Goal: Download file/media

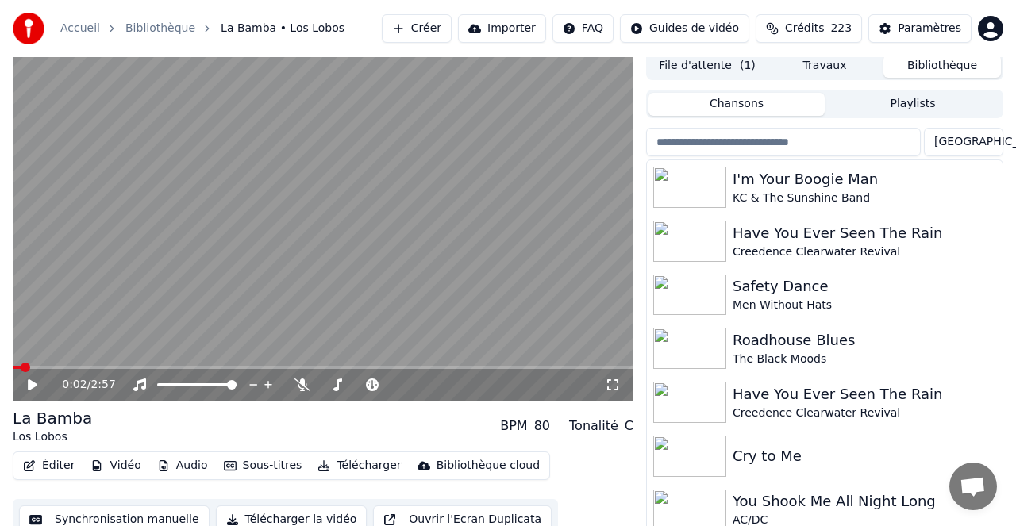
scroll to position [2, 0]
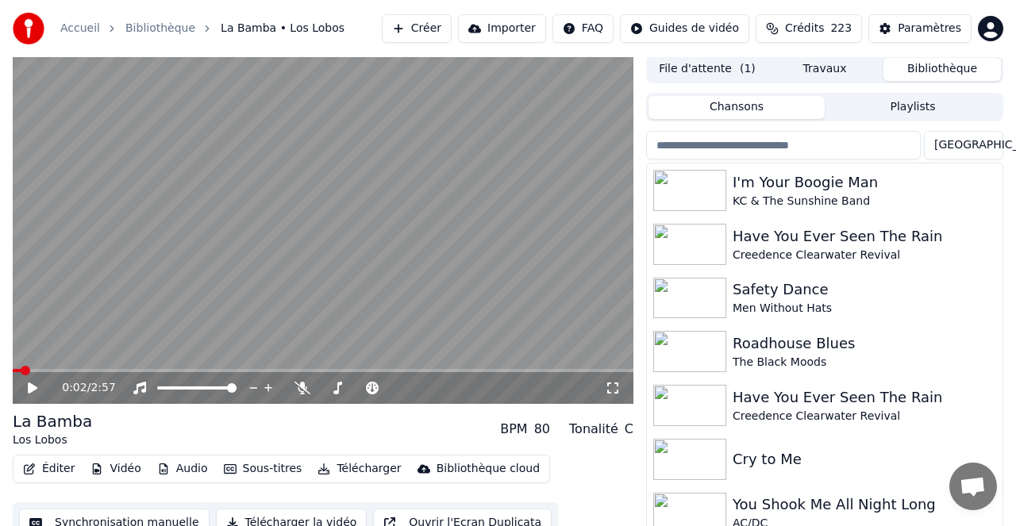
click at [935, 66] on button "Bibliothèque" at bounding box center [941, 69] width 117 height 23
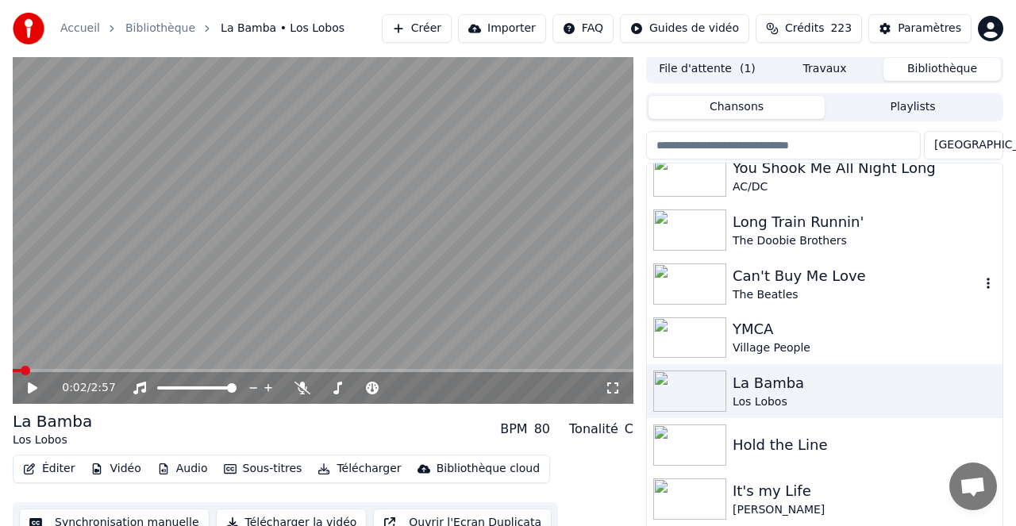
scroll to position [339, 0]
click at [809, 272] on div "Can't Buy Me Love" at bounding box center [857, 274] width 248 height 22
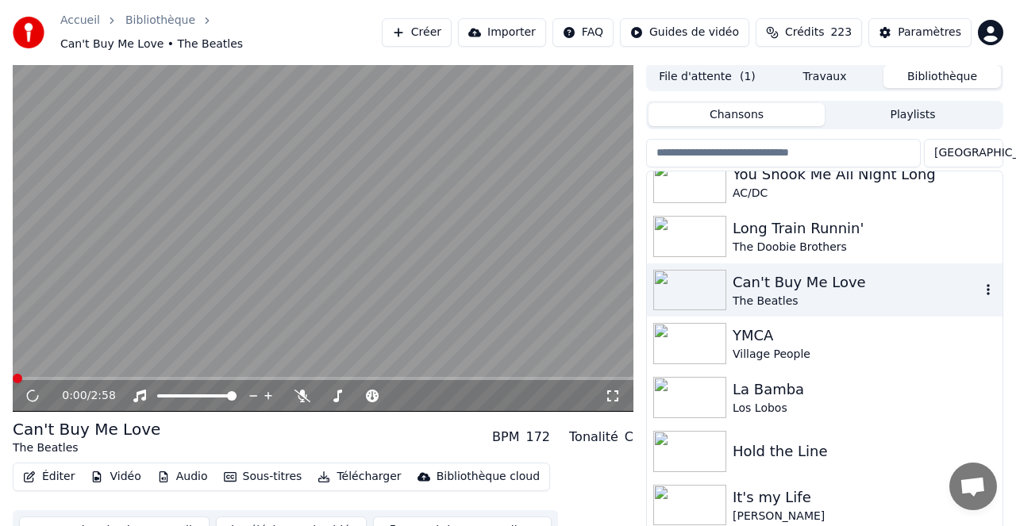
scroll to position [3, 0]
click at [367, 468] on button "Télécharger" at bounding box center [359, 476] width 96 height 22
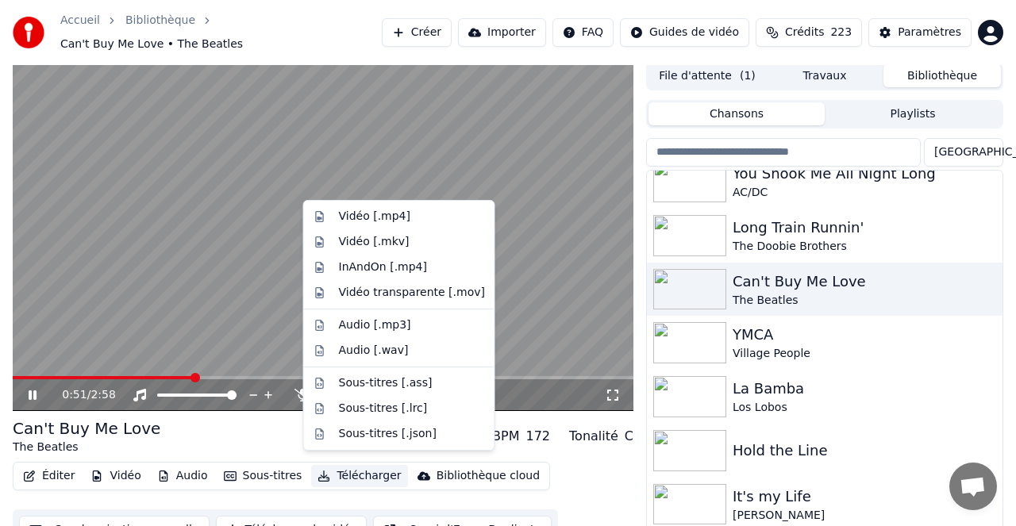
drag, startPoint x: 573, startPoint y: 252, endPoint x: 560, endPoint y: 274, distance: 25.6
click at [573, 253] on video at bounding box center [323, 236] width 621 height 349
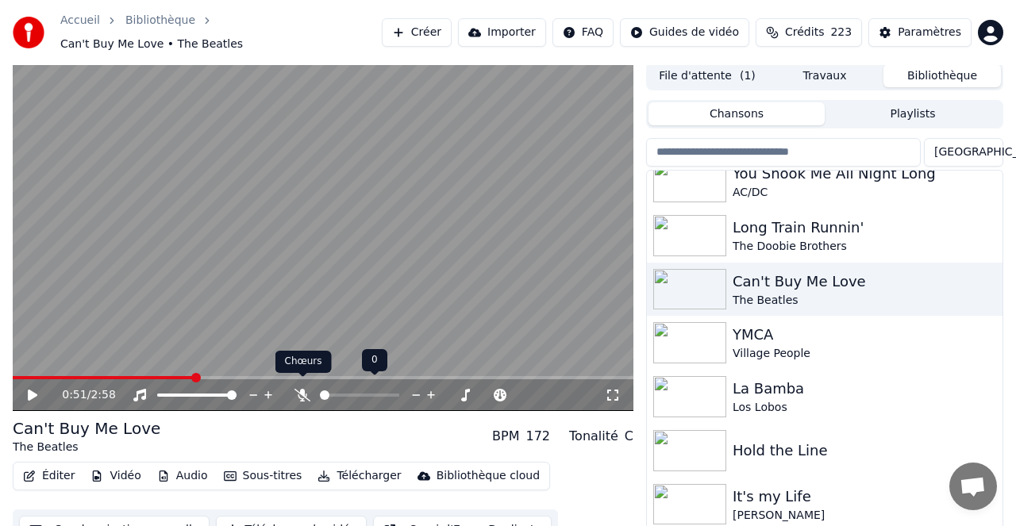
click at [302, 389] on icon at bounding box center [302, 395] width 16 height 13
drag, startPoint x: 36, startPoint y: 384, endPoint x: 49, endPoint y: 380, distance: 14.1
click at [40, 389] on icon at bounding box center [43, 395] width 37 height 13
click at [399, 390] on span at bounding box center [395, 395] width 10 height 10
click at [305, 389] on icon at bounding box center [302, 395] width 16 height 13
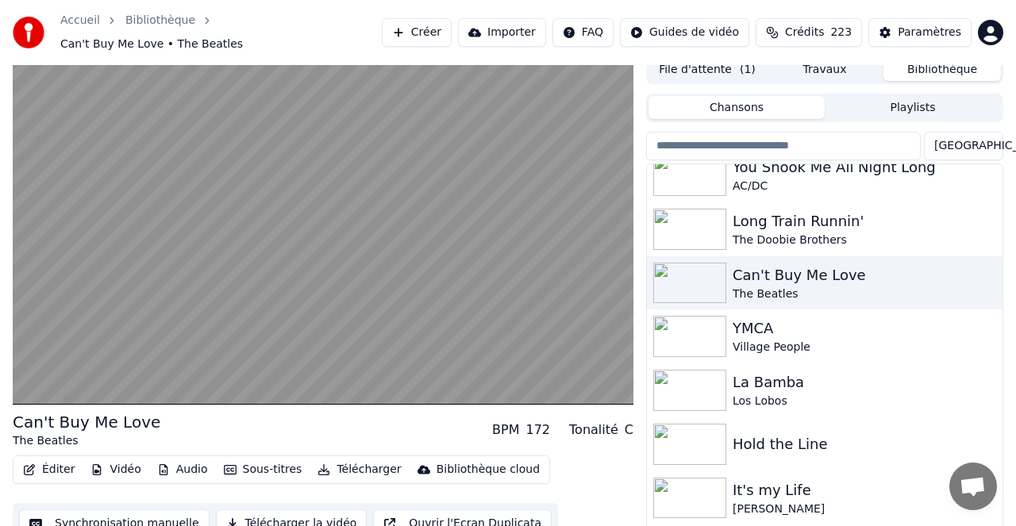
scroll to position [13, 0]
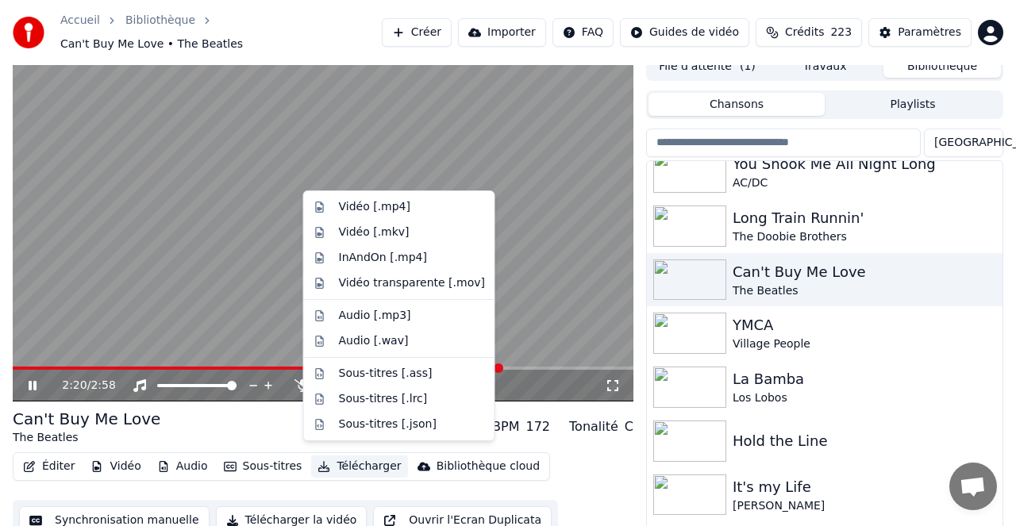
click at [363, 459] on button "Télécharger" at bounding box center [359, 467] width 96 height 22
click at [370, 210] on div "Vidéo [.mp4]" at bounding box center [374, 207] width 71 height 16
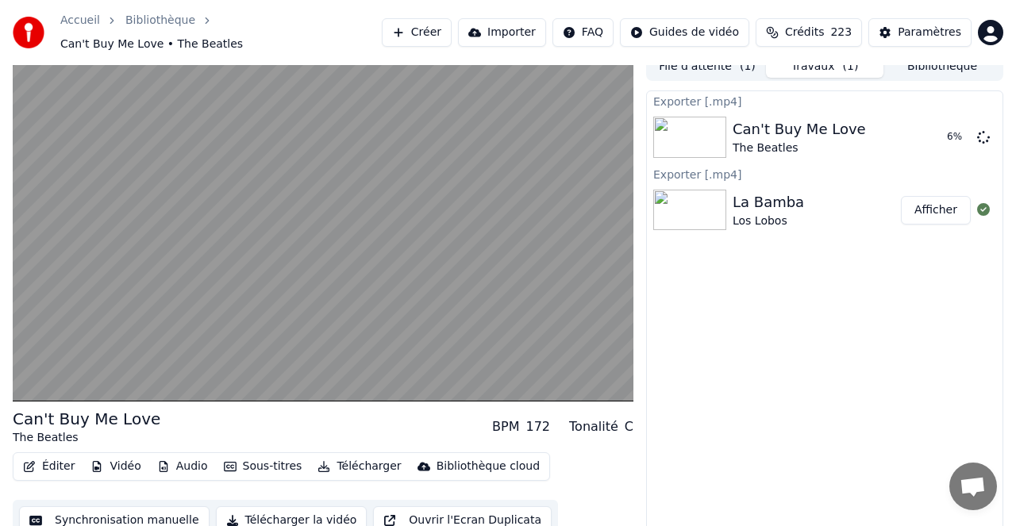
click at [957, 60] on button "Bibliothèque" at bounding box center [941, 66] width 117 height 23
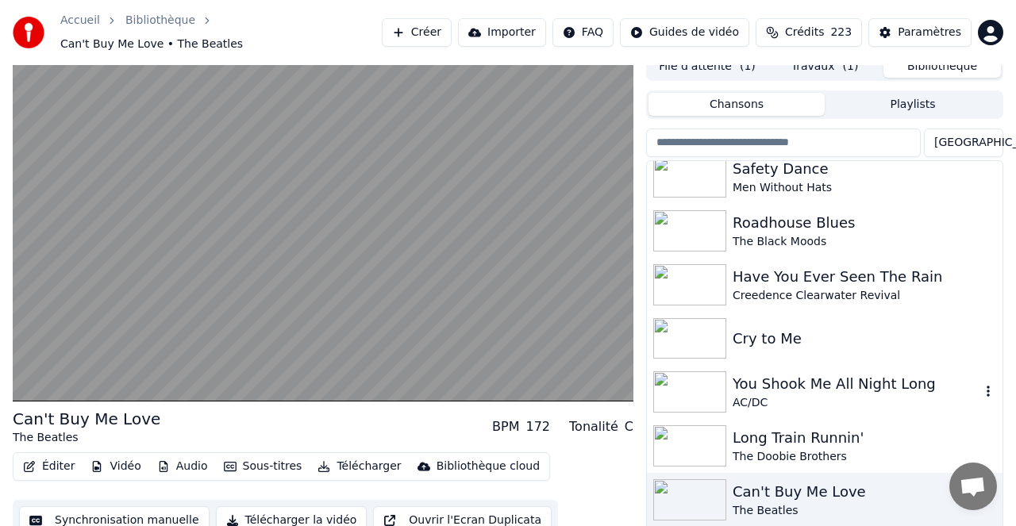
scroll to position [83, 0]
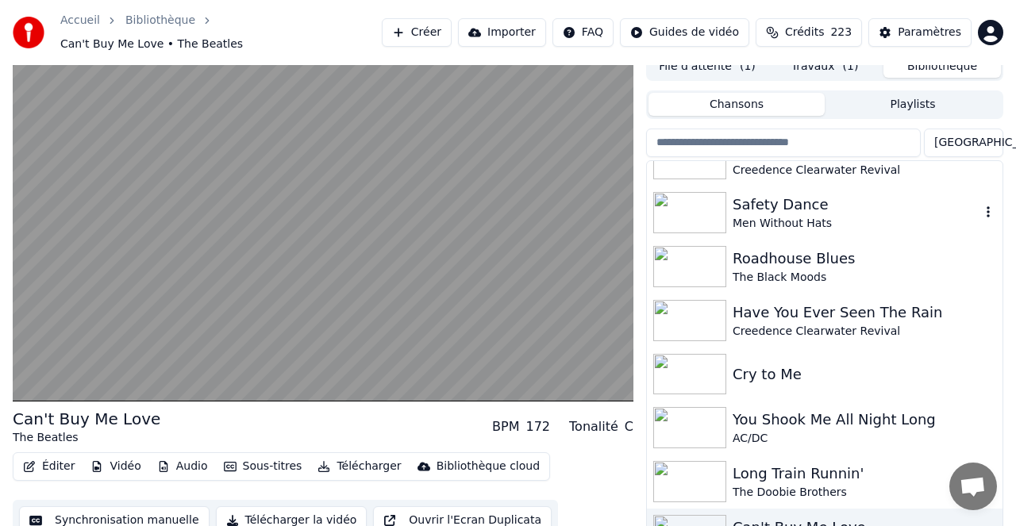
click at [798, 197] on div "Safety Dance" at bounding box center [857, 205] width 248 height 22
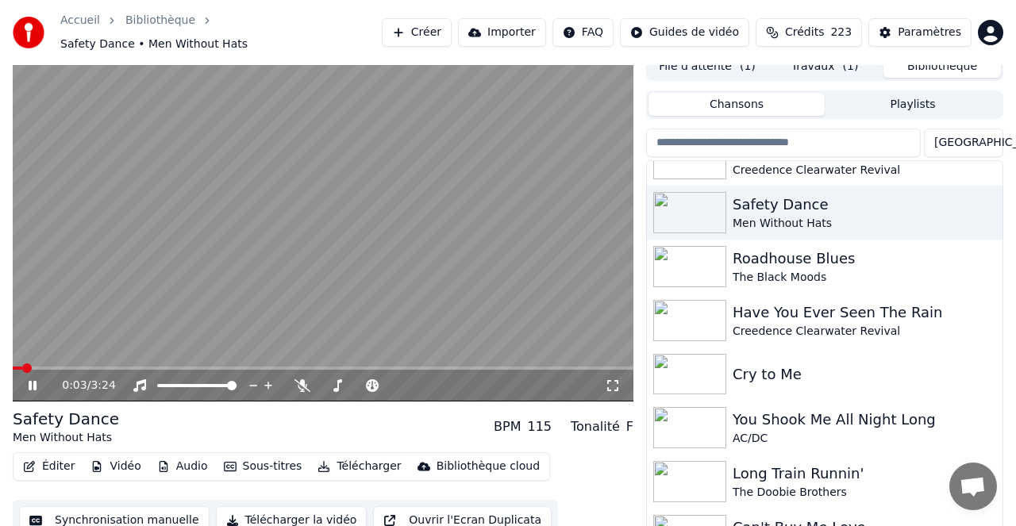
click at [85, 367] on span at bounding box center [323, 368] width 621 height 3
click at [300, 379] on icon at bounding box center [302, 385] width 16 height 13
click at [301, 379] on icon at bounding box center [302, 385] width 9 height 13
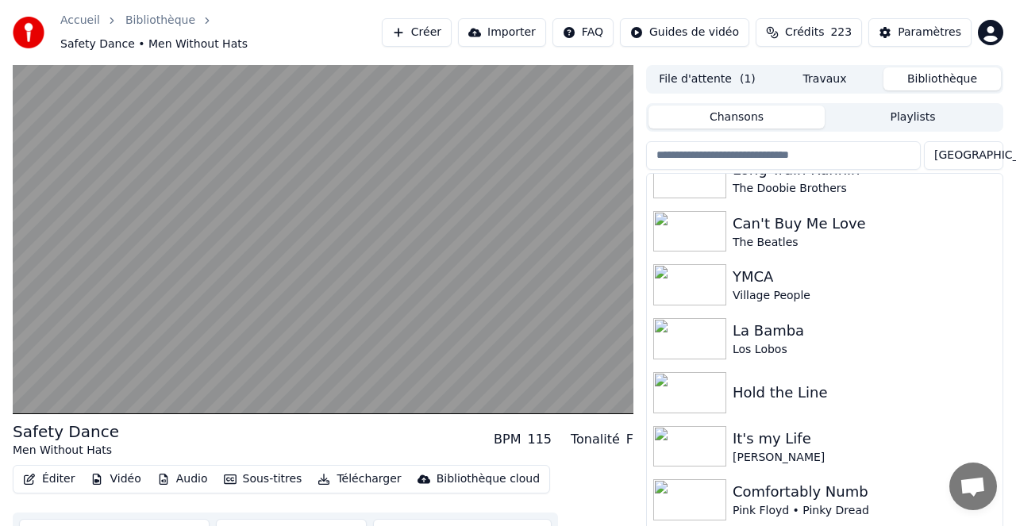
scroll to position [402, 0]
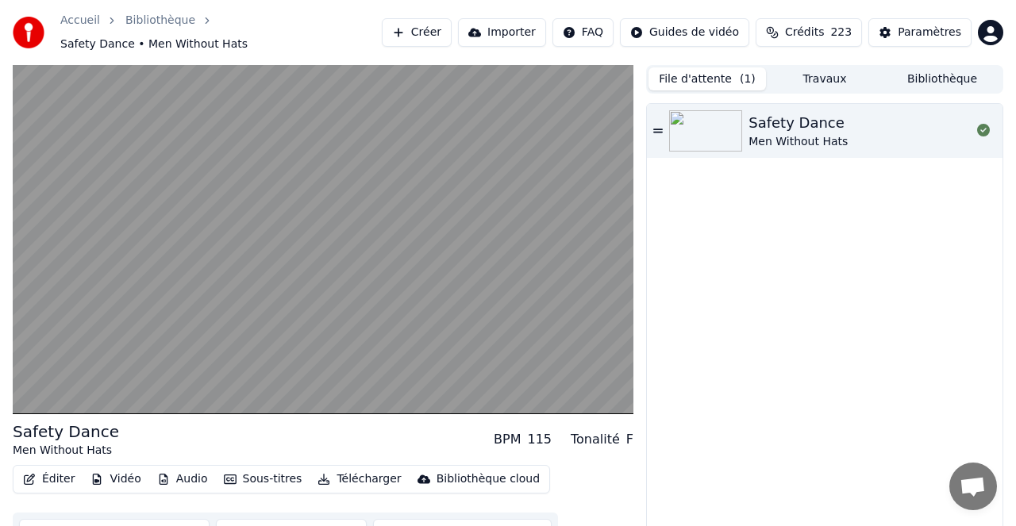
click at [710, 71] on button "File d'attente ( 1 )" at bounding box center [706, 78] width 117 height 23
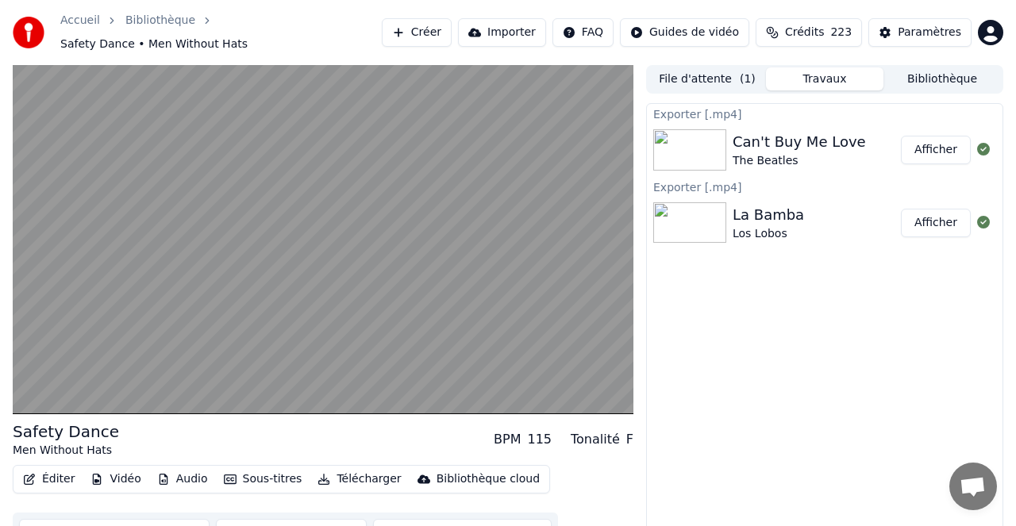
click at [832, 69] on button "Travaux" at bounding box center [824, 78] width 117 height 23
click at [936, 140] on button "Afficher" at bounding box center [936, 150] width 70 height 29
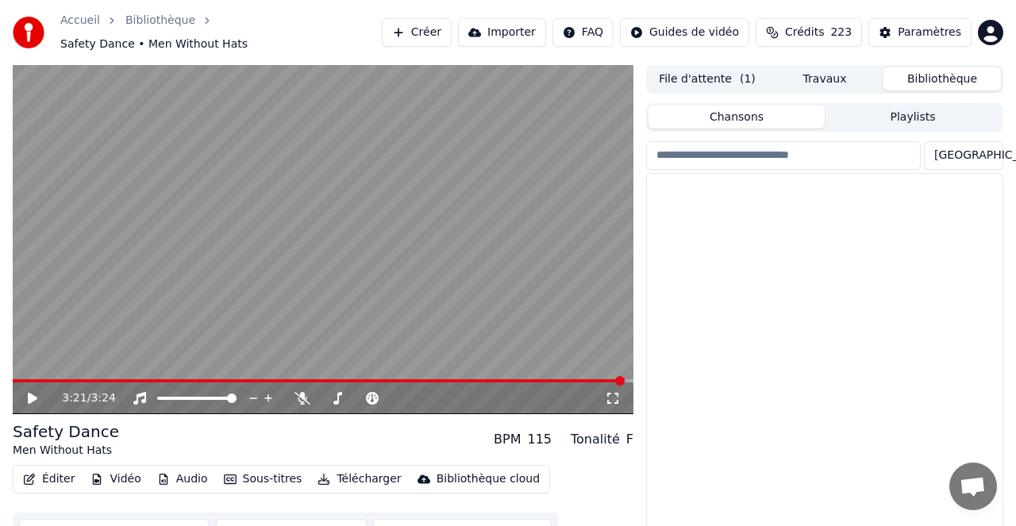
click at [937, 72] on button "Bibliothèque" at bounding box center [941, 78] width 117 height 23
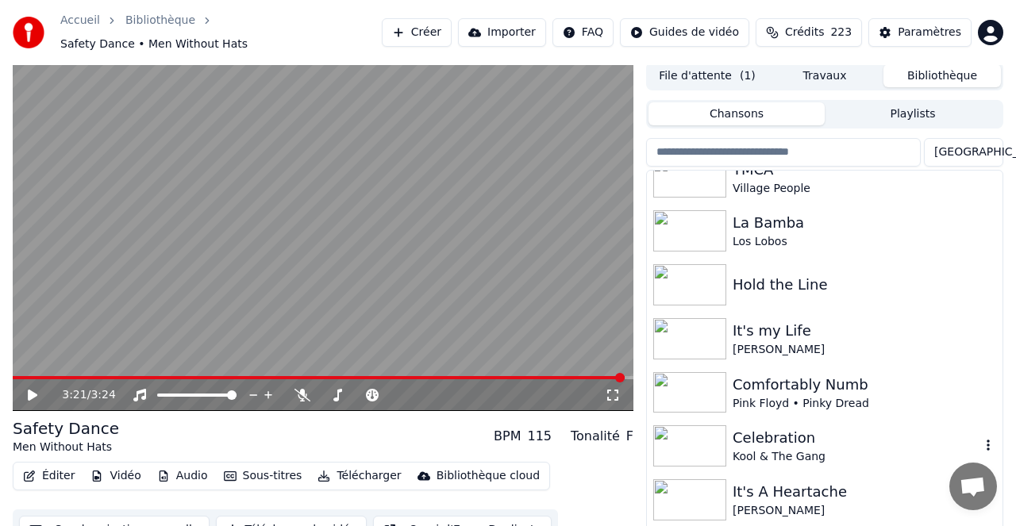
scroll to position [502, 0]
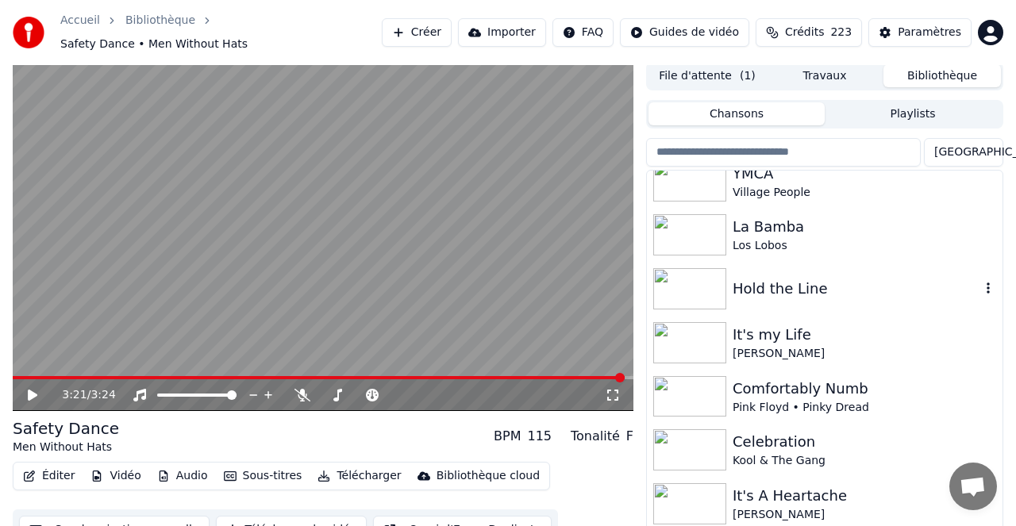
click at [772, 279] on div "Hold the Line" at bounding box center [857, 289] width 248 height 22
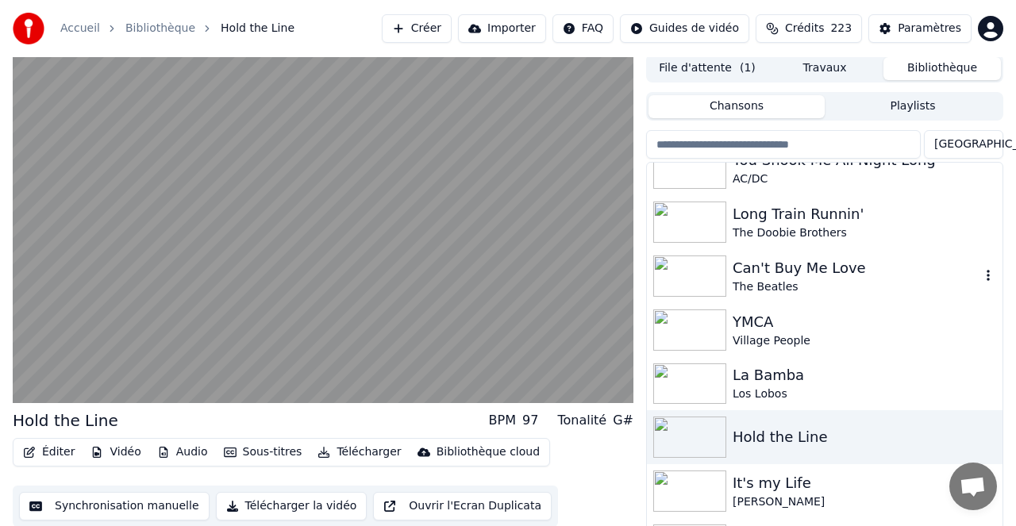
scroll to position [333, 0]
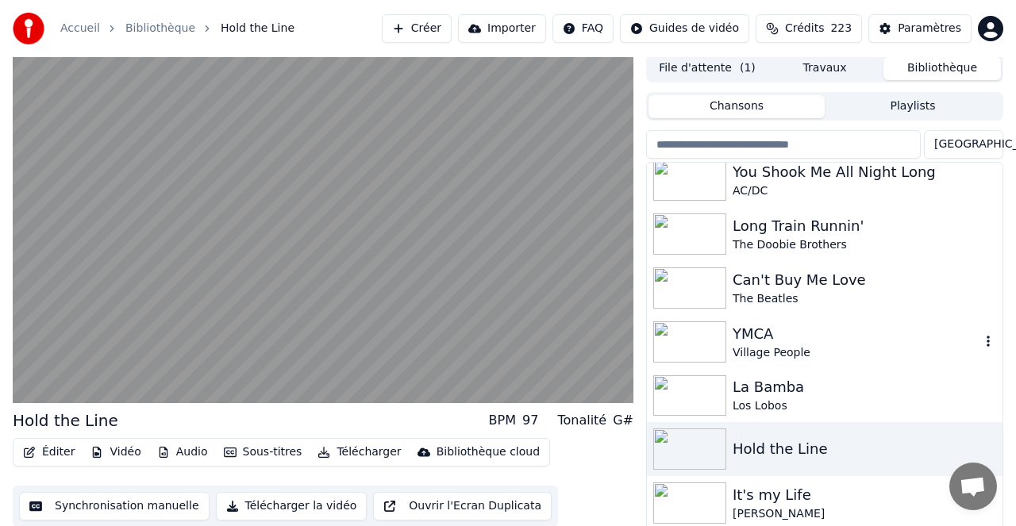
click at [760, 335] on div "YMCA" at bounding box center [857, 334] width 248 height 22
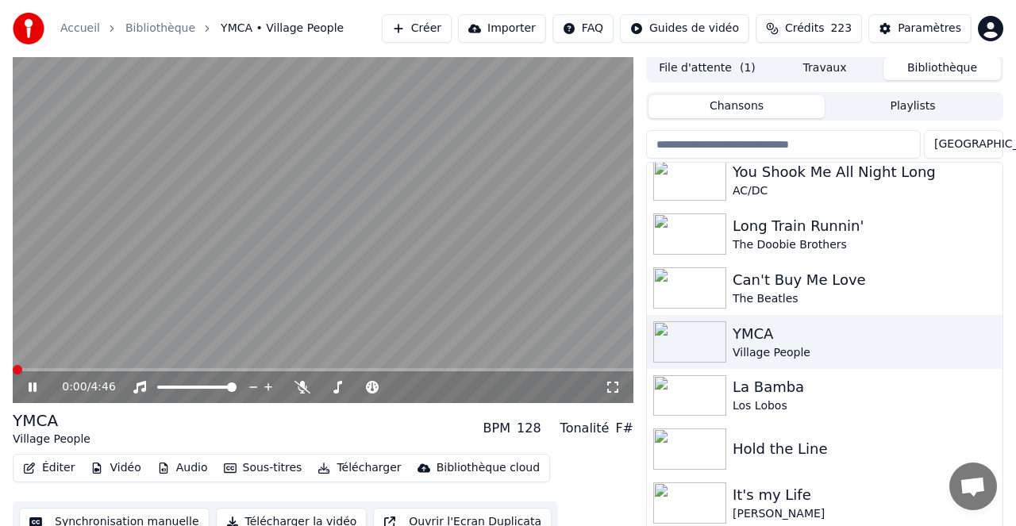
click at [140, 374] on div "0:00 / 4:46" at bounding box center [323, 387] width 621 height 32
click at [157, 375] on div "0:00 / 4:46" at bounding box center [323, 387] width 621 height 32
click at [179, 371] on span at bounding box center [323, 369] width 621 height 3
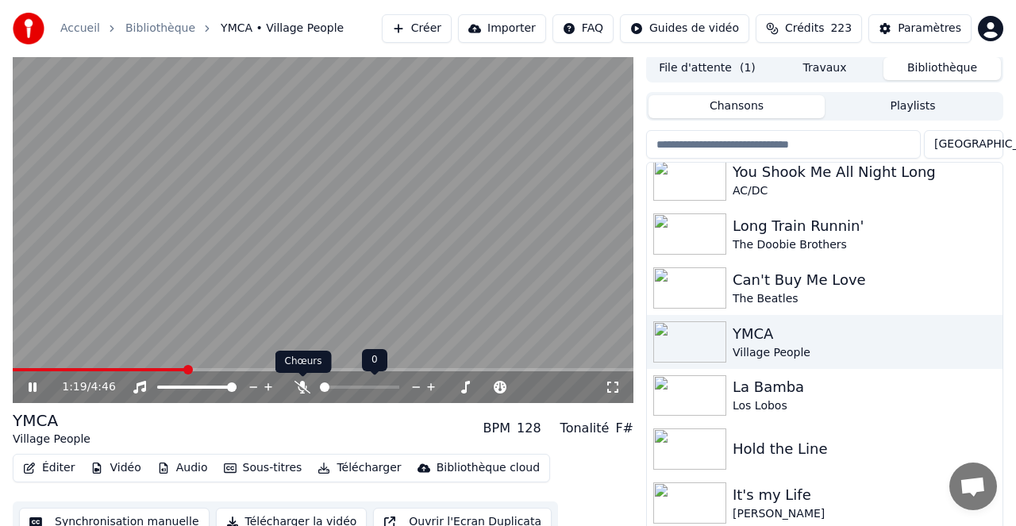
click at [304, 390] on icon at bounding box center [302, 387] width 16 height 13
click at [303, 387] on icon at bounding box center [302, 387] width 9 height 13
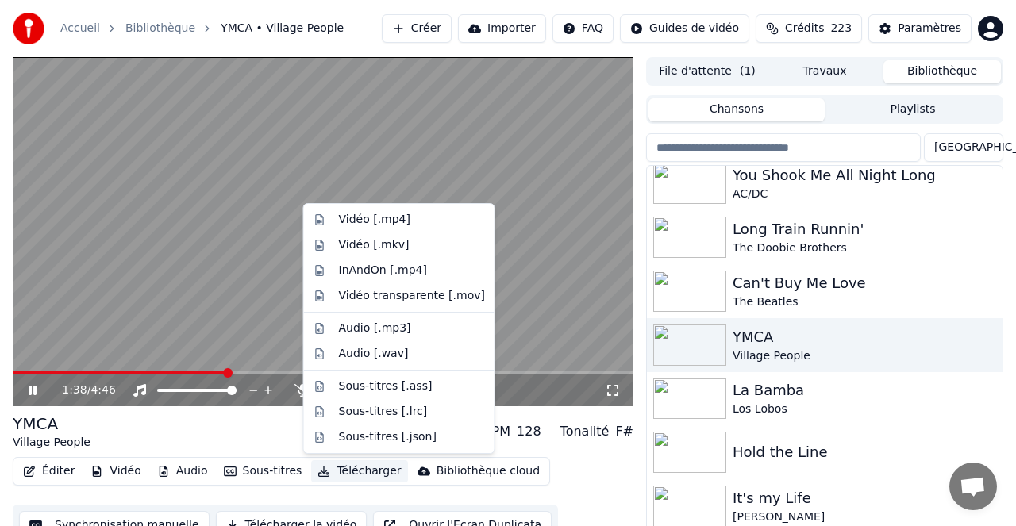
click at [364, 468] on button "Télécharger" at bounding box center [359, 471] width 96 height 22
click at [383, 216] on div "Vidéo [.mp4]" at bounding box center [374, 220] width 71 height 16
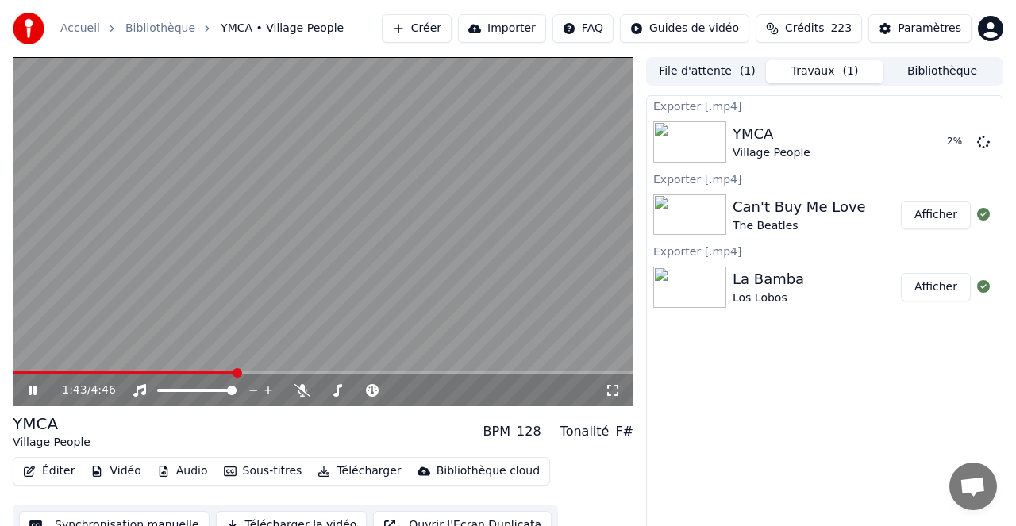
click at [924, 73] on button "Bibliothèque" at bounding box center [941, 71] width 117 height 23
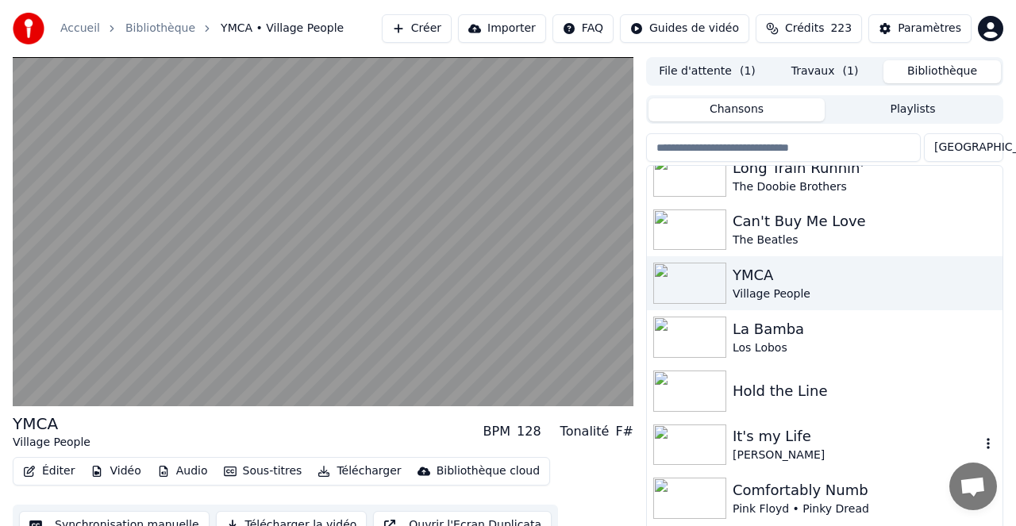
scroll to position [395, 0]
click at [780, 390] on div "Hold the Line" at bounding box center [857, 390] width 248 height 22
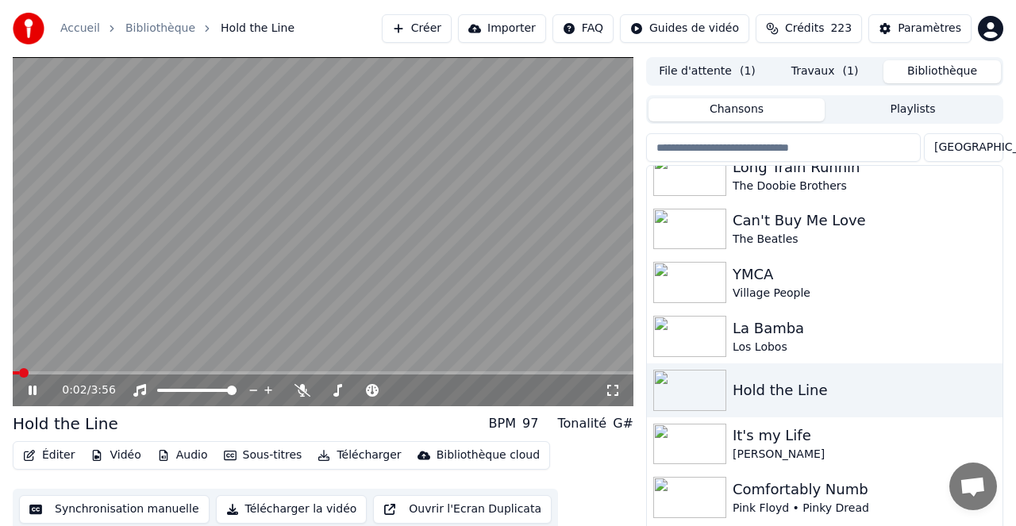
click at [359, 452] on button "Télécharger" at bounding box center [359, 455] width 96 height 22
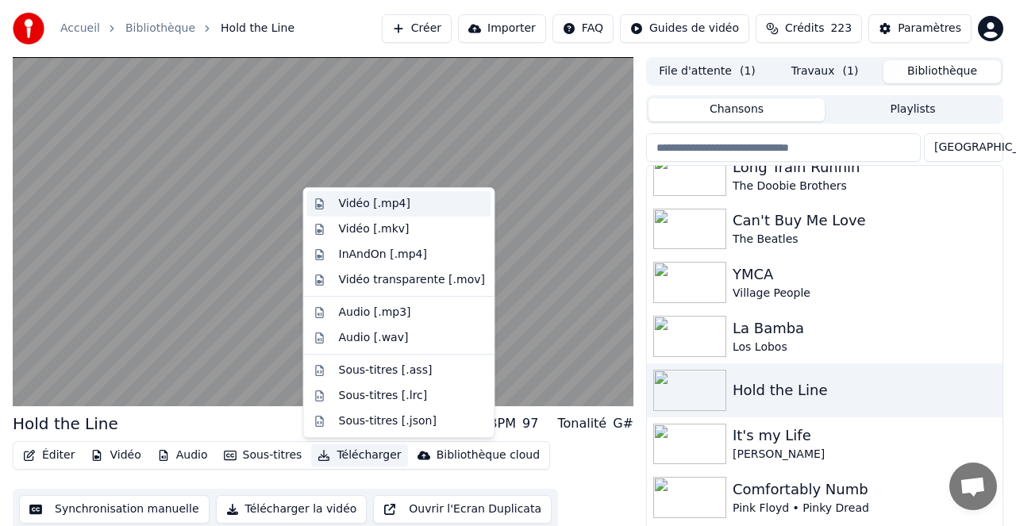
click at [371, 201] on div "Vidéo [.mp4]" at bounding box center [374, 204] width 71 height 16
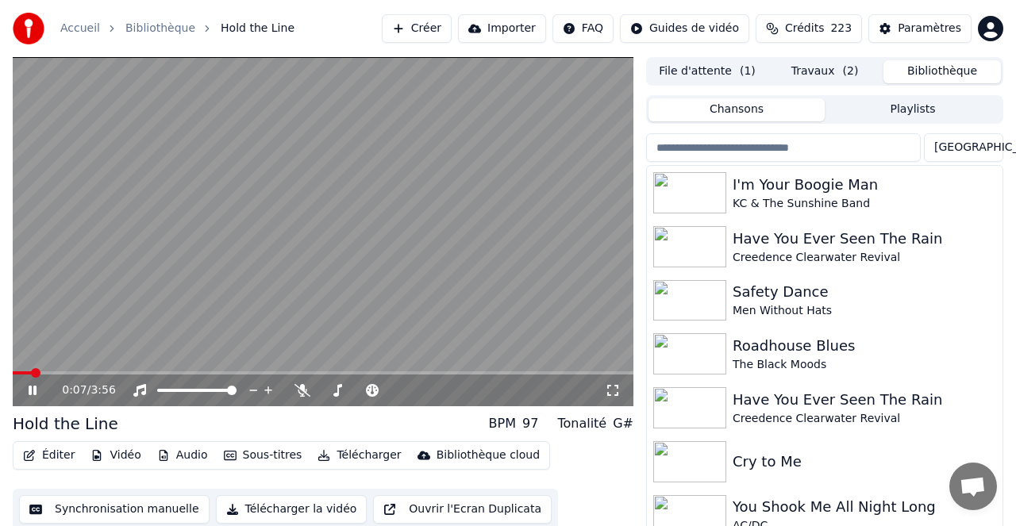
drag, startPoint x: 933, startPoint y: 73, endPoint x: 922, endPoint y: 86, distance: 16.4
click at [933, 73] on button "Bibliothèque" at bounding box center [941, 71] width 117 height 23
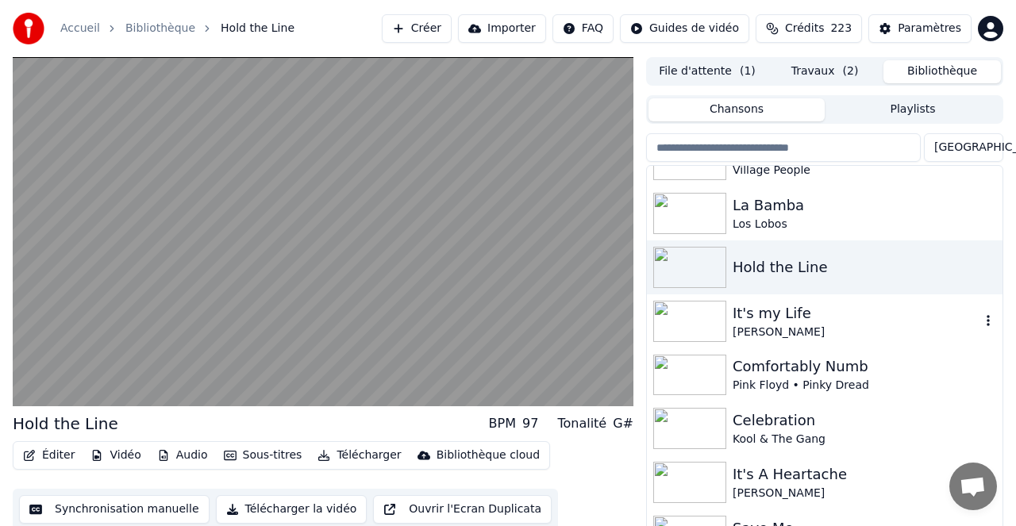
click at [757, 310] on div "It's my Life" at bounding box center [857, 313] width 248 height 22
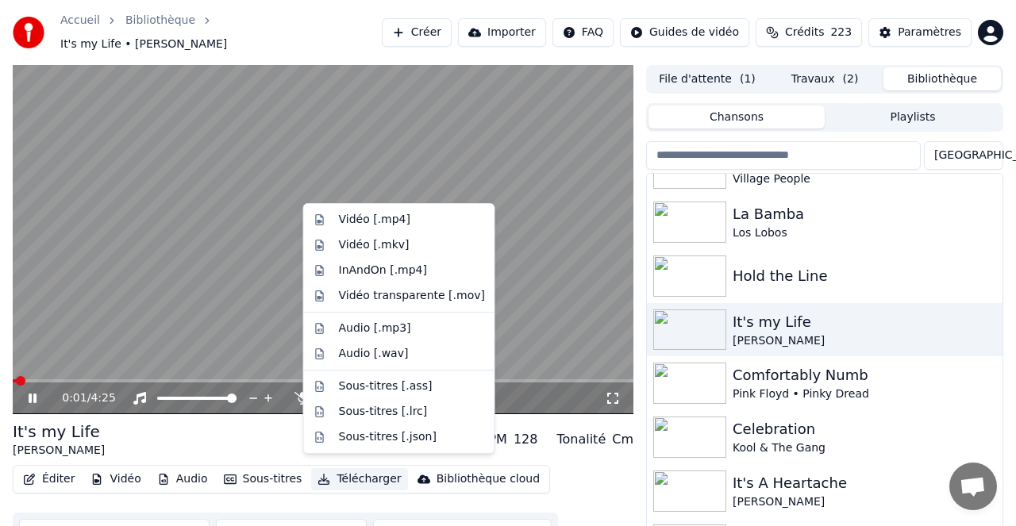
click at [361, 470] on button "Télécharger" at bounding box center [359, 479] width 96 height 22
click at [365, 222] on div "Vidéo [.mp4]" at bounding box center [374, 220] width 71 height 16
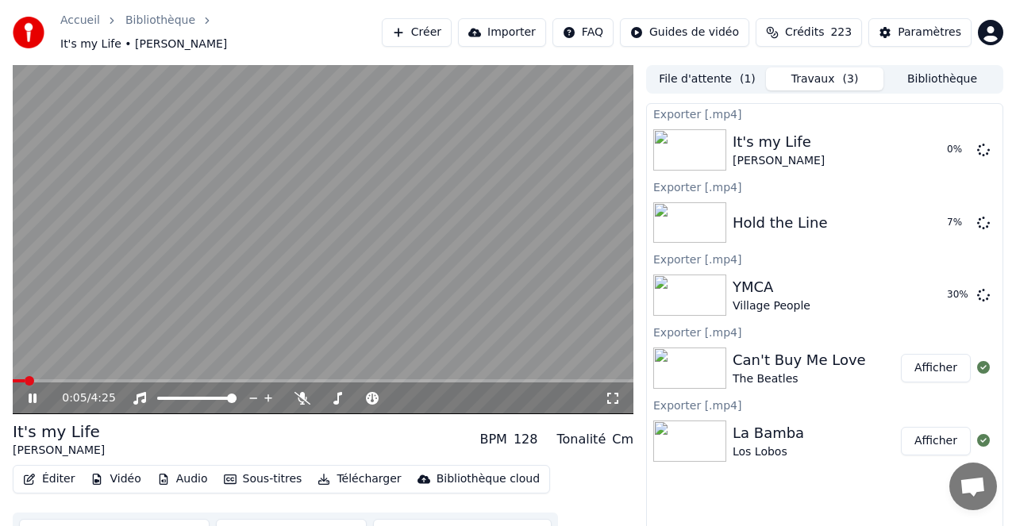
click at [933, 71] on button "Bibliothèque" at bounding box center [941, 78] width 117 height 23
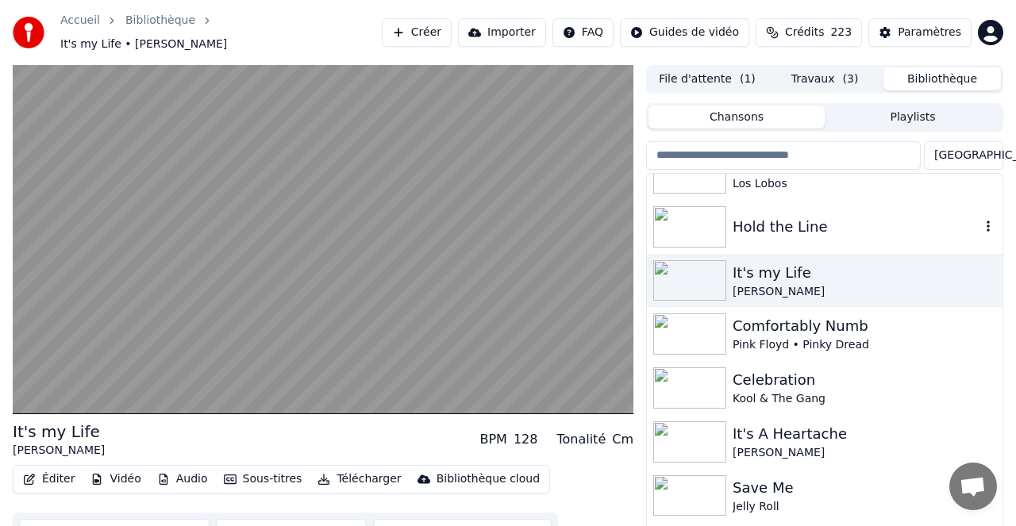
scroll to position [568, 0]
click at [795, 318] on div "Comfortably Numb" at bounding box center [857, 324] width 248 height 22
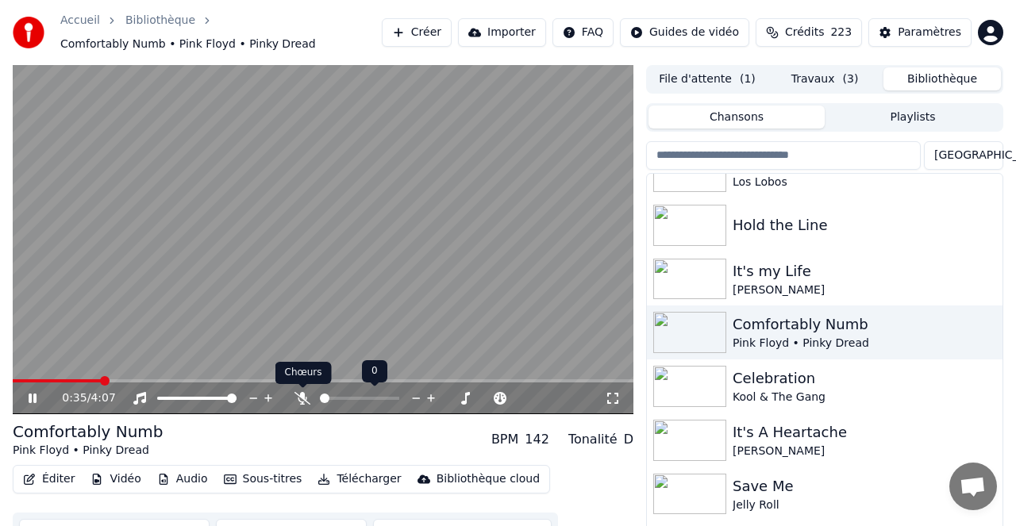
click at [302, 398] on icon at bounding box center [302, 398] width 16 height 13
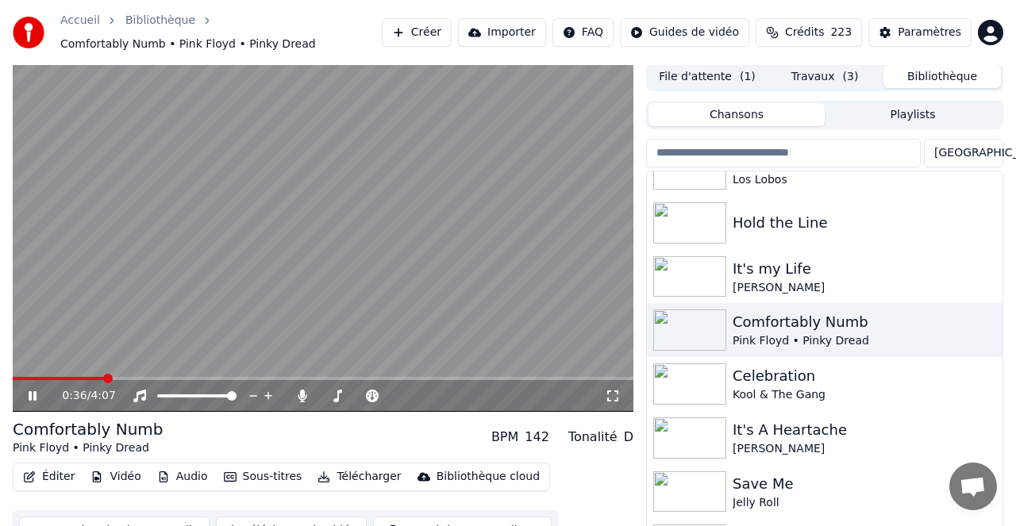
scroll to position [1, 0]
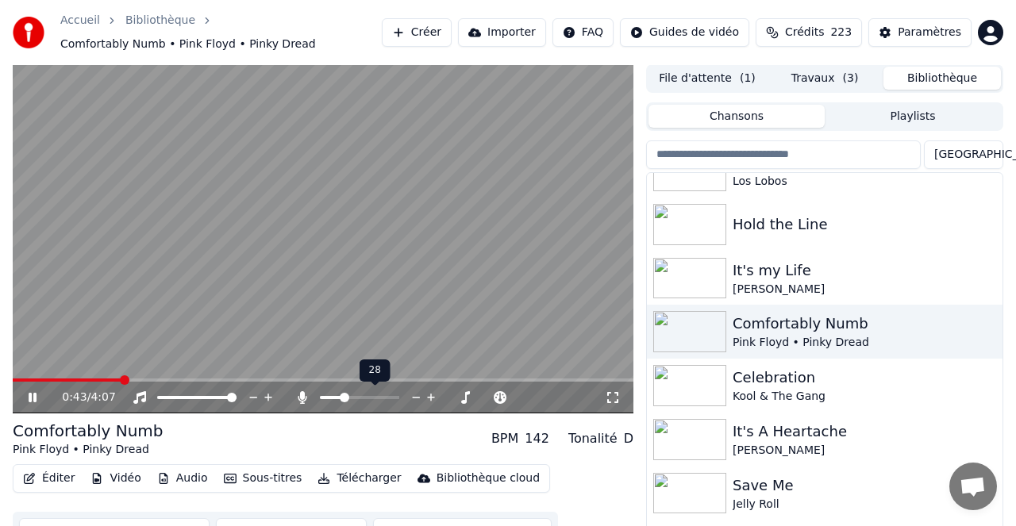
click at [342, 396] on span at bounding box center [345, 398] width 10 height 10
click at [320, 400] on span at bounding box center [325, 398] width 10 height 10
click at [304, 406] on div "1:15 / 4:07" at bounding box center [323, 398] width 621 height 32
click at [367, 480] on button "Télécharger" at bounding box center [359, 478] width 96 height 22
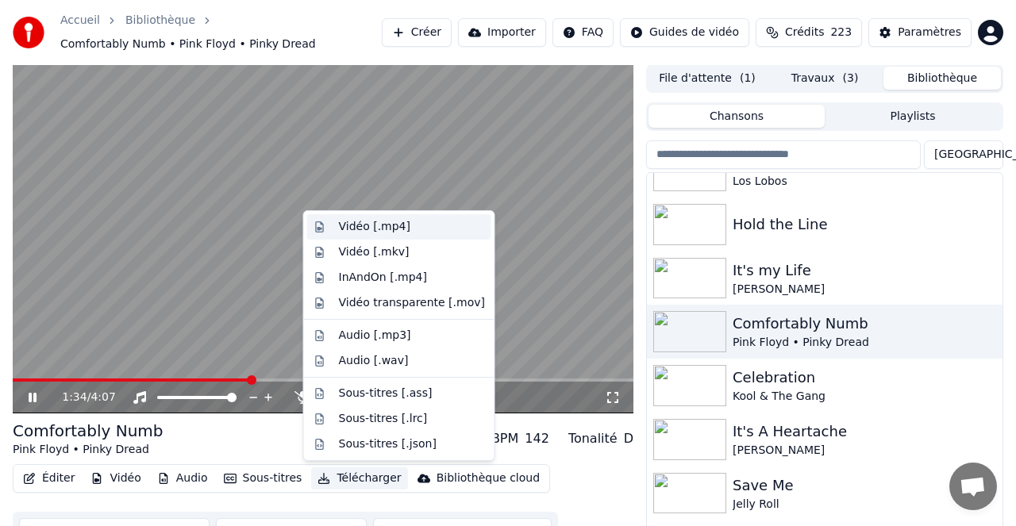
click at [371, 230] on div "Vidéo [.mp4]" at bounding box center [374, 227] width 71 height 16
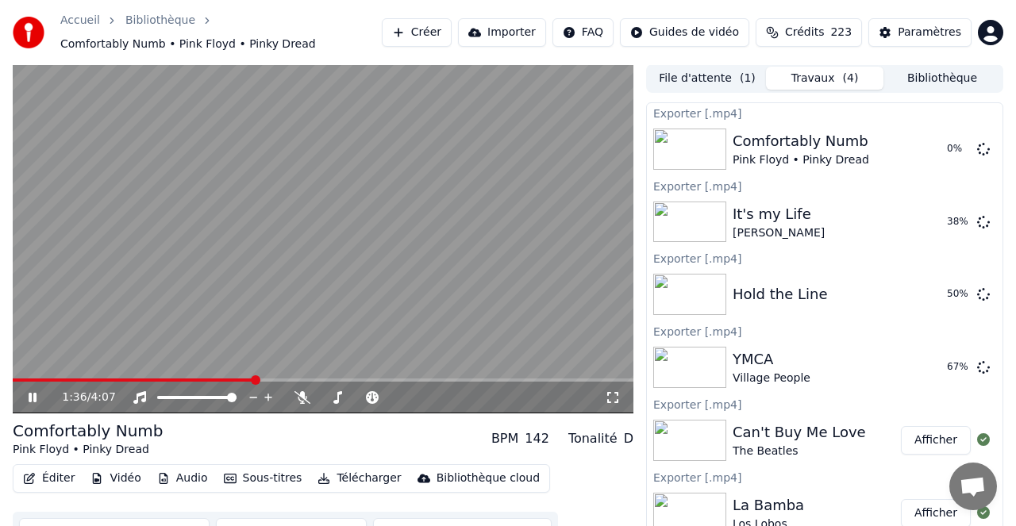
click at [928, 74] on button "Bibliothèque" at bounding box center [941, 78] width 117 height 23
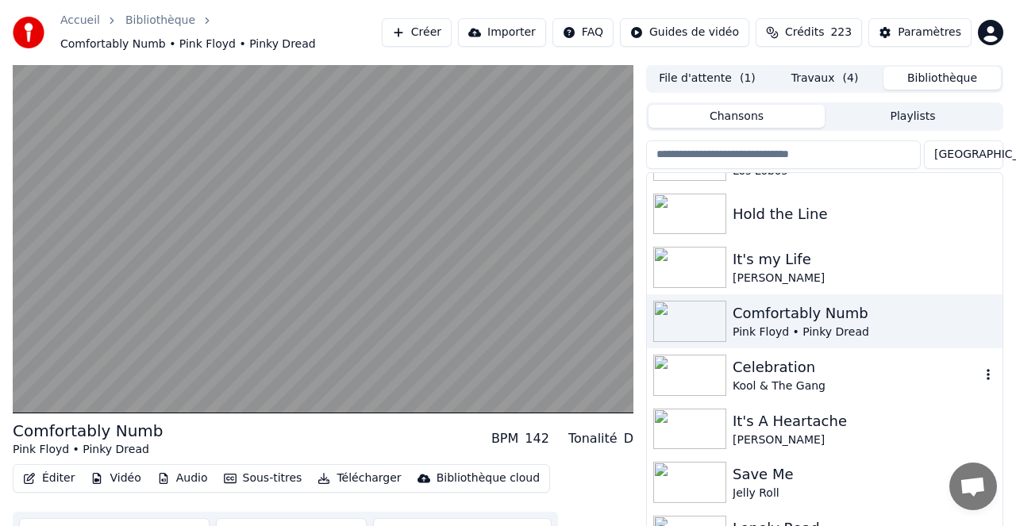
scroll to position [590, 0]
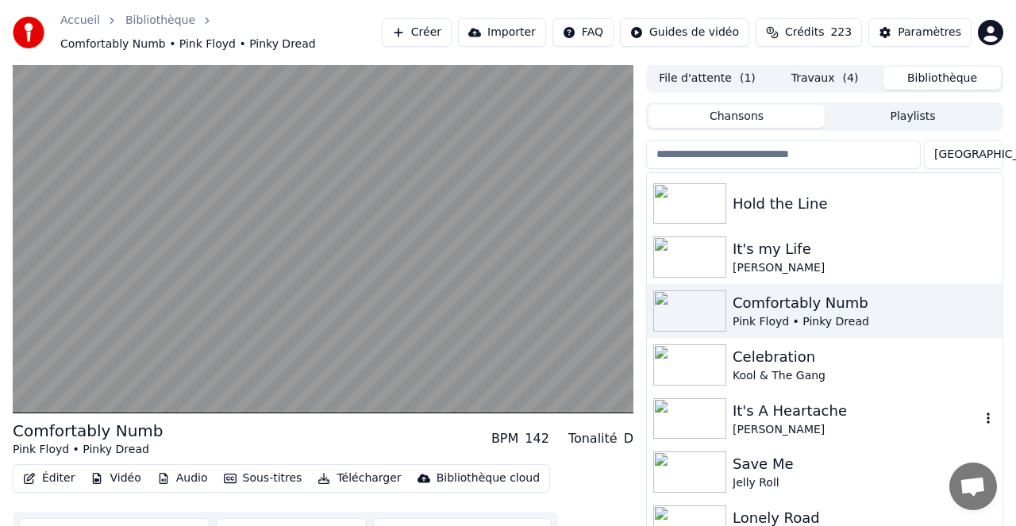
click at [792, 412] on div "It's A Heartache" at bounding box center [857, 411] width 248 height 22
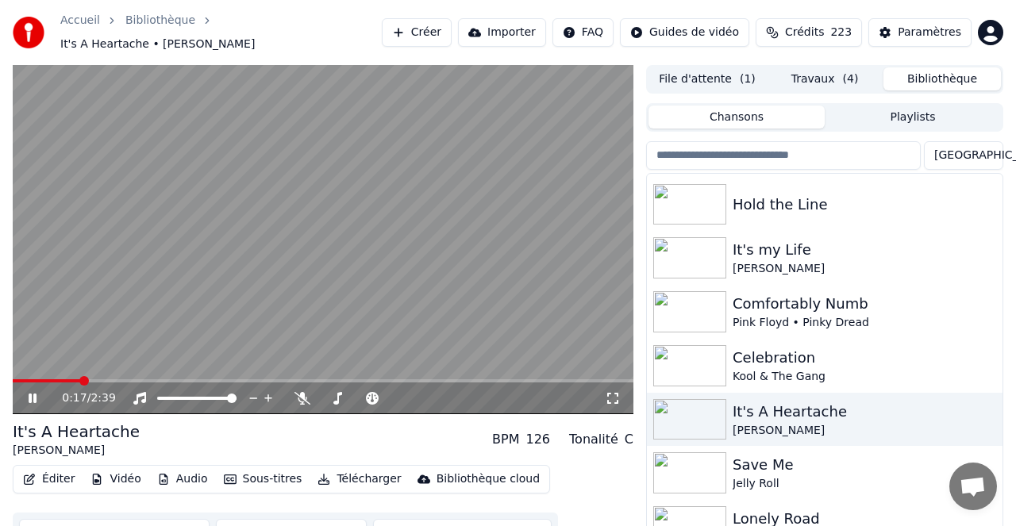
click at [363, 469] on button "Télécharger" at bounding box center [359, 479] width 96 height 22
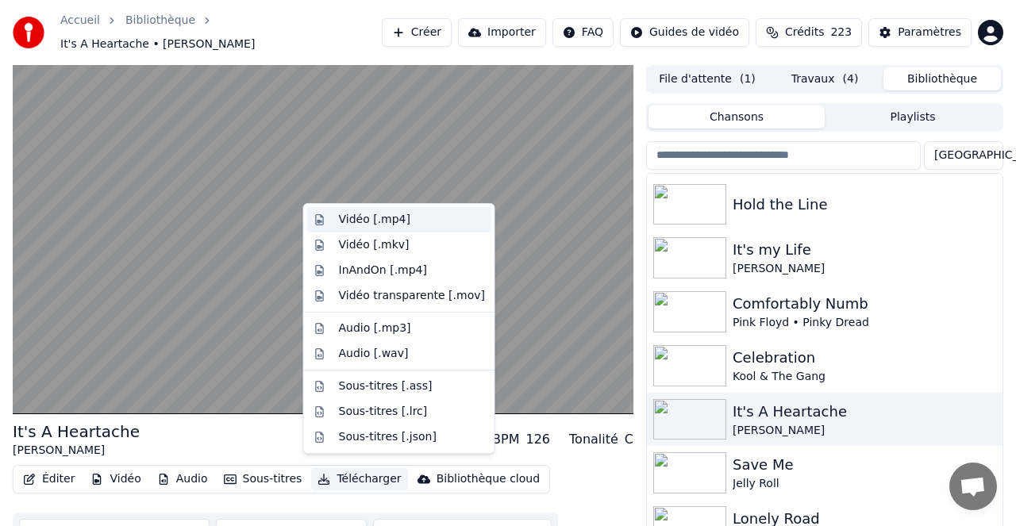
click at [376, 217] on div "Vidéo [.mp4]" at bounding box center [374, 220] width 71 height 16
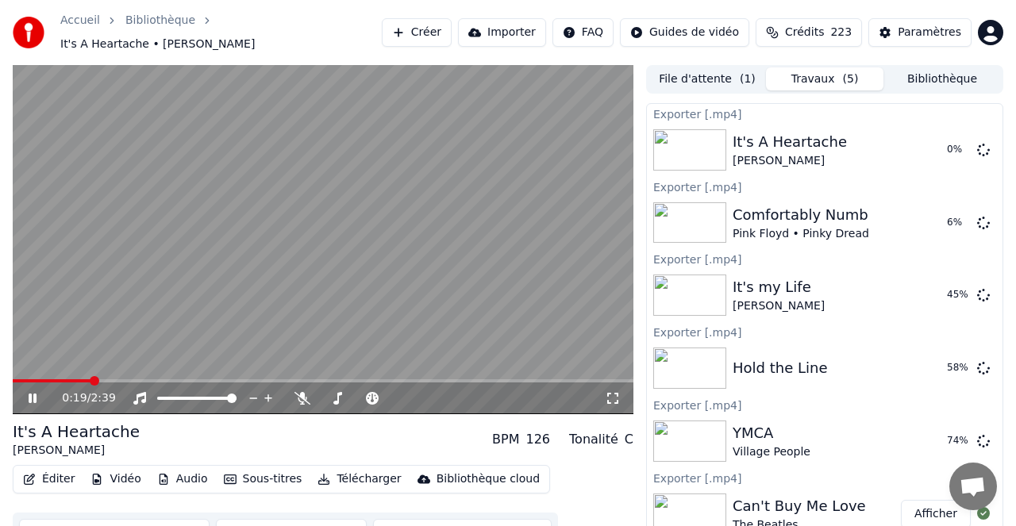
click at [936, 68] on button "Bibliothèque" at bounding box center [941, 78] width 117 height 23
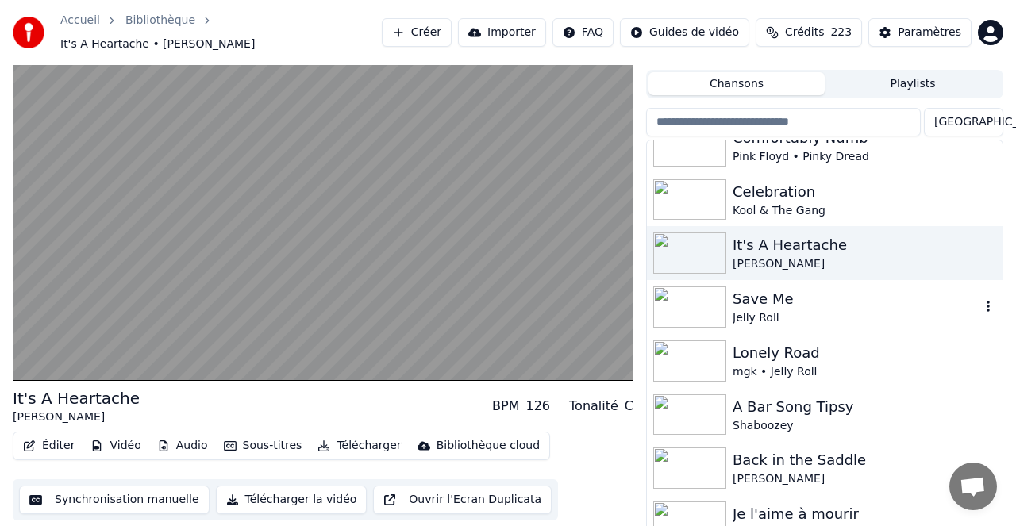
scroll to position [749, 0]
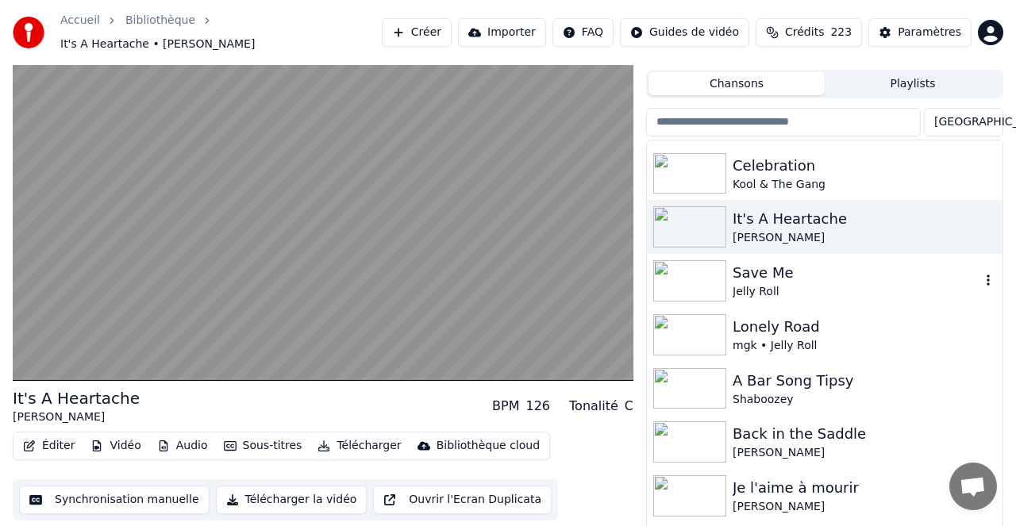
click at [774, 264] on div "Save Me" at bounding box center [857, 273] width 248 height 22
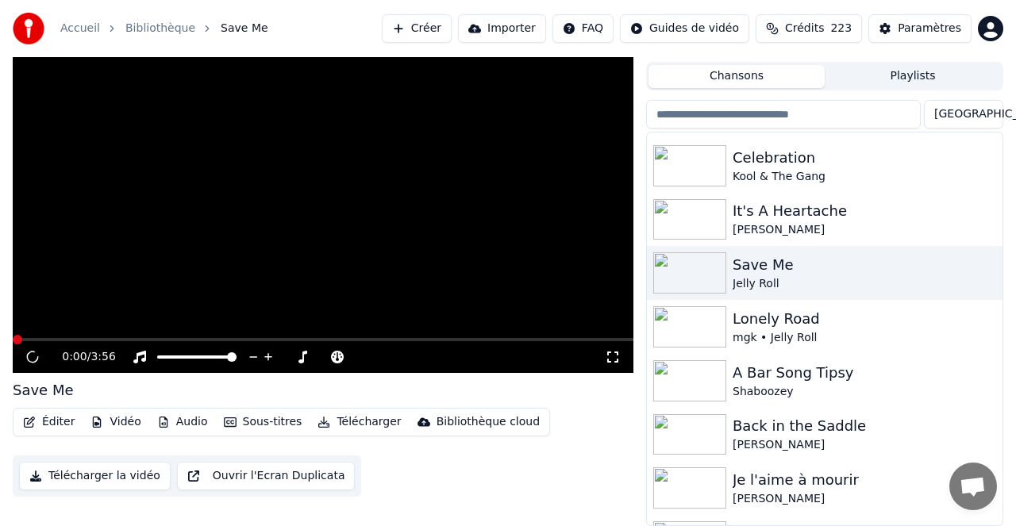
click at [360, 420] on button "Télécharger" at bounding box center [359, 422] width 96 height 22
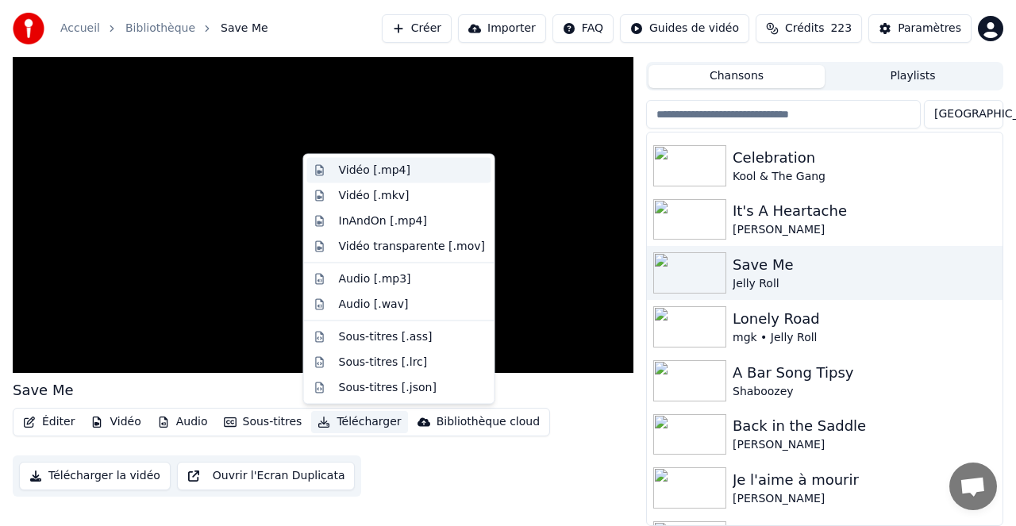
click at [384, 170] on div "Vidéo [.mp4]" at bounding box center [374, 171] width 71 height 16
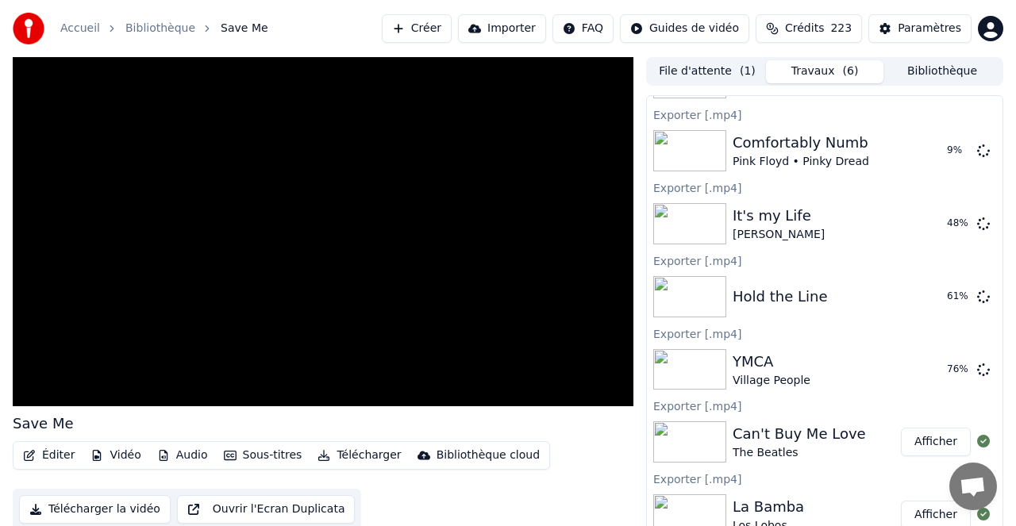
click at [930, 71] on button "Bibliothèque" at bounding box center [941, 71] width 117 height 23
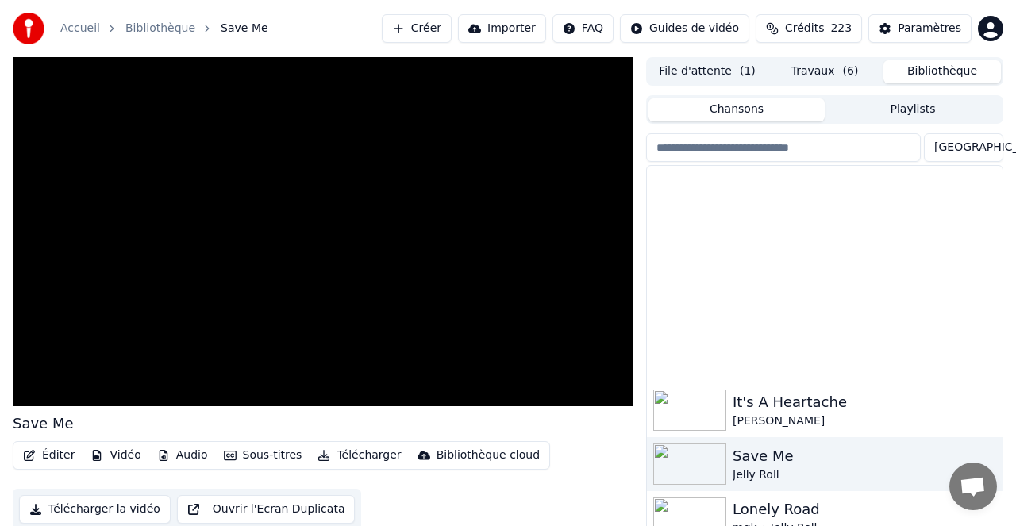
scroll to position [855, 0]
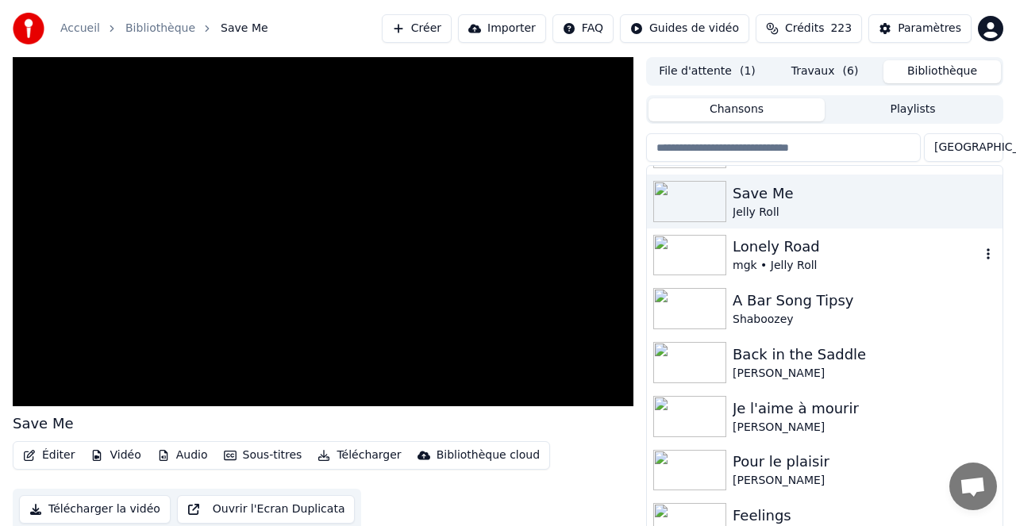
click at [777, 244] on div "Lonely Road" at bounding box center [857, 247] width 248 height 22
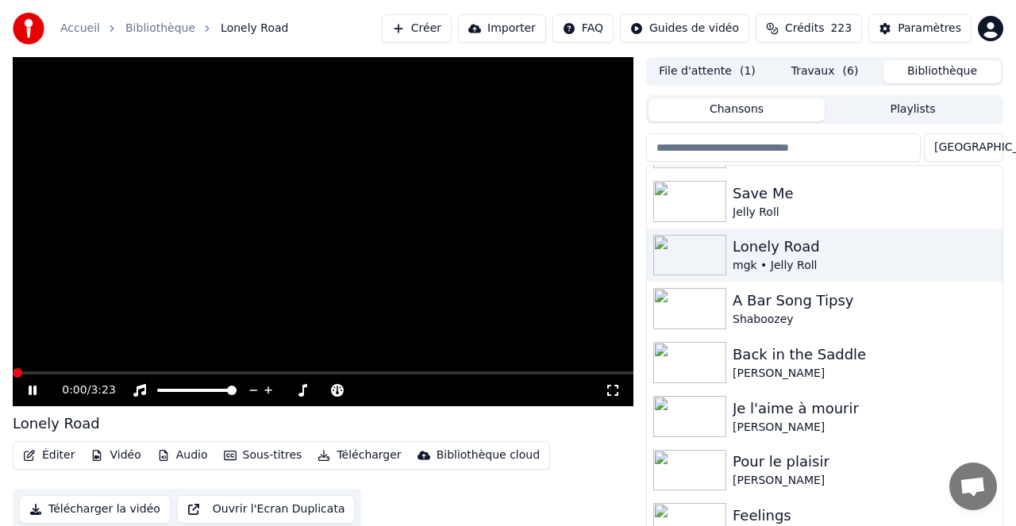
scroll to position [2, 0]
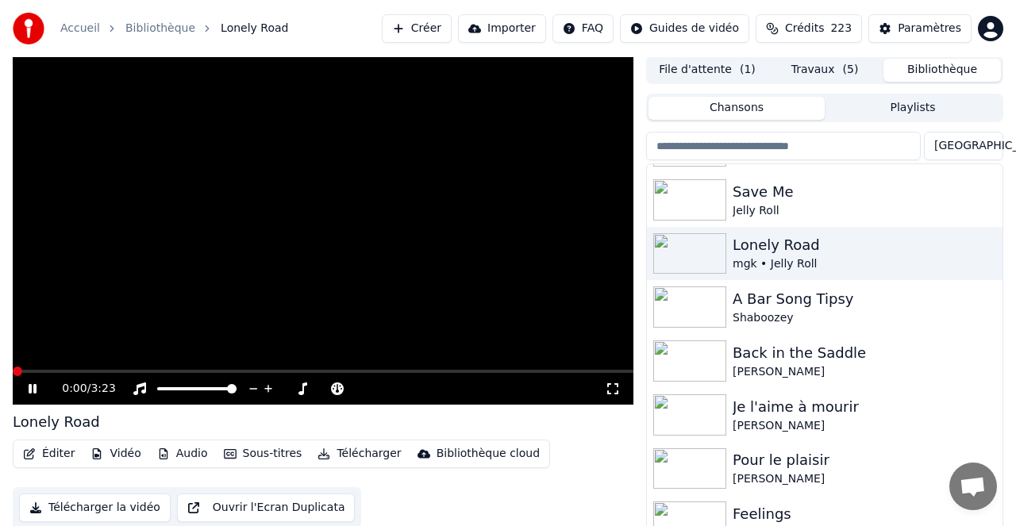
click at [371, 456] on button "Télécharger" at bounding box center [359, 454] width 96 height 22
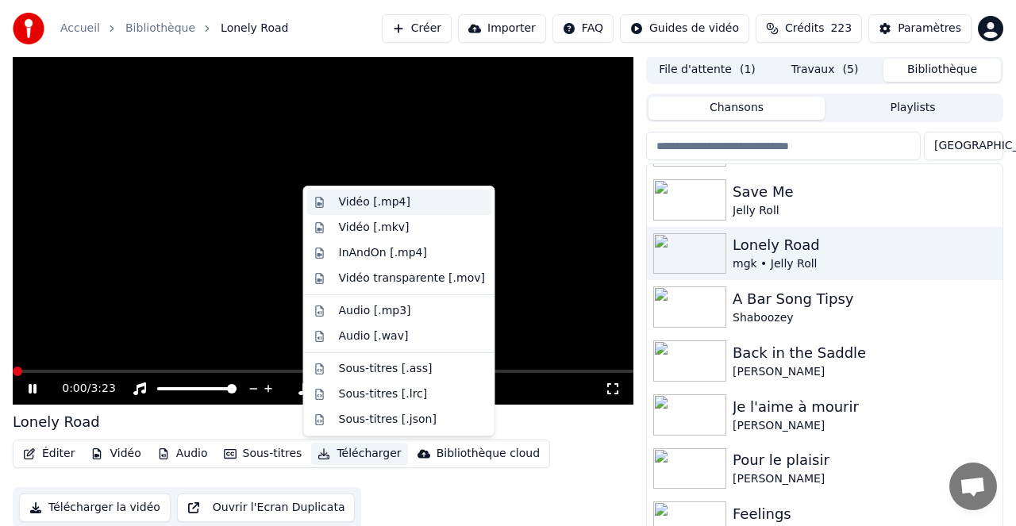
click at [386, 204] on div "Vidéo [.mp4]" at bounding box center [374, 202] width 71 height 16
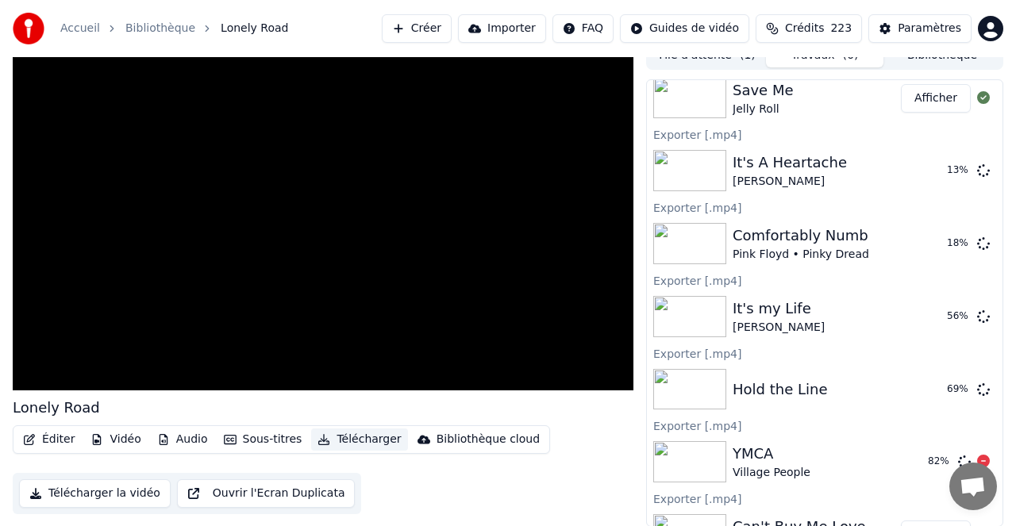
scroll to position [154, 0]
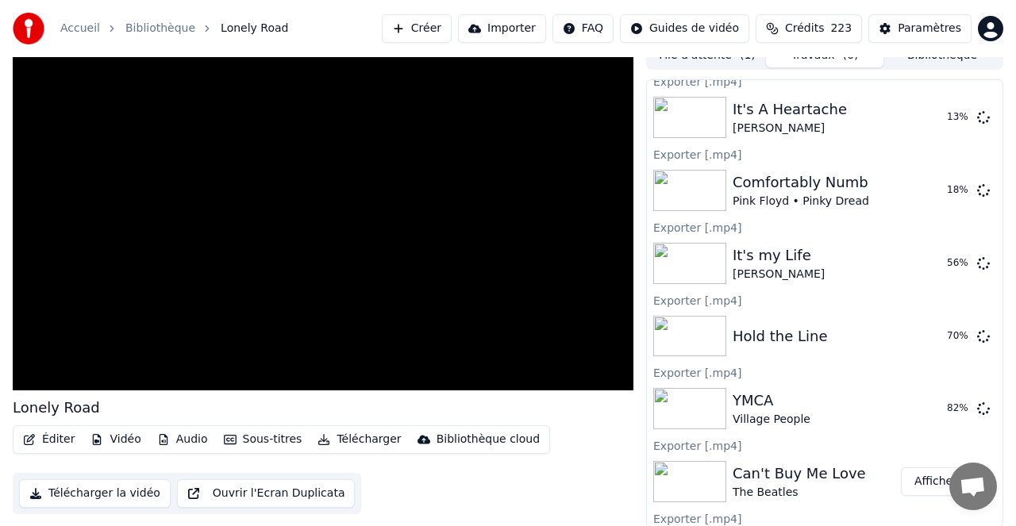
click at [929, 56] on div "Accueil Bibliothèque Lonely Road Créer Importer FAQ Guides de vidéo Crédits 223…" at bounding box center [508, 28] width 1016 height 57
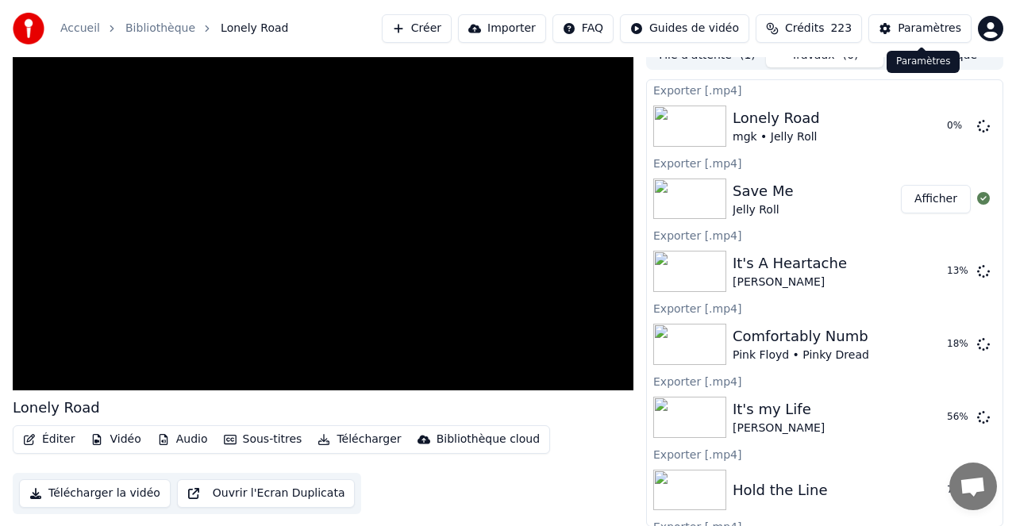
scroll to position [0, 0]
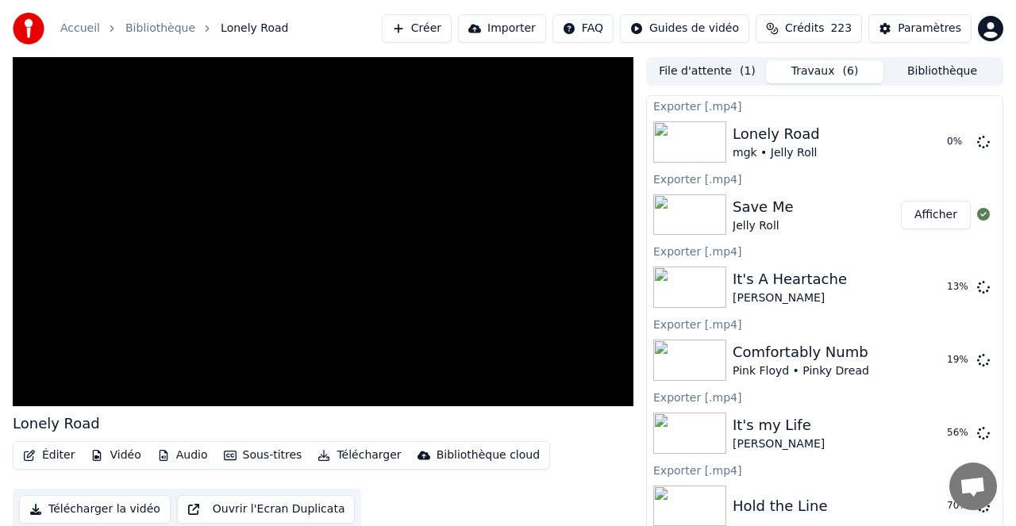
click at [940, 71] on button "Bibliothèque" at bounding box center [941, 71] width 117 height 23
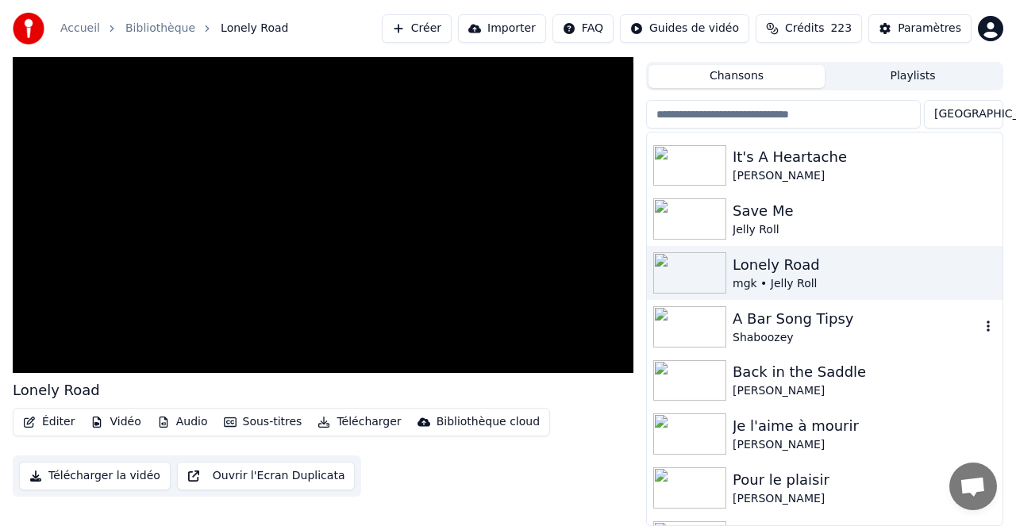
scroll to position [800, 0]
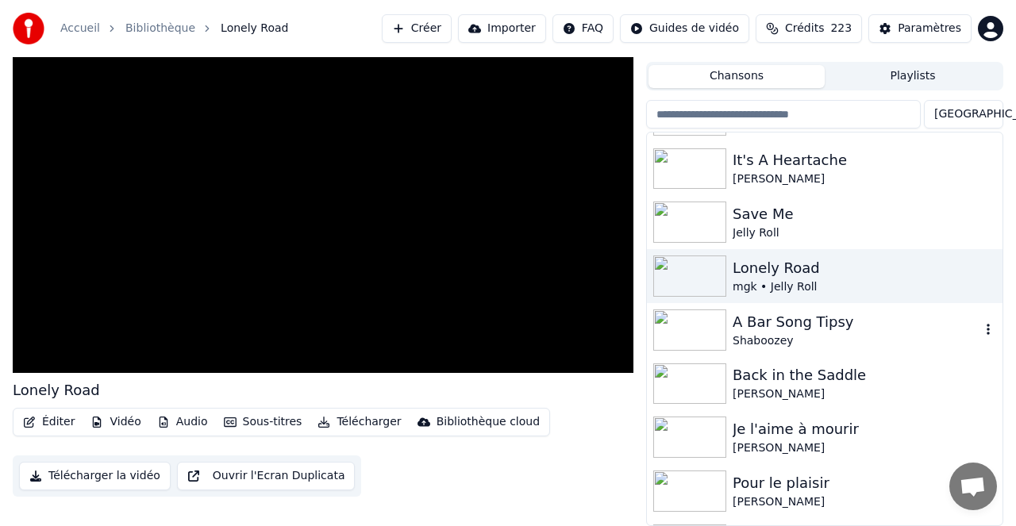
click at [778, 321] on div "A Bar Song Tipsy" at bounding box center [857, 322] width 248 height 22
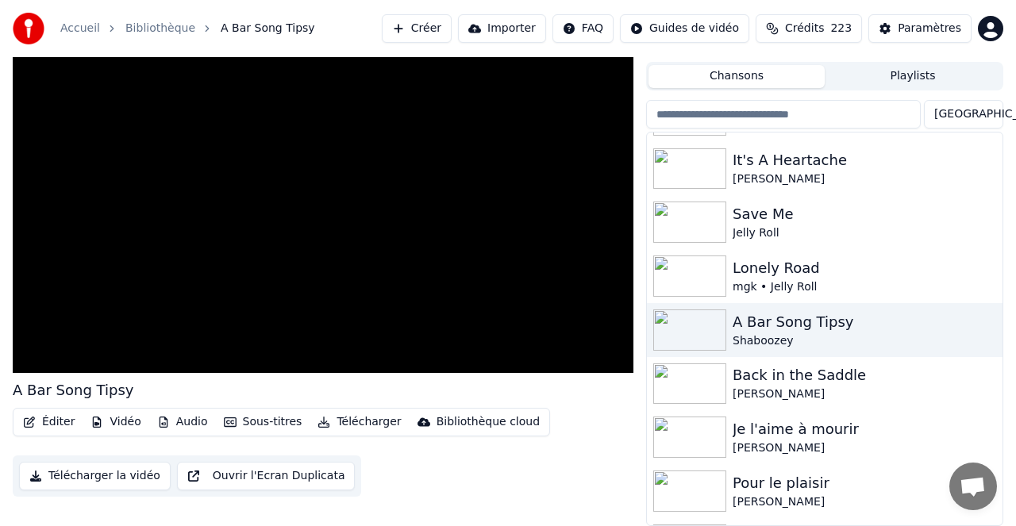
click at [356, 422] on button "Télécharger" at bounding box center [359, 422] width 96 height 22
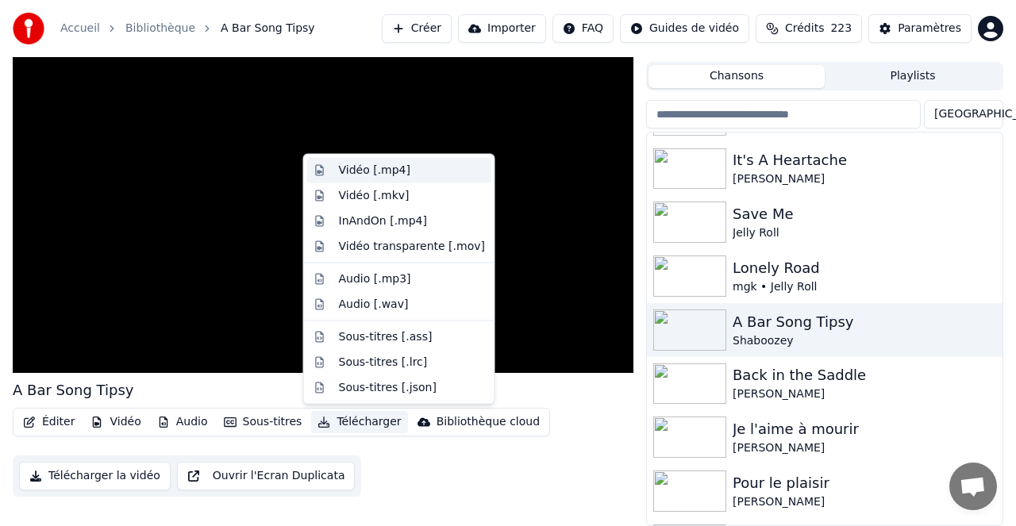
click at [360, 171] on div "Vidéo [.mp4]" at bounding box center [374, 171] width 71 height 16
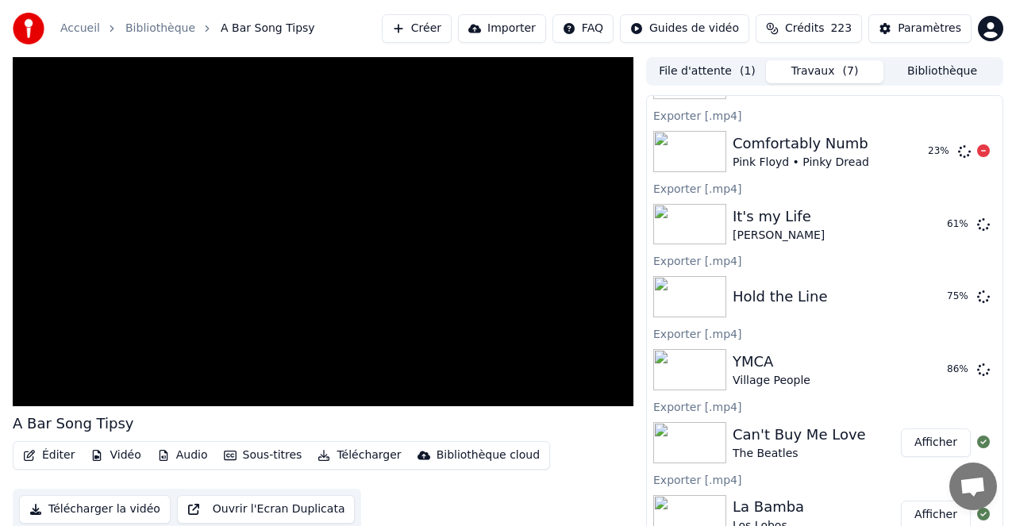
click at [948, 69] on button "Bibliothèque" at bounding box center [941, 71] width 117 height 23
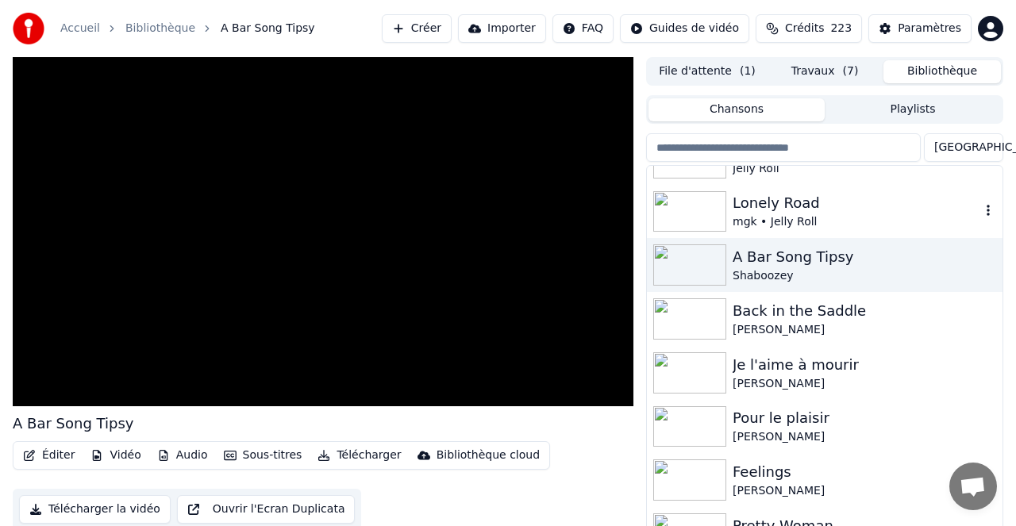
scroll to position [906, 0]
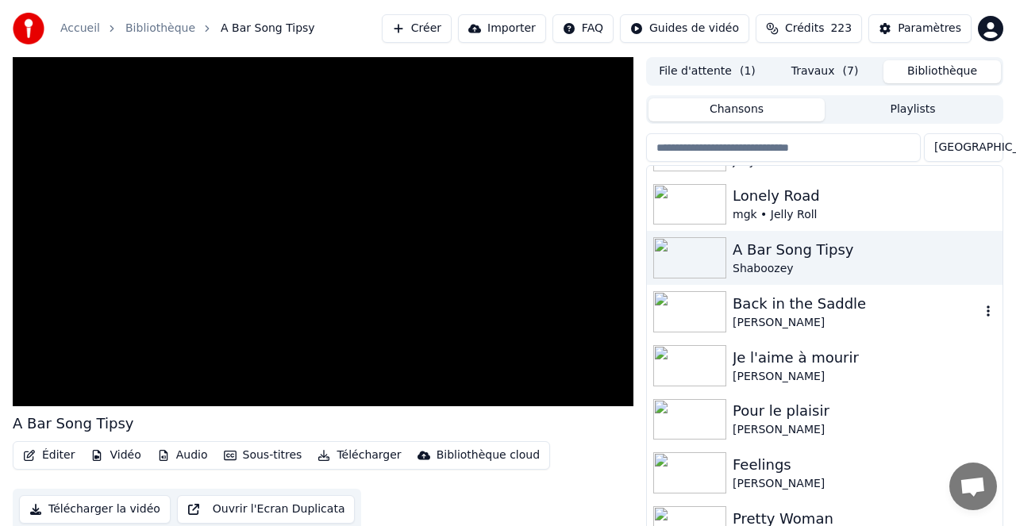
click at [788, 306] on div "Back in the Saddle" at bounding box center [857, 304] width 248 height 22
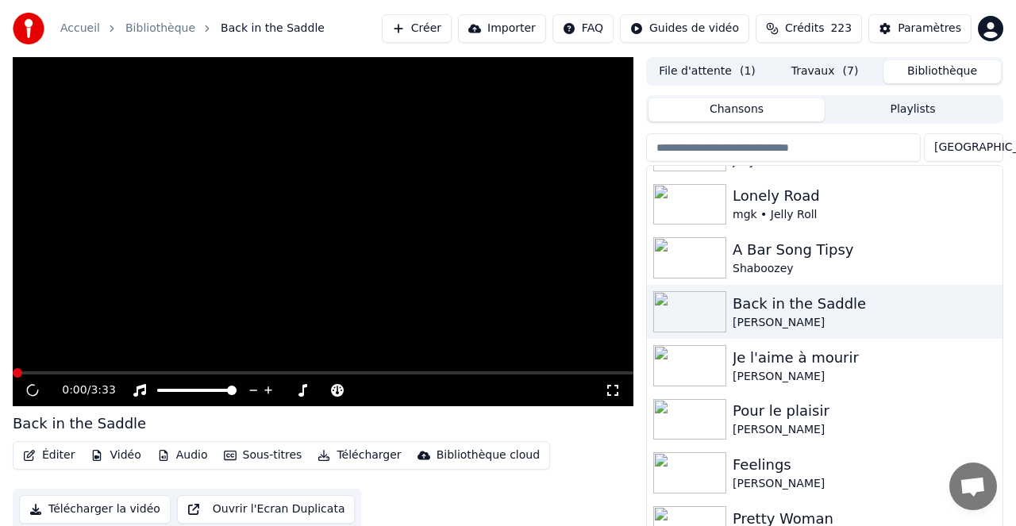
click at [364, 456] on button "Télécharger" at bounding box center [359, 455] width 96 height 22
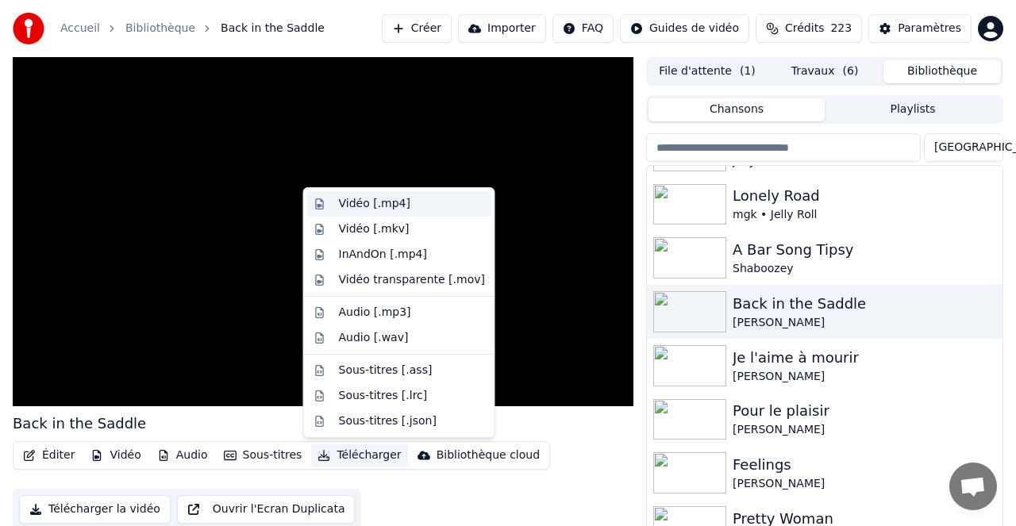
click at [373, 203] on div "Vidéo [.mp4]" at bounding box center [374, 204] width 71 height 16
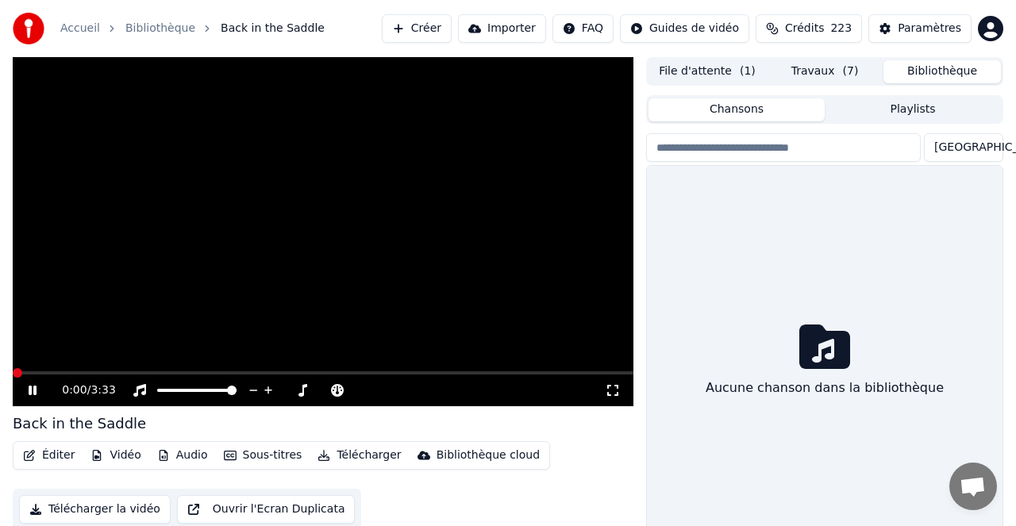
click at [936, 70] on button "Bibliothèque" at bounding box center [941, 71] width 117 height 23
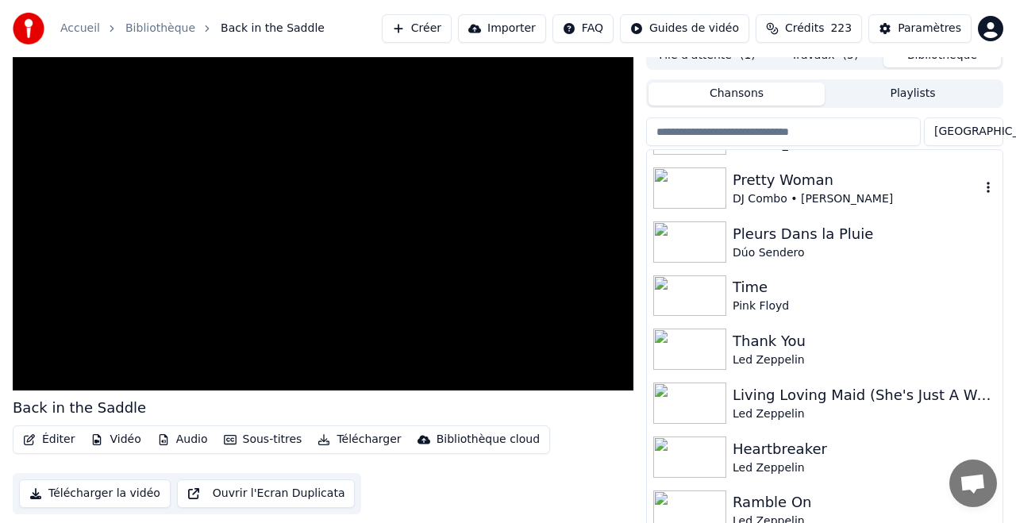
scroll to position [1216, 0]
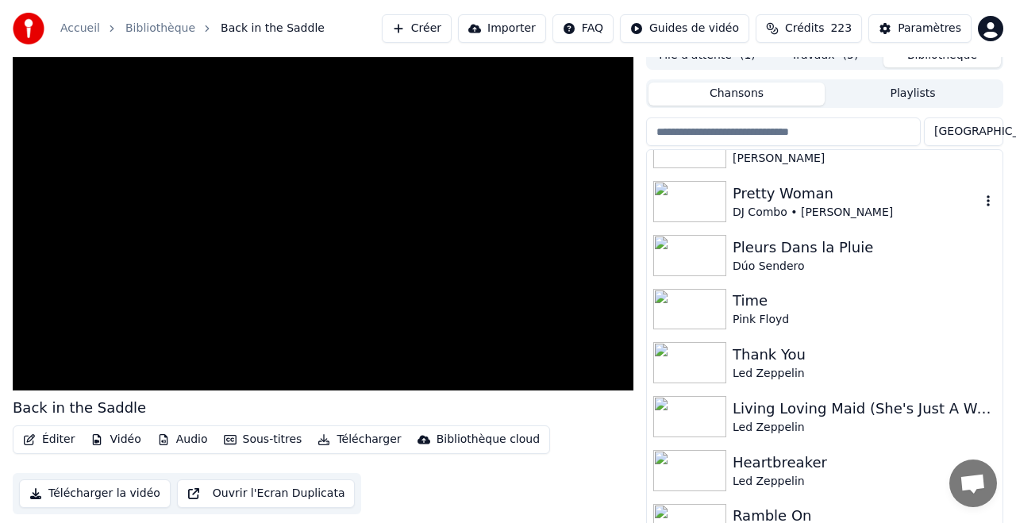
click at [776, 191] on div "Pretty Woman" at bounding box center [857, 194] width 248 height 22
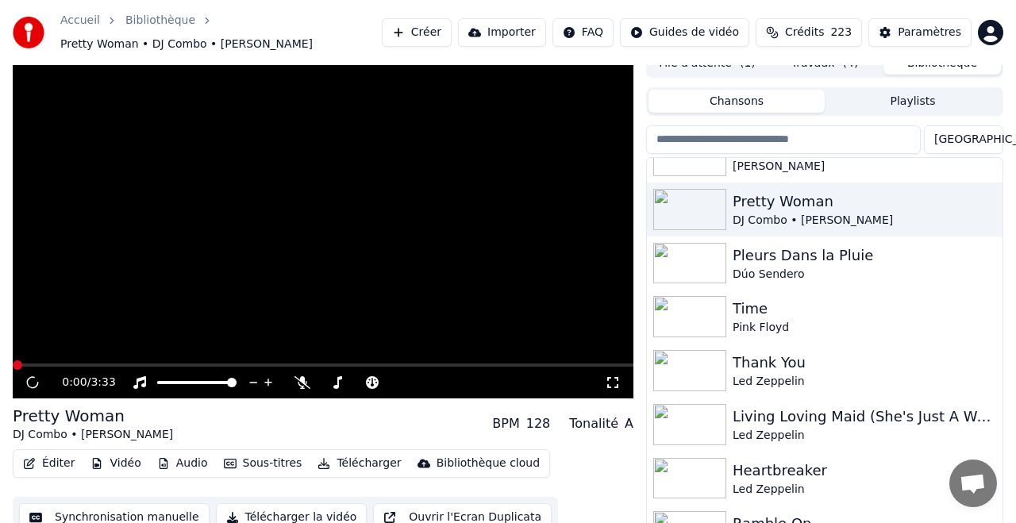
scroll to position [24, 0]
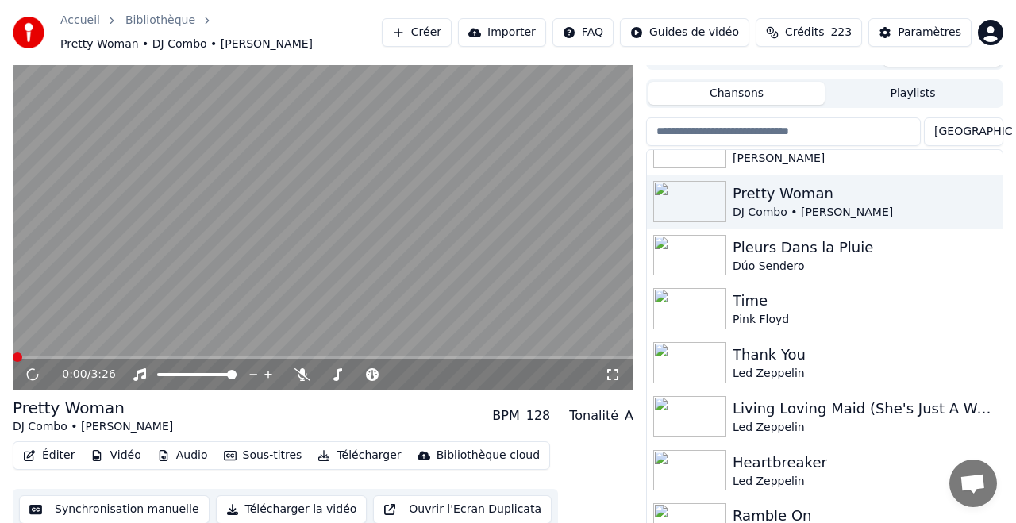
click at [365, 456] on button "Télécharger" at bounding box center [359, 455] width 96 height 22
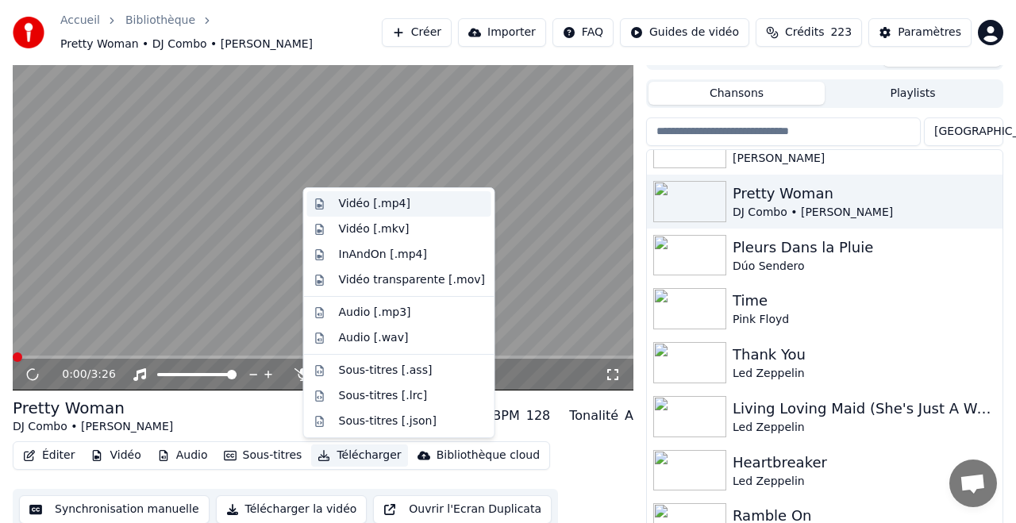
click at [361, 202] on div "Vidéo [.mp4]" at bounding box center [374, 204] width 71 height 16
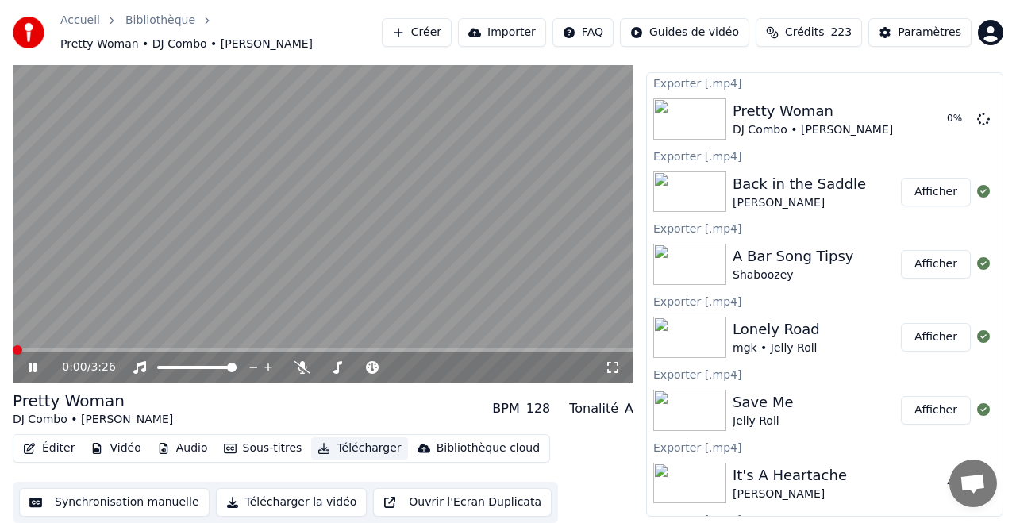
scroll to position [0, 0]
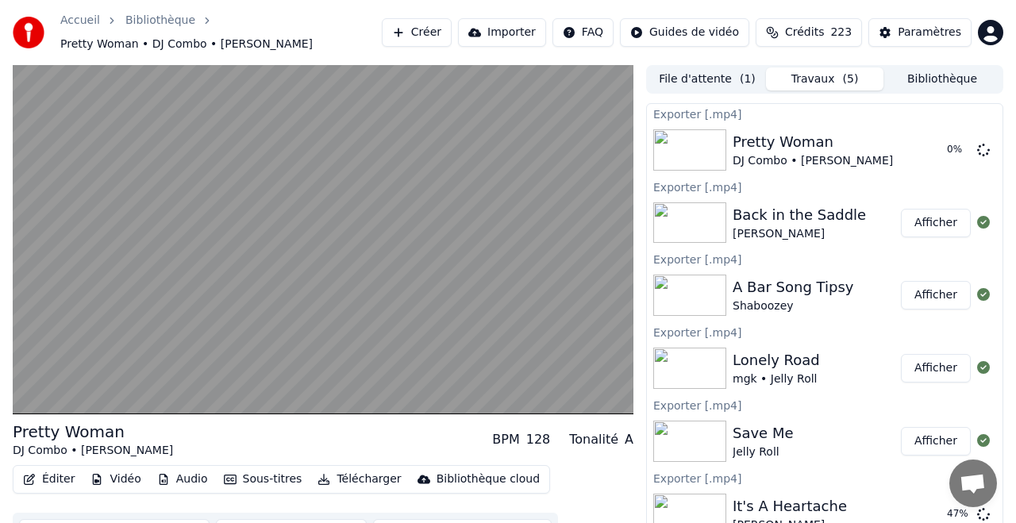
click at [927, 76] on button "Bibliothèque" at bounding box center [941, 78] width 117 height 23
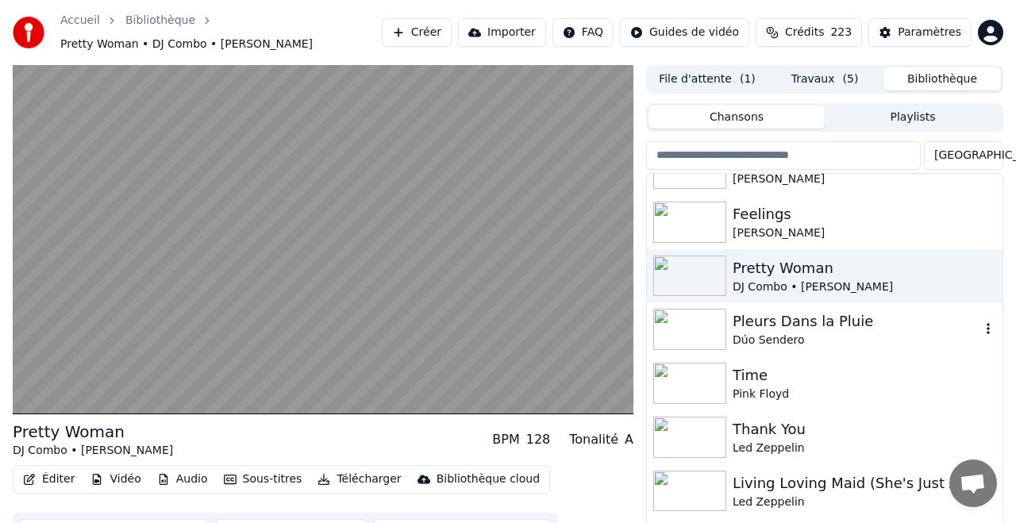
scroll to position [1166, 0]
click at [755, 373] on div "Time" at bounding box center [857, 374] width 248 height 22
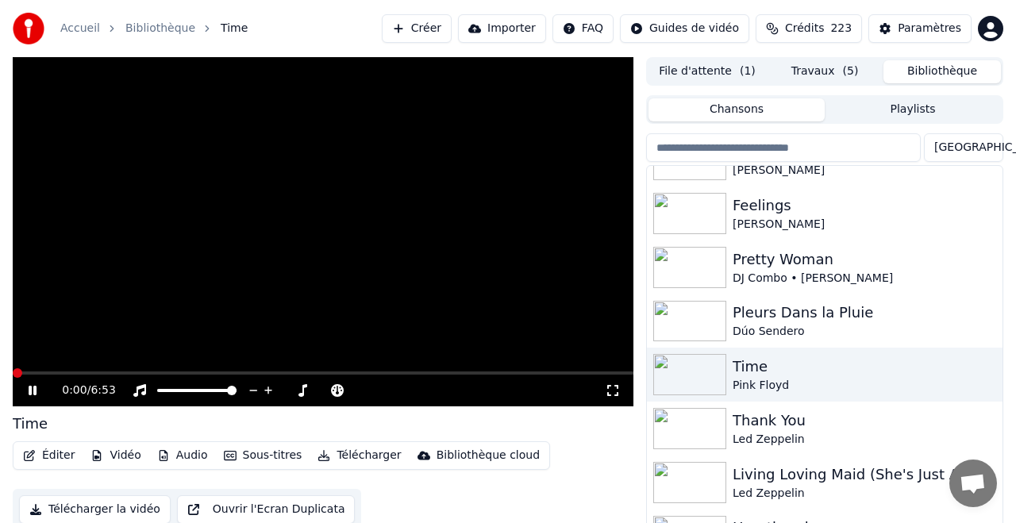
click at [361, 453] on button "Télécharger" at bounding box center [359, 455] width 96 height 22
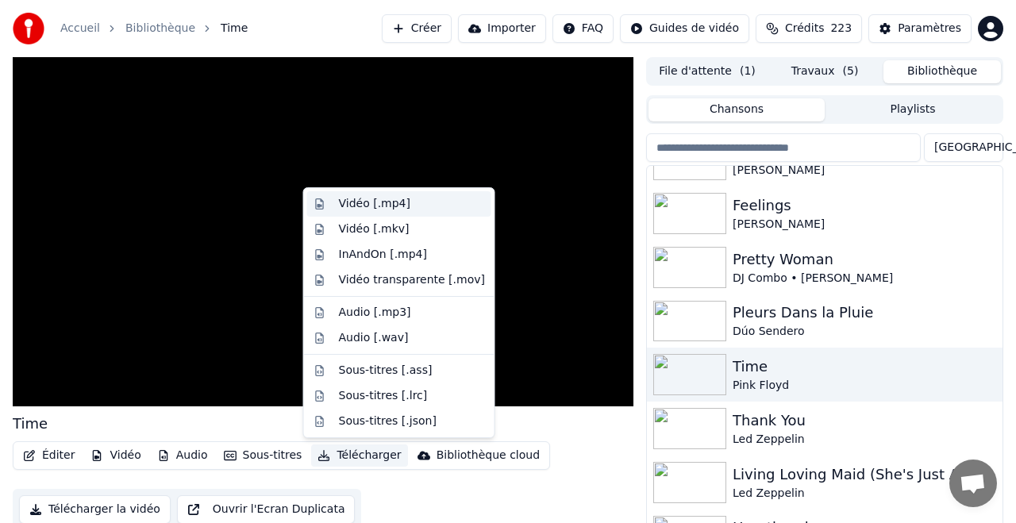
click at [378, 201] on div "Vidéo [.mp4]" at bounding box center [374, 204] width 71 height 16
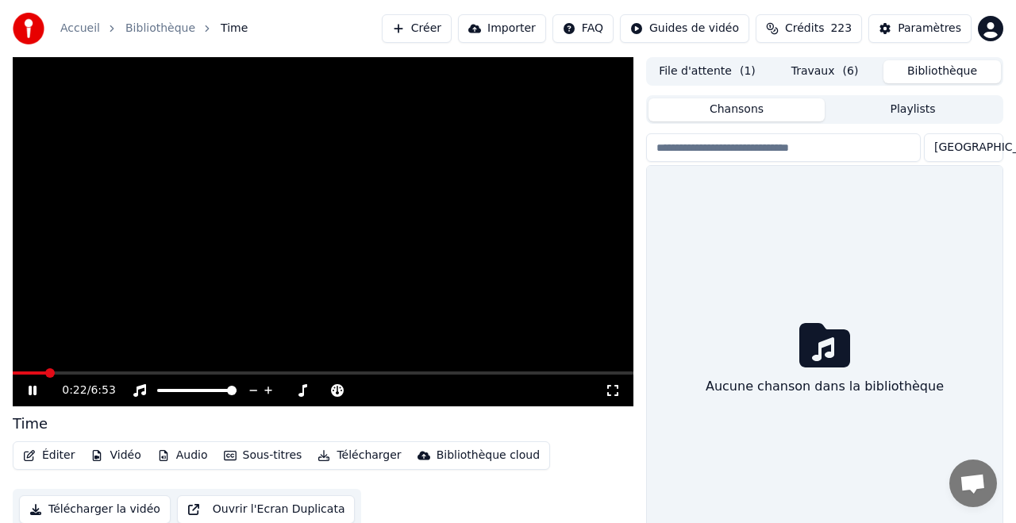
click at [932, 71] on button "Bibliothèque" at bounding box center [941, 71] width 117 height 23
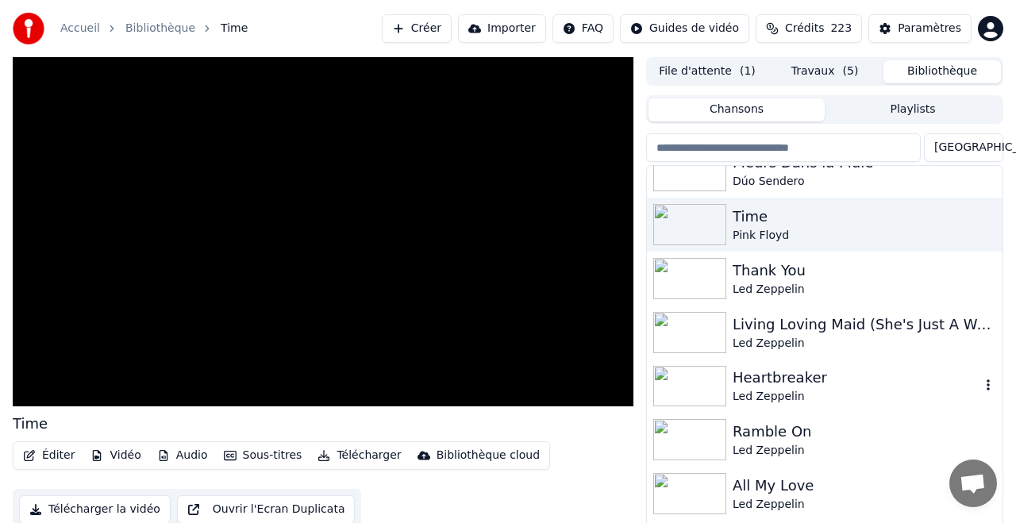
scroll to position [1311, 0]
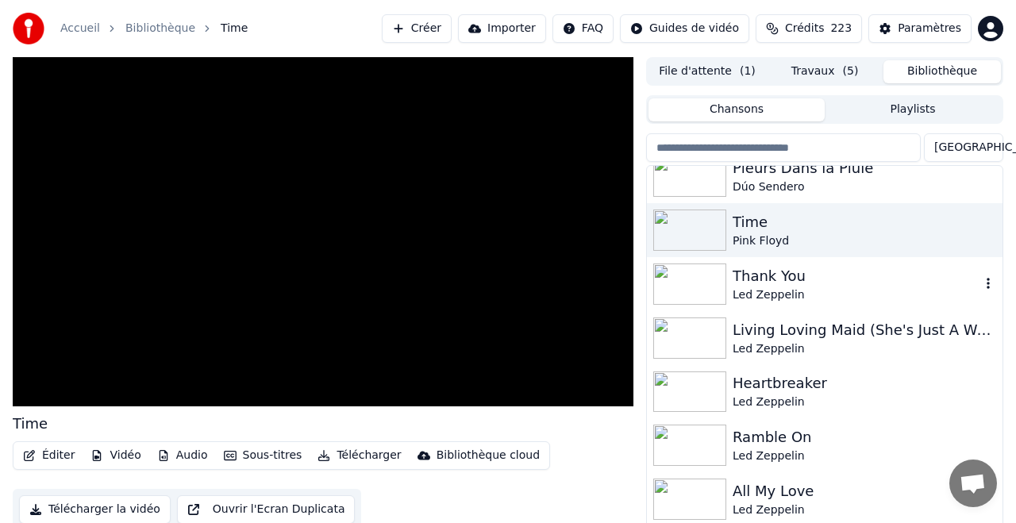
click at [752, 280] on div "Thank You" at bounding box center [857, 276] width 248 height 22
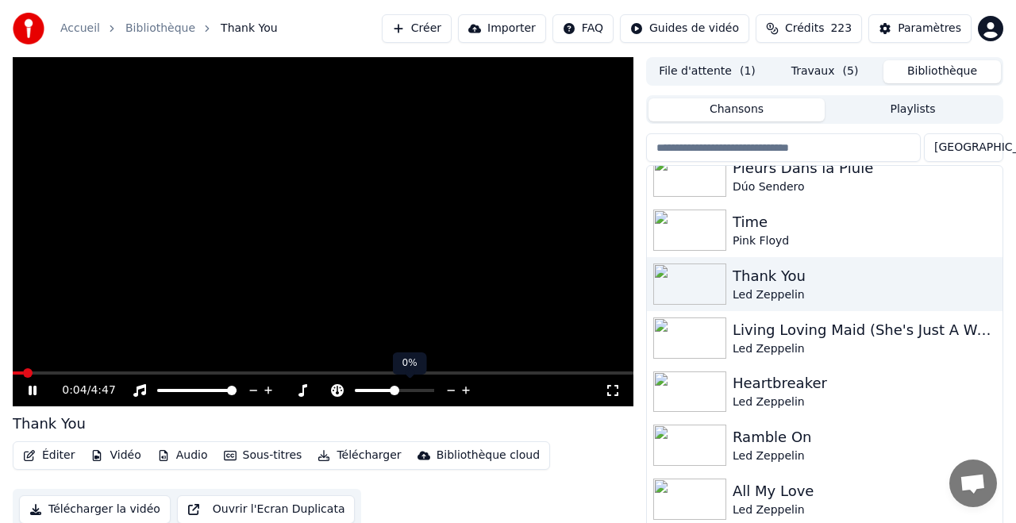
scroll to position [2, 0]
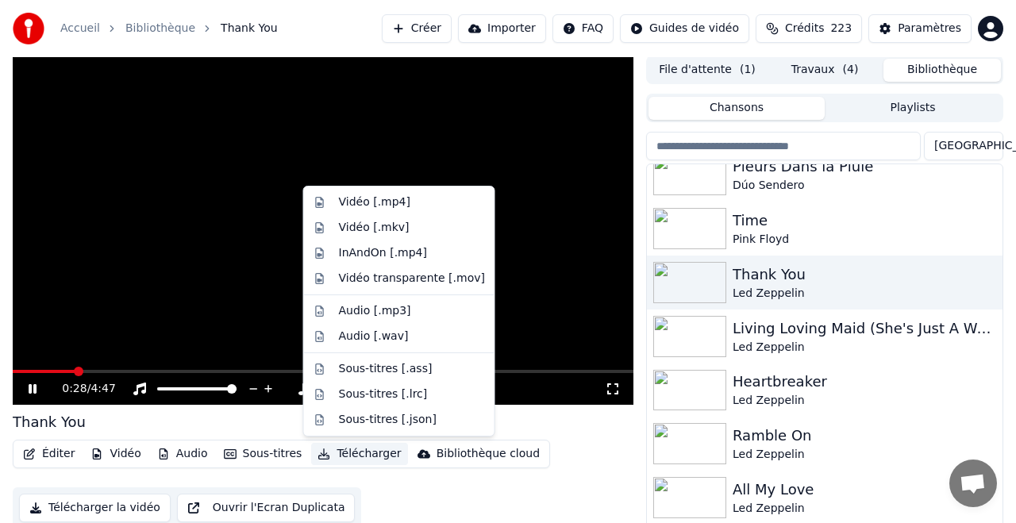
click at [354, 452] on button "Télécharger" at bounding box center [359, 454] width 96 height 22
click at [376, 200] on div "Vidéo [.mp4]" at bounding box center [374, 202] width 71 height 16
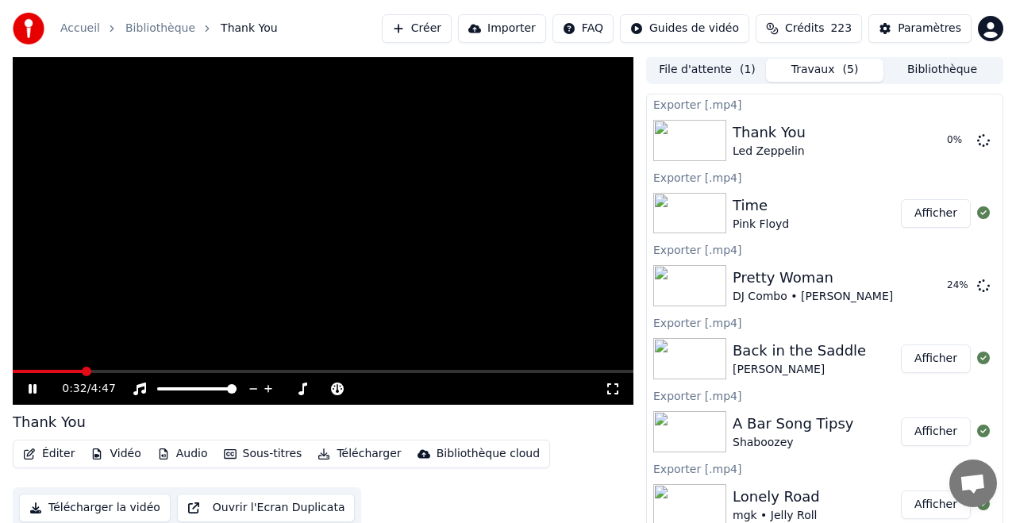
click at [936, 68] on button "Bibliothèque" at bounding box center [941, 70] width 117 height 23
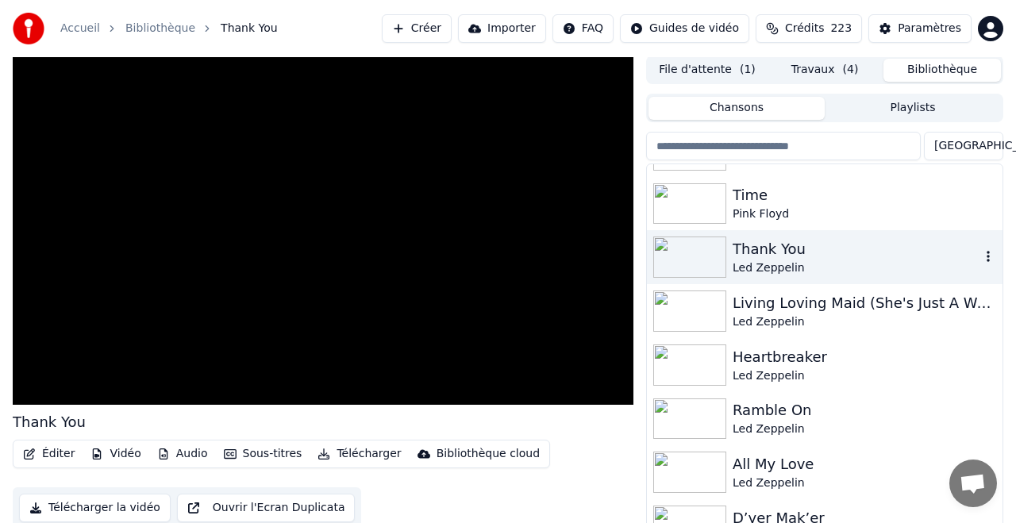
scroll to position [1341, 0]
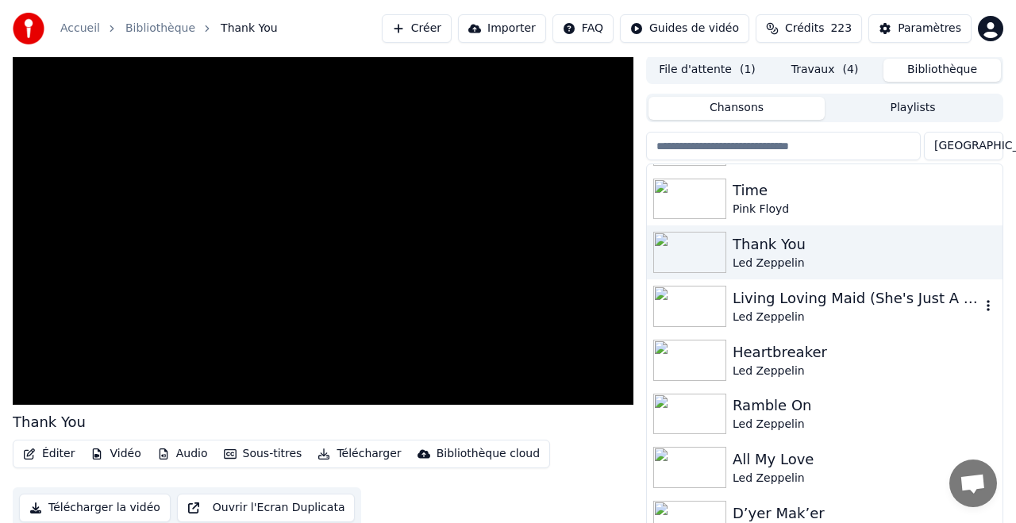
click at [791, 298] on div "Living Loving Maid (She's Just A Woman)" at bounding box center [857, 298] width 248 height 22
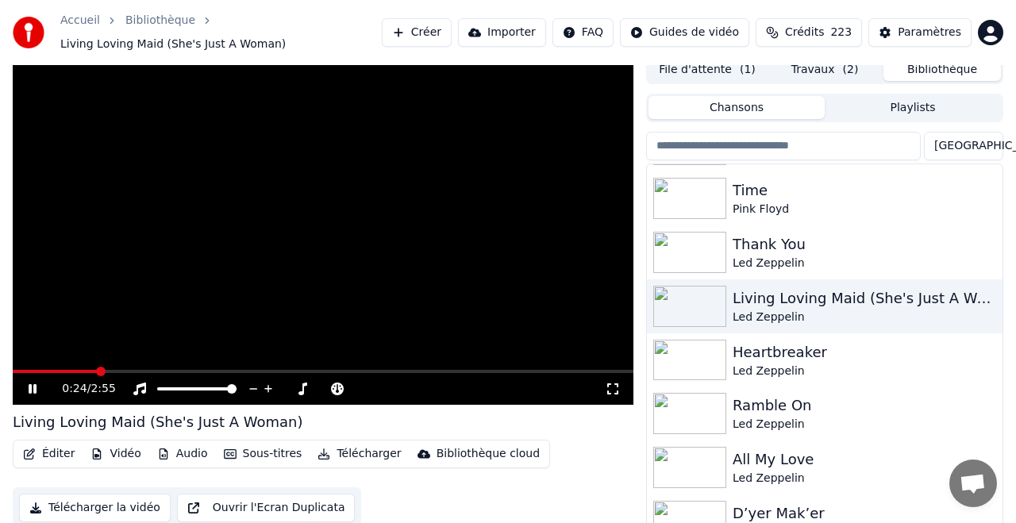
click at [360, 452] on button "Télécharger" at bounding box center [359, 454] width 96 height 22
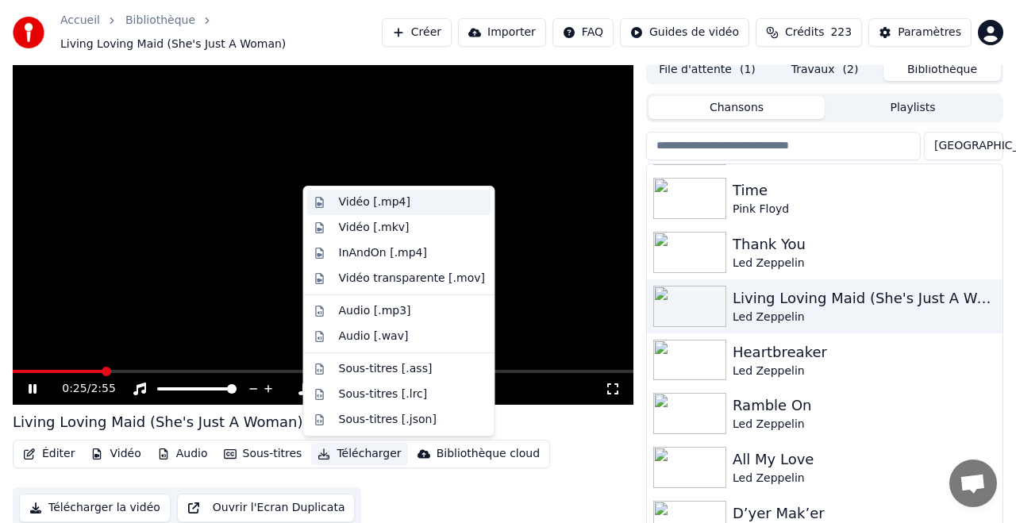
click at [373, 203] on div "Vidéo [.mp4]" at bounding box center [374, 202] width 71 height 16
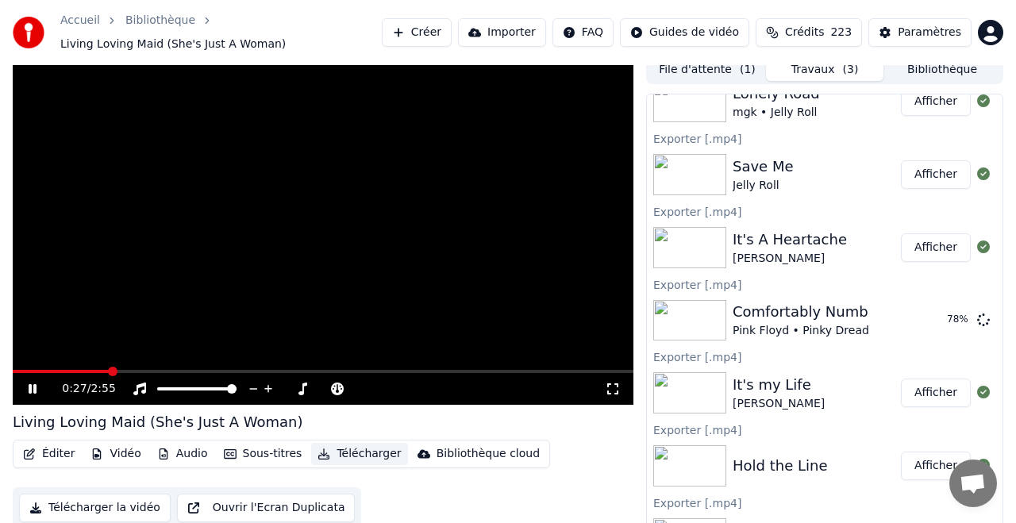
scroll to position [487, 0]
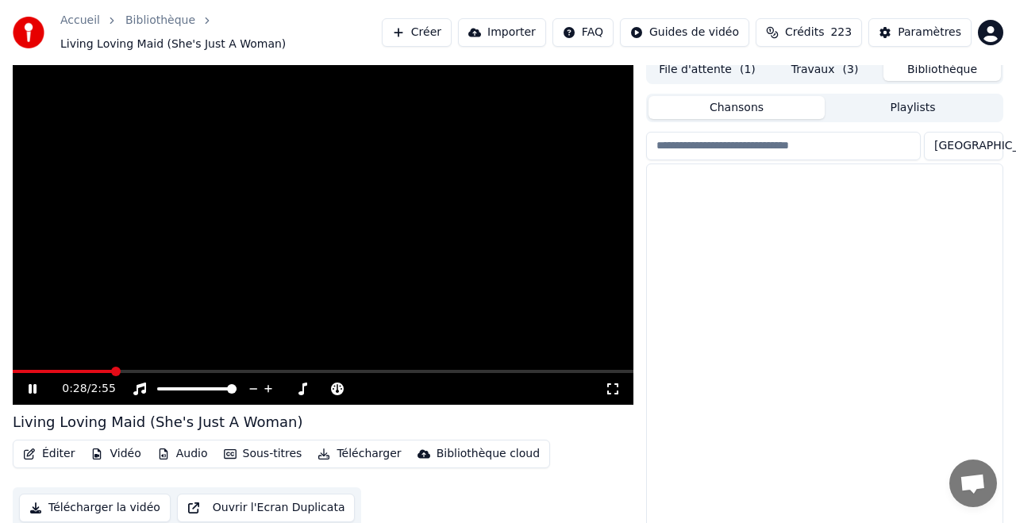
click at [931, 78] on button "Bibliothèque" at bounding box center [941, 69] width 117 height 23
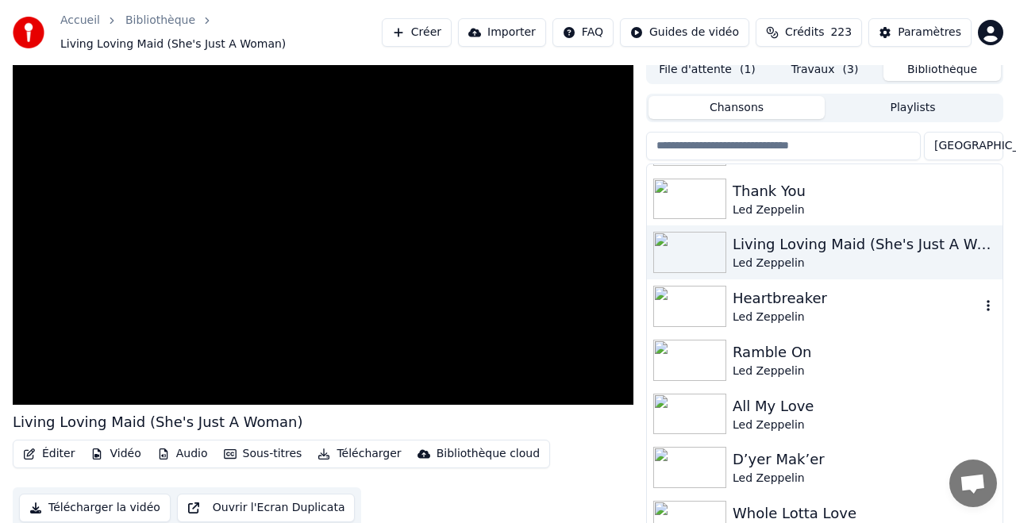
scroll to position [1384, 0]
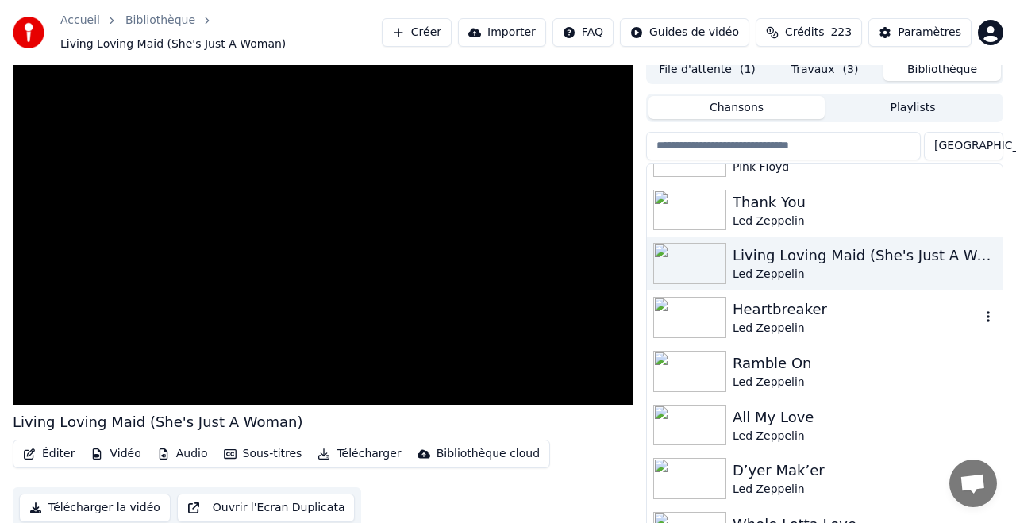
click at [763, 311] on div "Heartbreaker" at bounding box center [857, 309] width 248 height 22
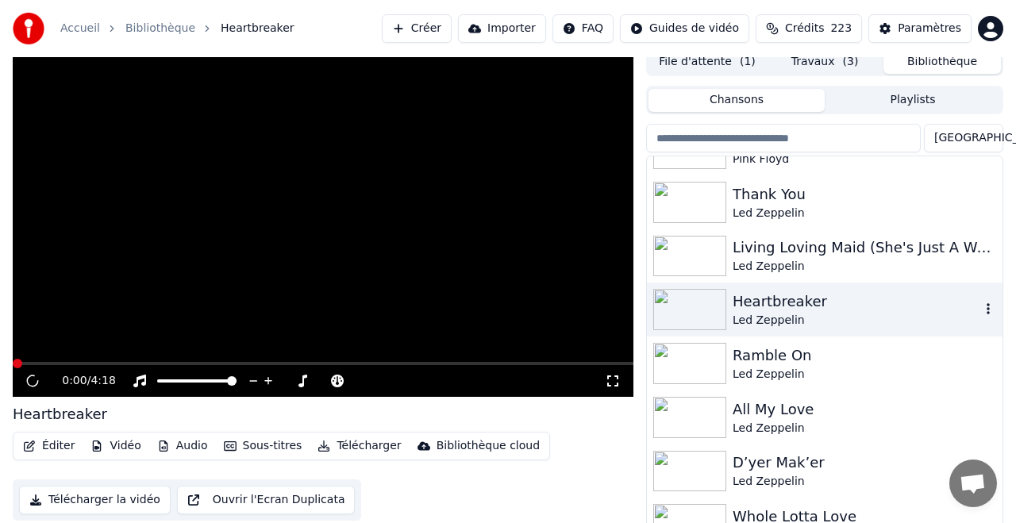
scroll to position [2, 0]
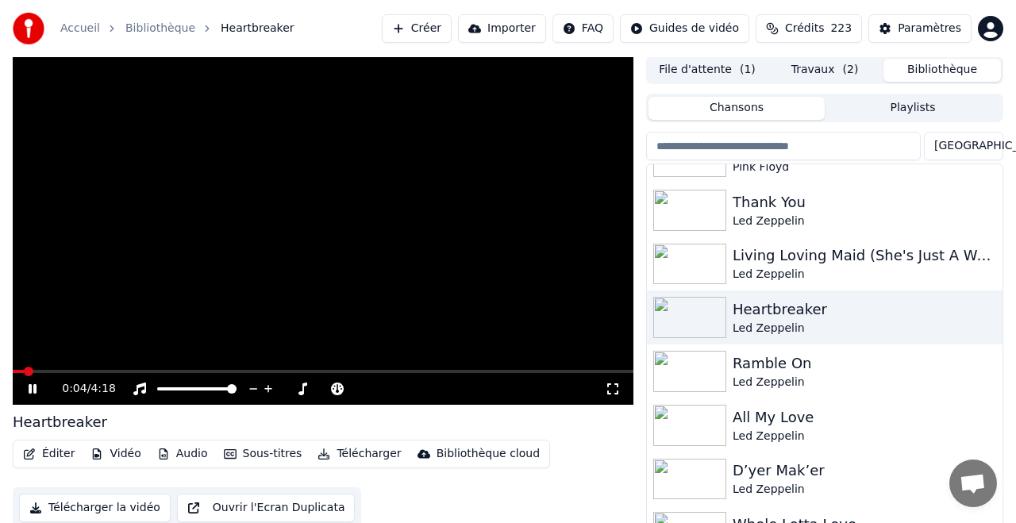
click at [368, 456] on button "Télécharger" at bounding box center [359, 454] width 96 height 22
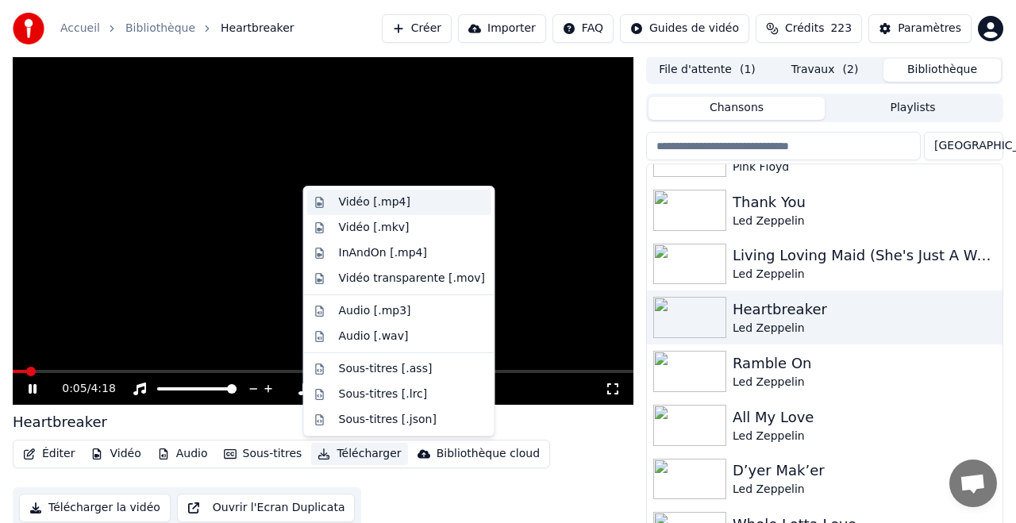
click at [348, 202] on div "Vidéo [.mp4]" at bounding box center [374, 202] width 71 height 16
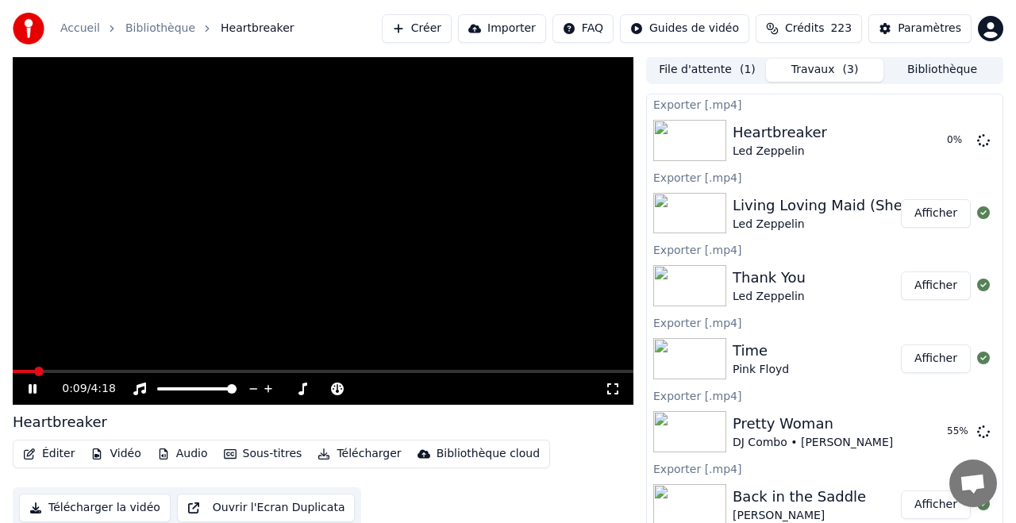
click at [942, 71] on button "Bibliothèque" at bounding box center [941, 70] width 117 height 23
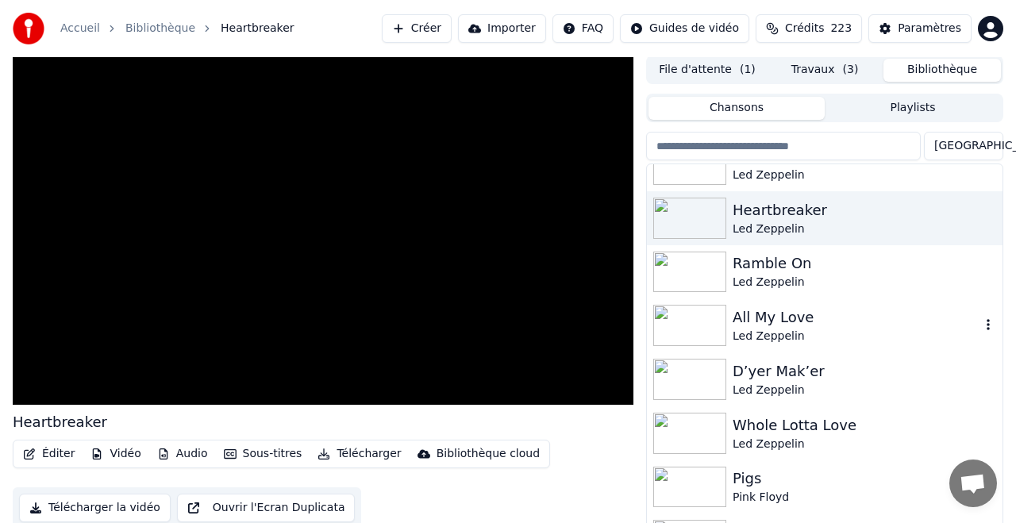
scroll to position [1481, 0]
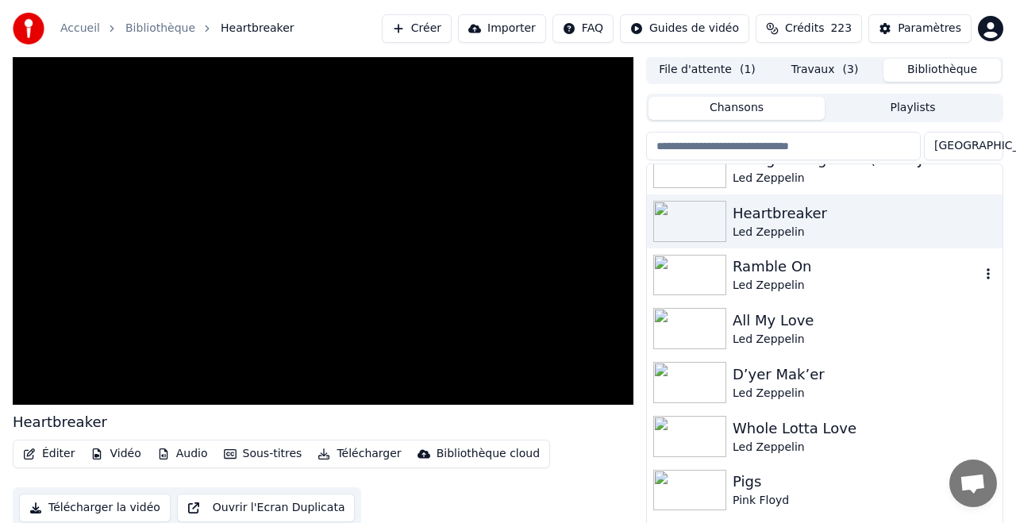
click at [768, 270] on div "Ramble On" at bounding box center [857, 267] width 248 height 22
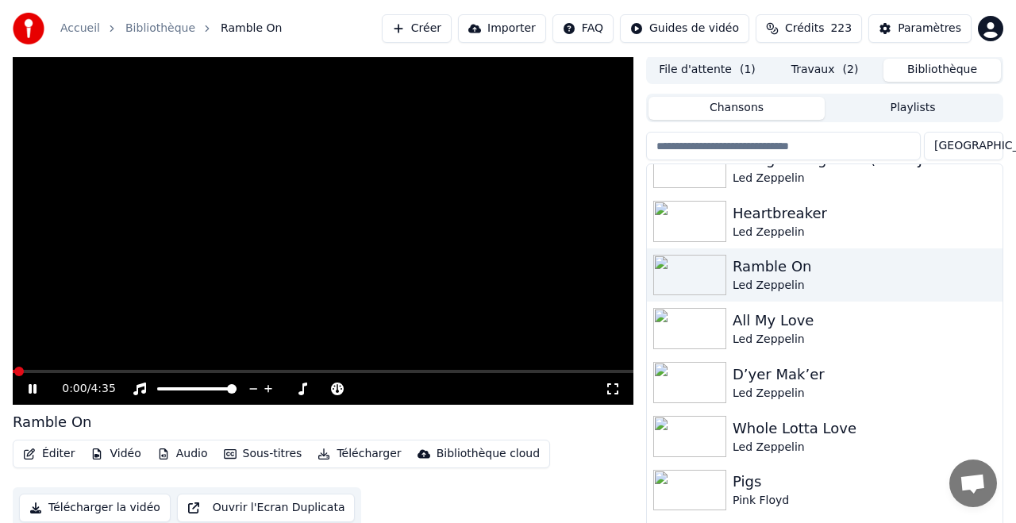
scroll to position [3, 0]
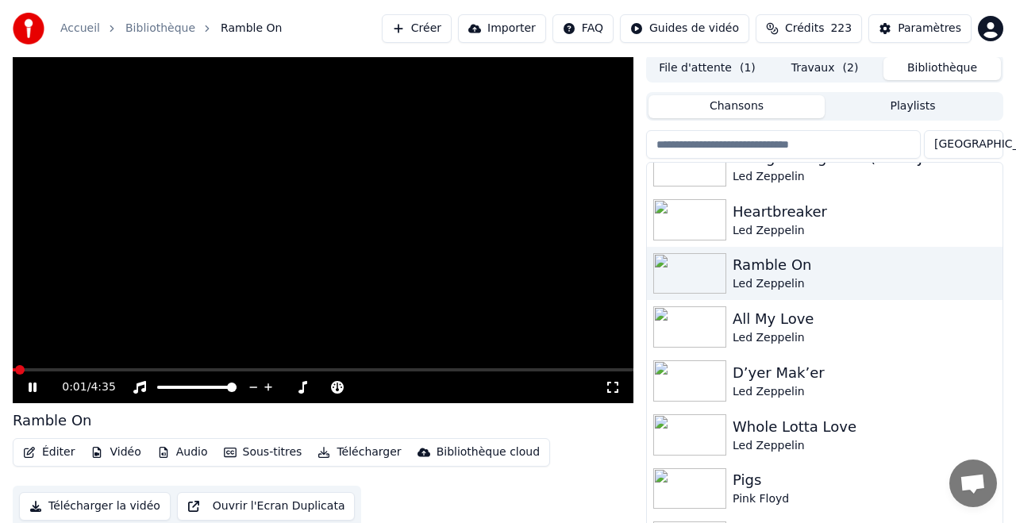
click at [363, 451] on button "Télécharger" at bounding box center [359, 452] width 96 height 22
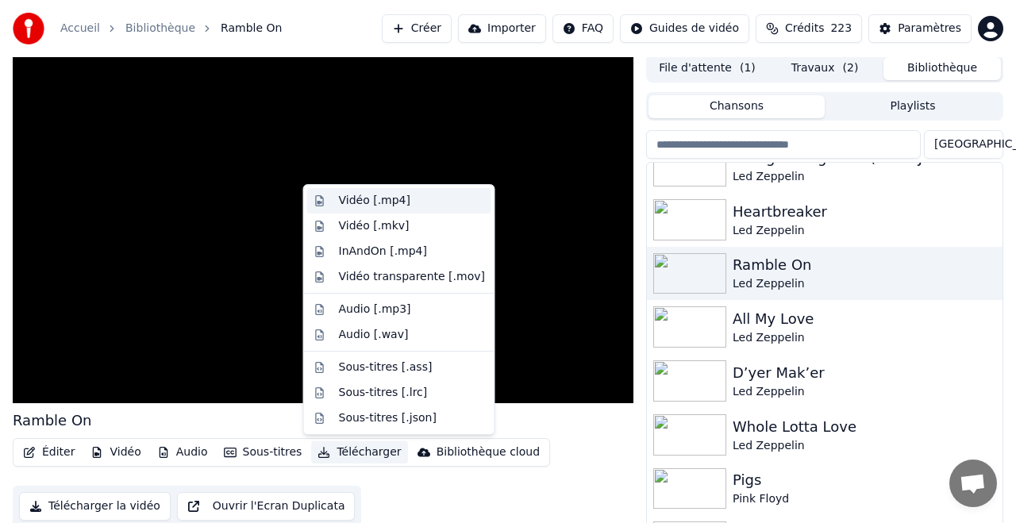
click at [364, 198] on div "Vidéo [.mp4]" at bounding box center [374, 201] width 71 height 16
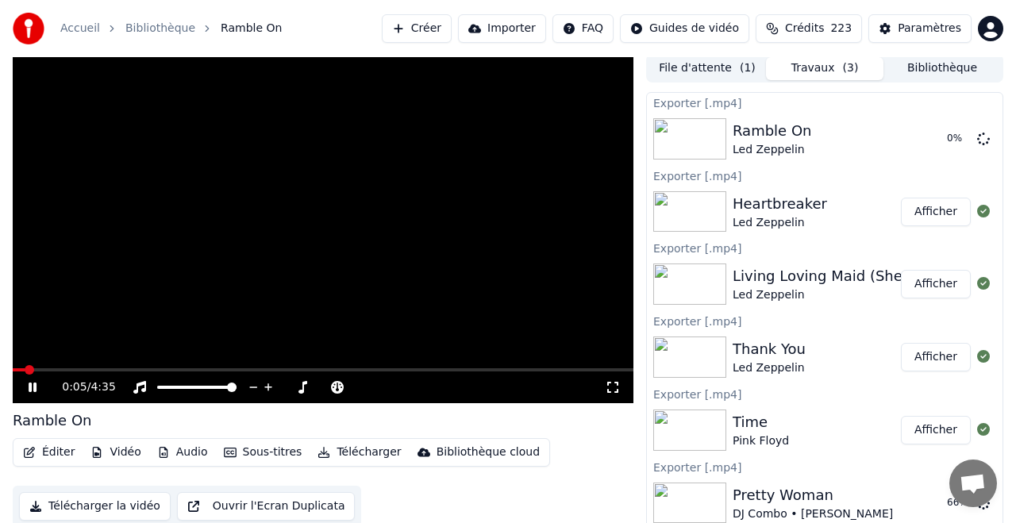
click at [938, 67] on button "Bibliothèque" at bounding box center [941, 68] width 117 height 23
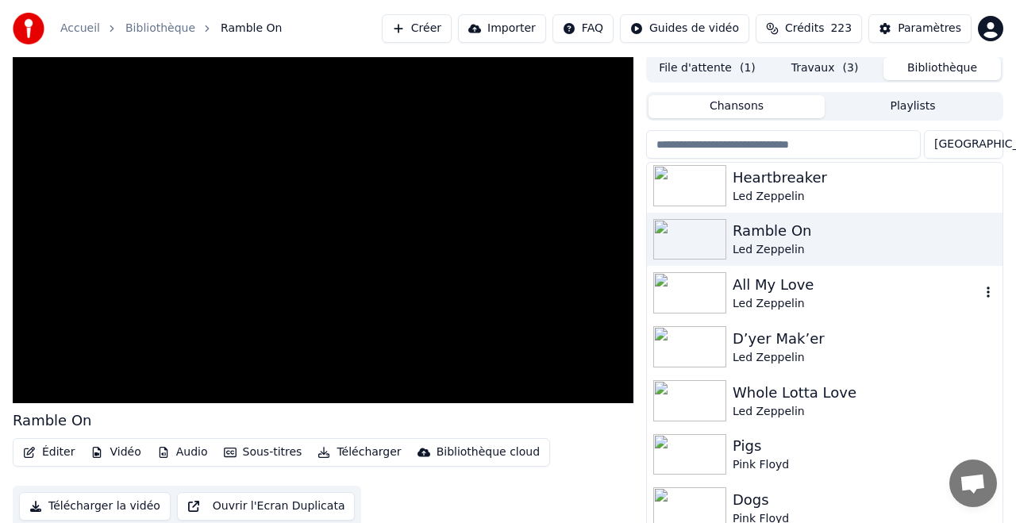
scroll to position [1516, 0]
click at [768, 283] on div "All My Love" at bounding box center [857, 284] width 248 height 22
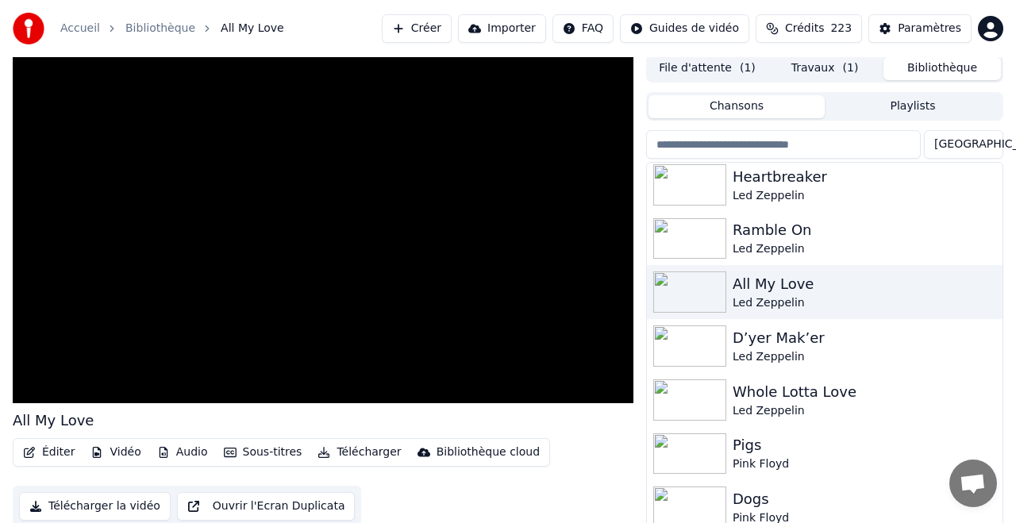
click at [967, 70] on button "Bibliothèque" at bounding box center [941, 68] width 117 height 23
click at [933, 69] on button "Bibliothèque" at bounding box center [941, 68] width 117 height 23
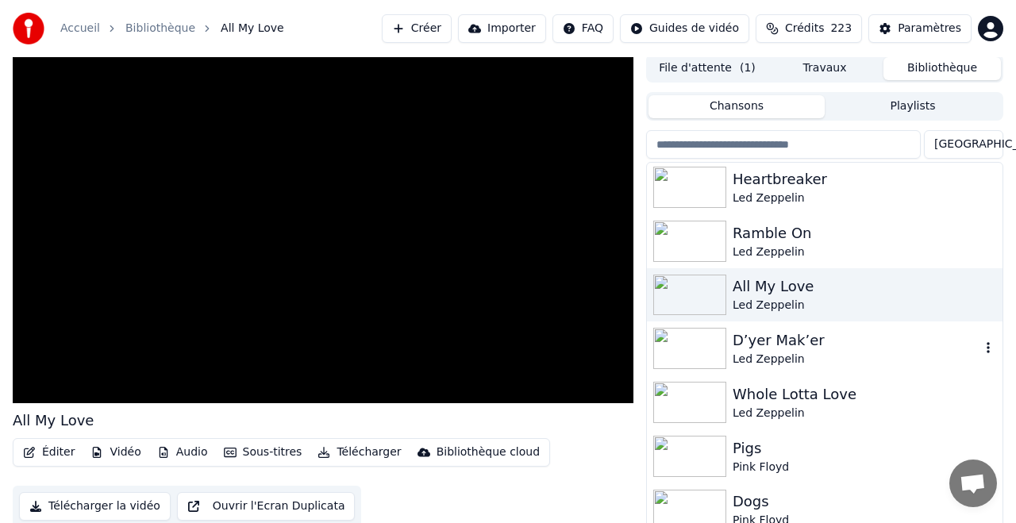
scroll to position [1514, 0]
click at [781, 333] on div "D’yer Mak’er" at bounding box center [857, 339] width 248 height 22
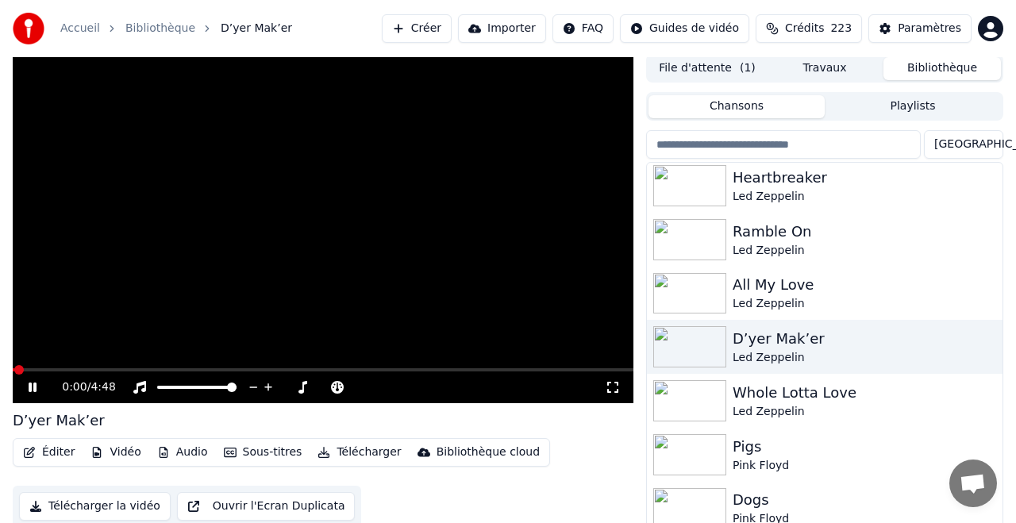
scroll to position [6, 0]
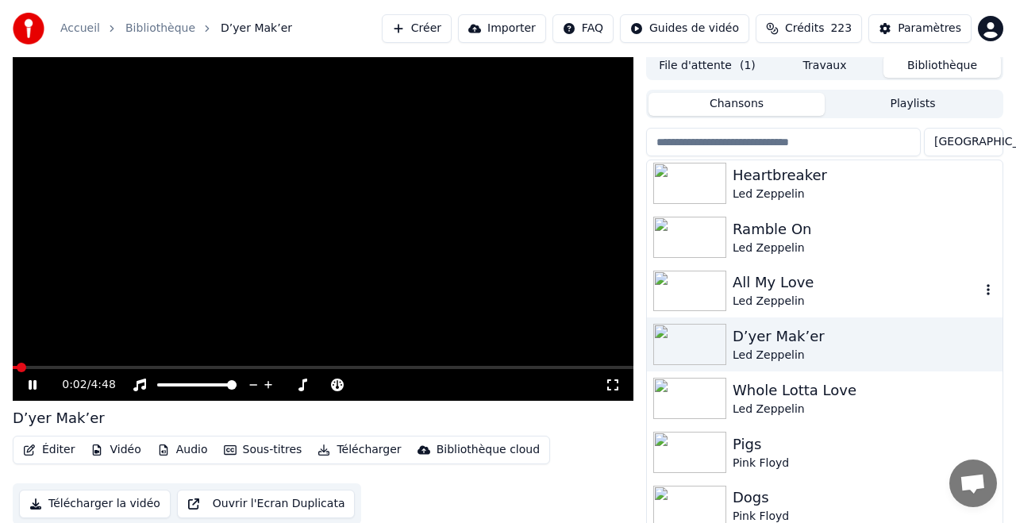
click at [765, 283] on div "All My Love" at bounding box center [857, 282] width 248 height 22
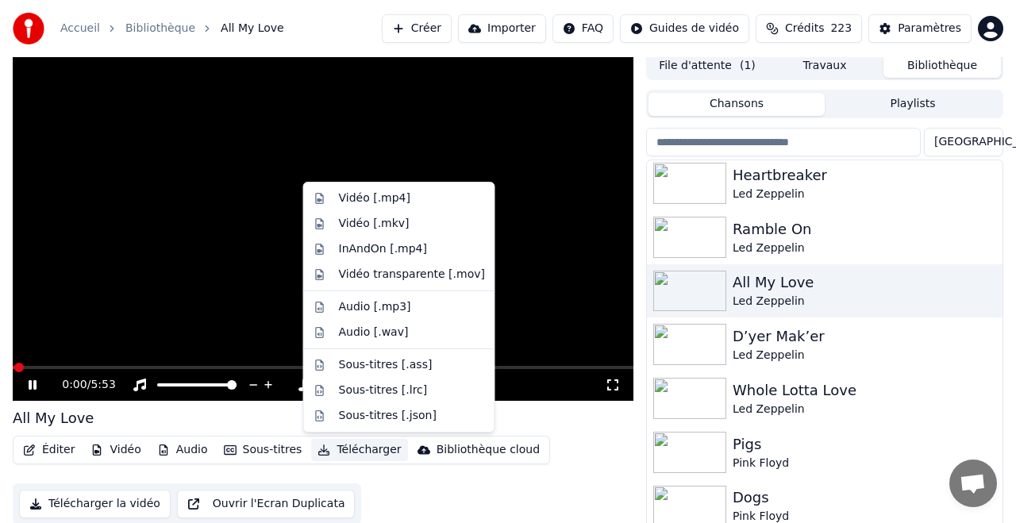
click at [362, 447] on button "Télécharger" at bounding box center [359, 450] width 96 height 22
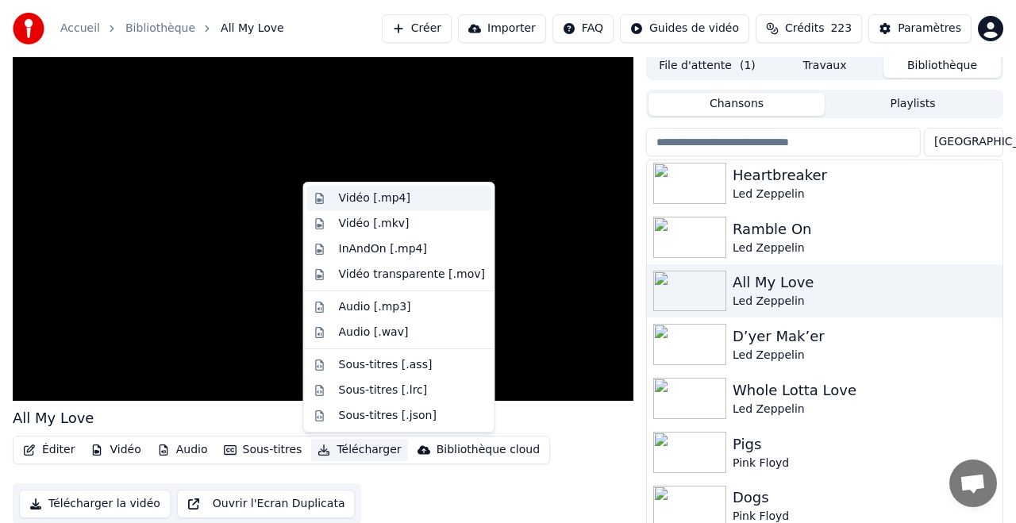
click at [367, 198] on div "Vidéo [.mp4]" at bounding box center [374, 198] width 71 height 16
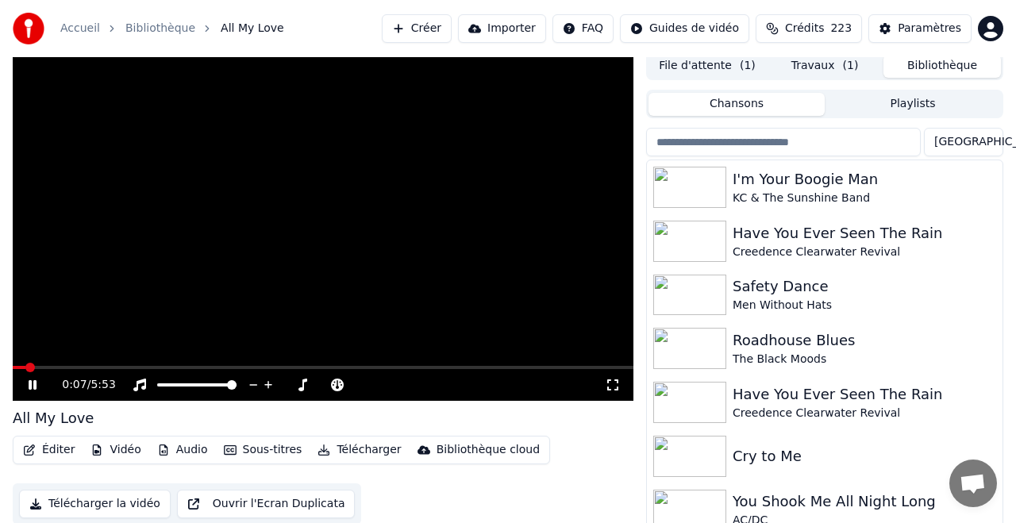
drag, startPoint x: 940, startPoint y: 65, endPoint x: 935, endPoint y: 86, distance: 21.2
click at [940, 65] on button "Bibliothèque" at bounding box center [941, 66] width 117 height 23
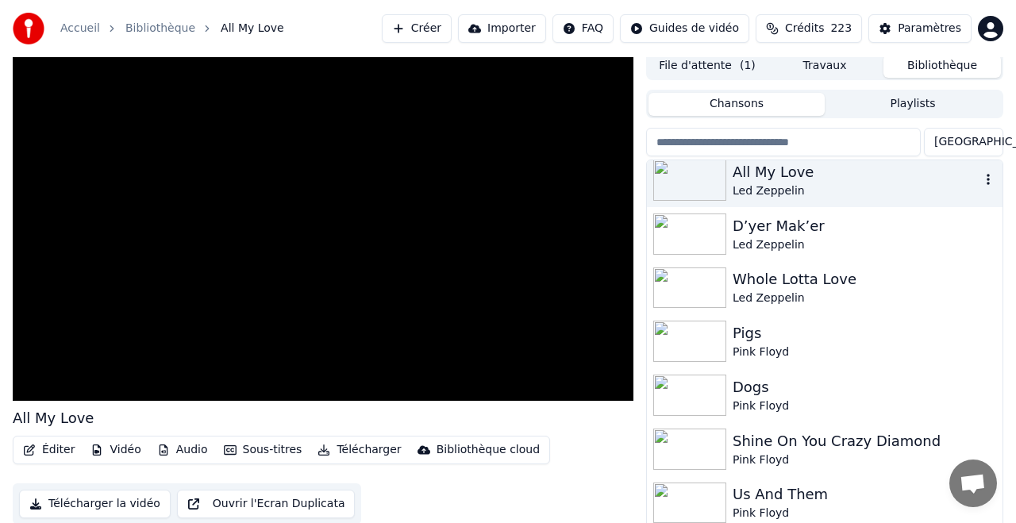
scroll to position [1629, 0]
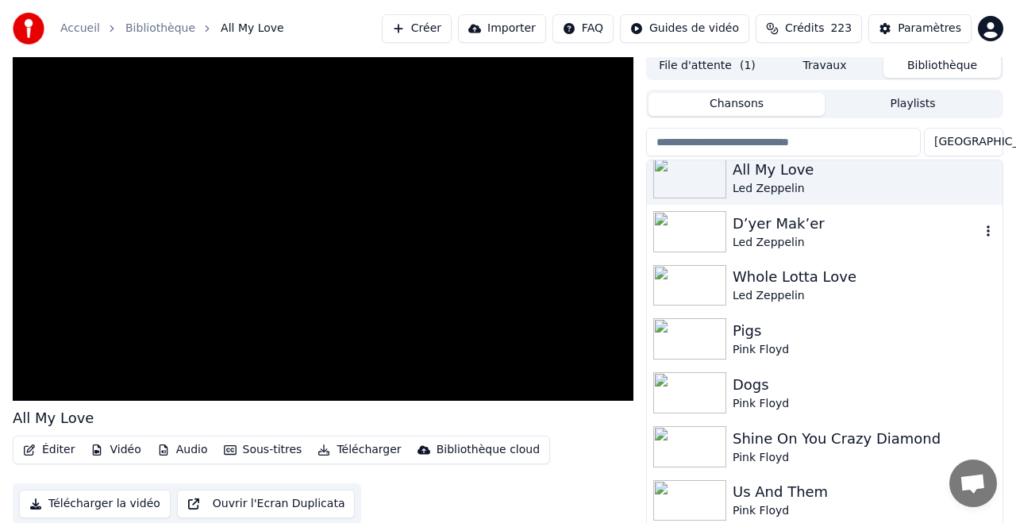
click at [777, 224] on div "D’yer Mak’er" at bounding box center [857, 224] width 248 height 22
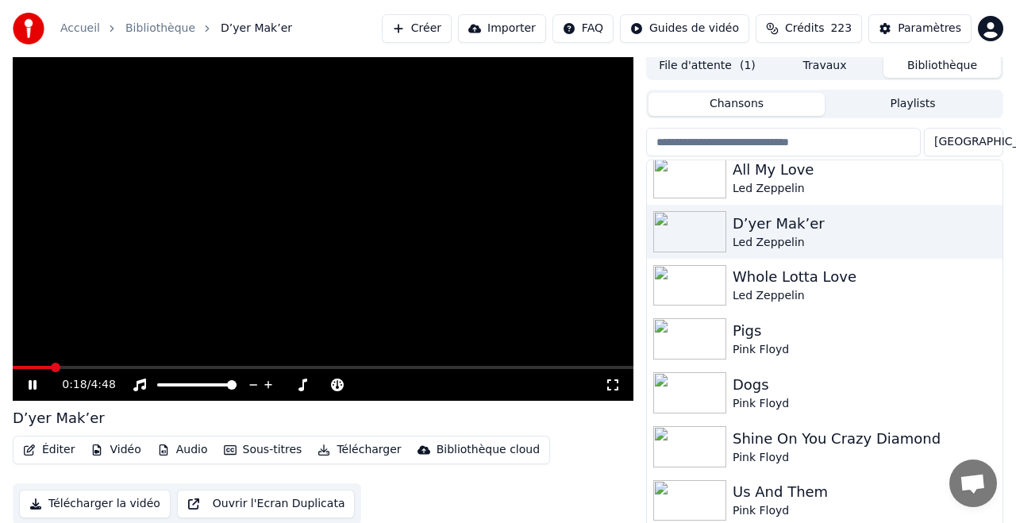
click at [371, 447] on button "Télécharger" at bounding box center [359, 450] width 96 height 22
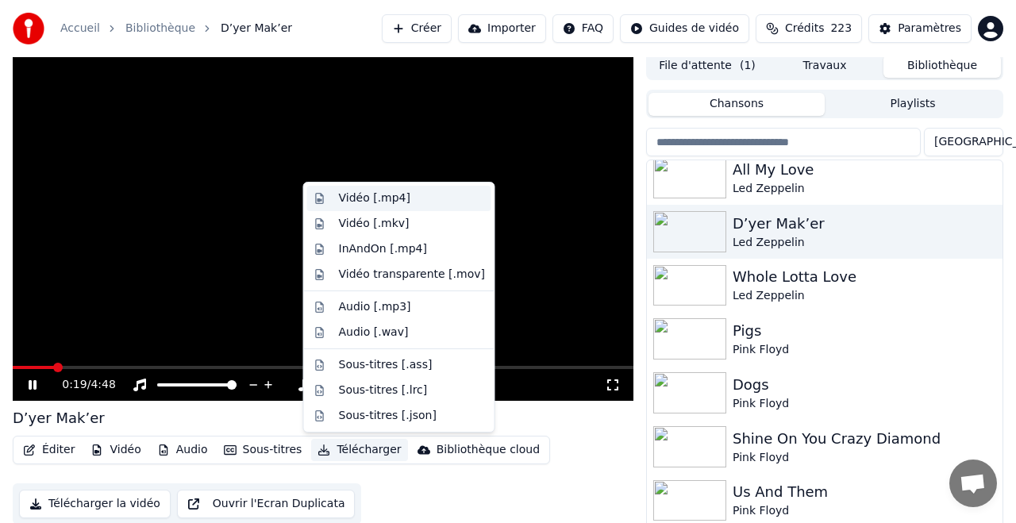
click at [375, 198] on div "Vidéo [.mp4]" at bounding box center [374, 198] width 71 height 16
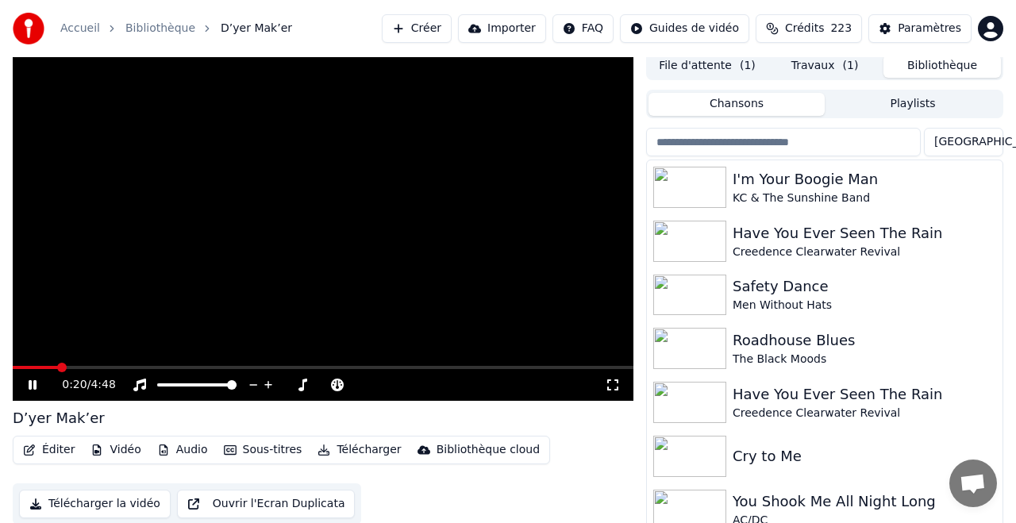
click at [946, 63] on button "Bibliothèque" at bounding box center [941, 66] width 117 height 23
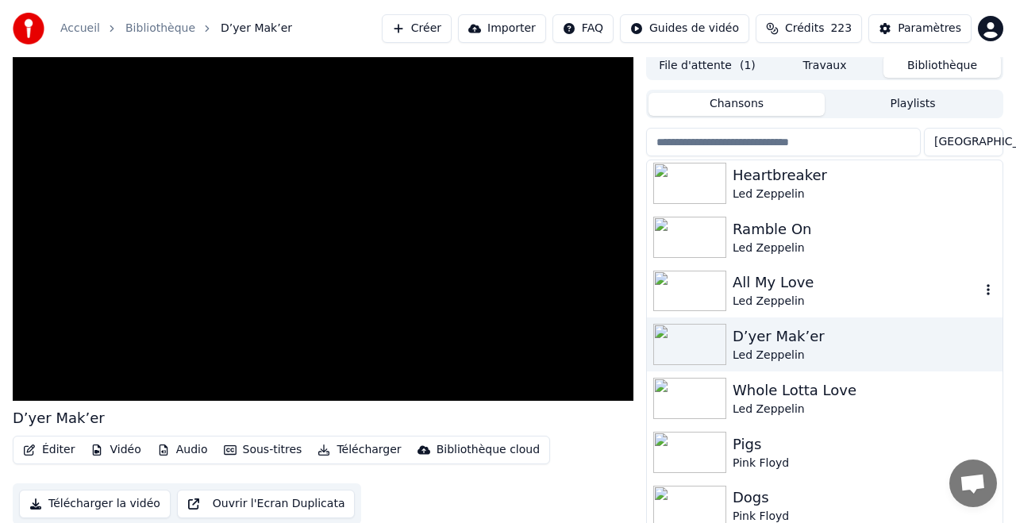
scroll to position [1516, 0]
click at [775, 388] on div "Whole Lotta Love" at bounding box center [857, 389] width 248 height 22
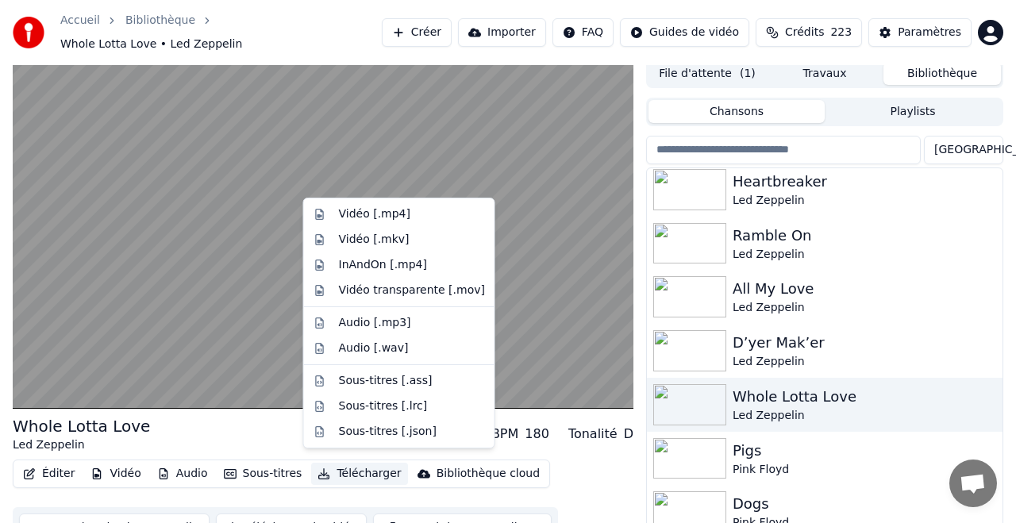
click at [357, 464] on button "Télécharger" at bounding box center [359, 474] width 96 height 22
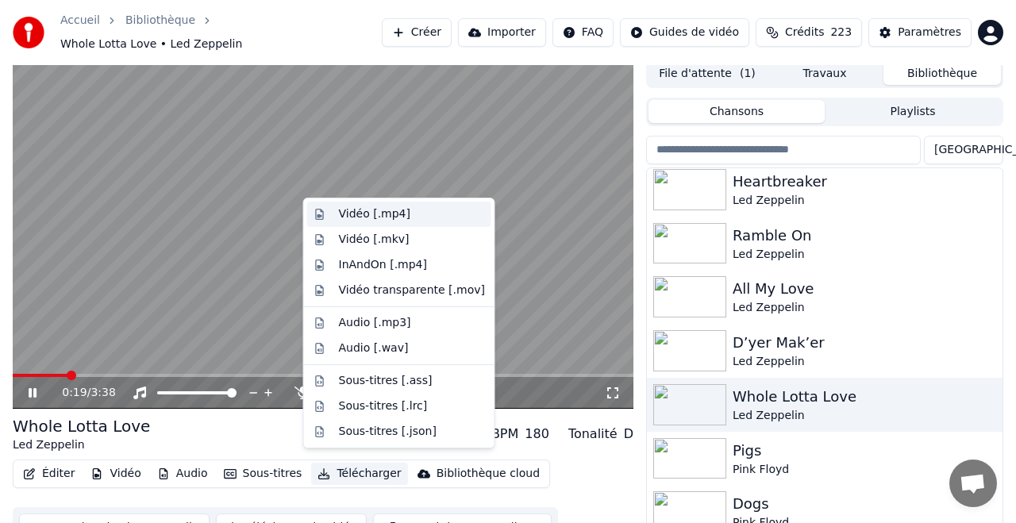
click at [364, 213] on div "Vidéo [.mp4]" at bounding box center [374, 214] width 71 height 16
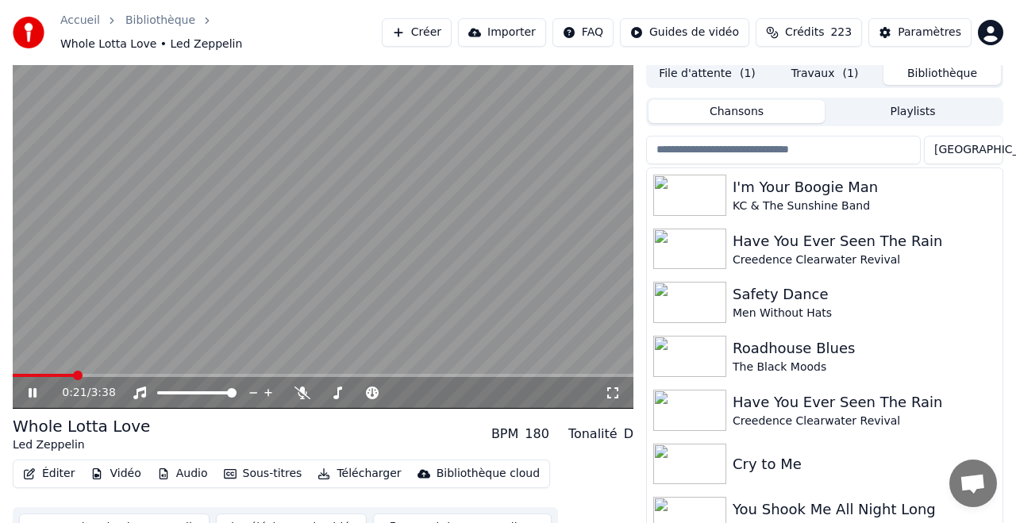
click at [940, 65] on button "Bibliothèque" at bounding box center [941, 73] width 117 height 23
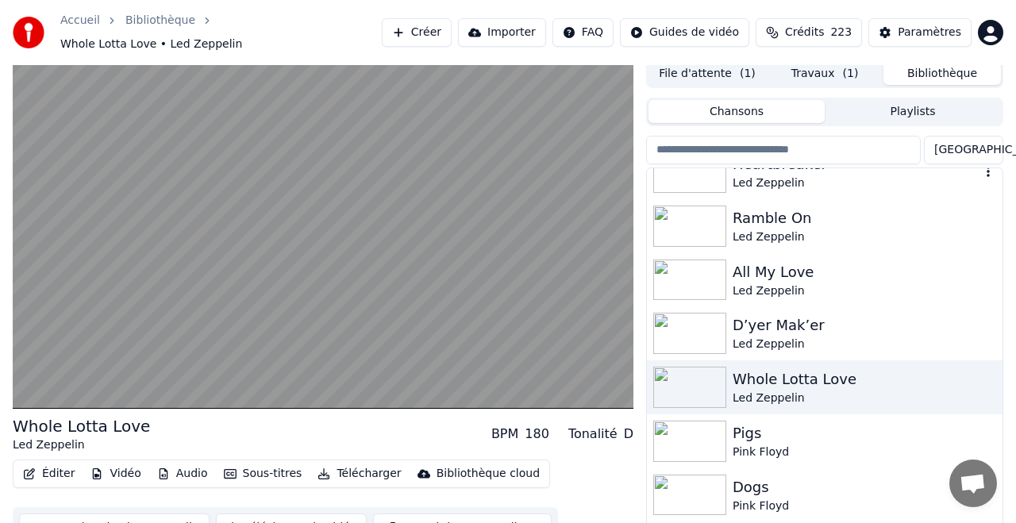
scroll to position [1535, 0]
click at [758, 425] on div "Pigs" at bounding box center [857, 432] width 248 height 22
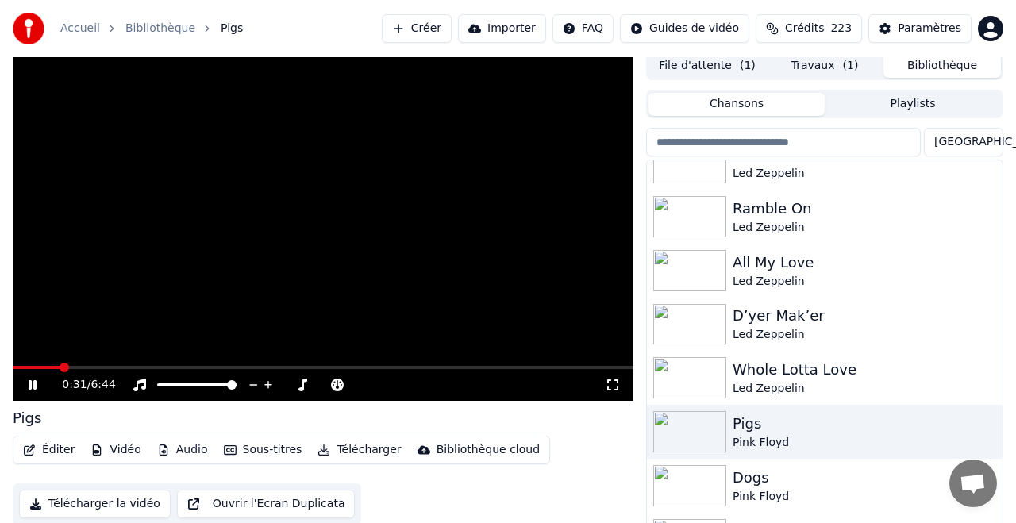
click at [60, 366] on span at bounding box center [323, 367] width 621 height 3
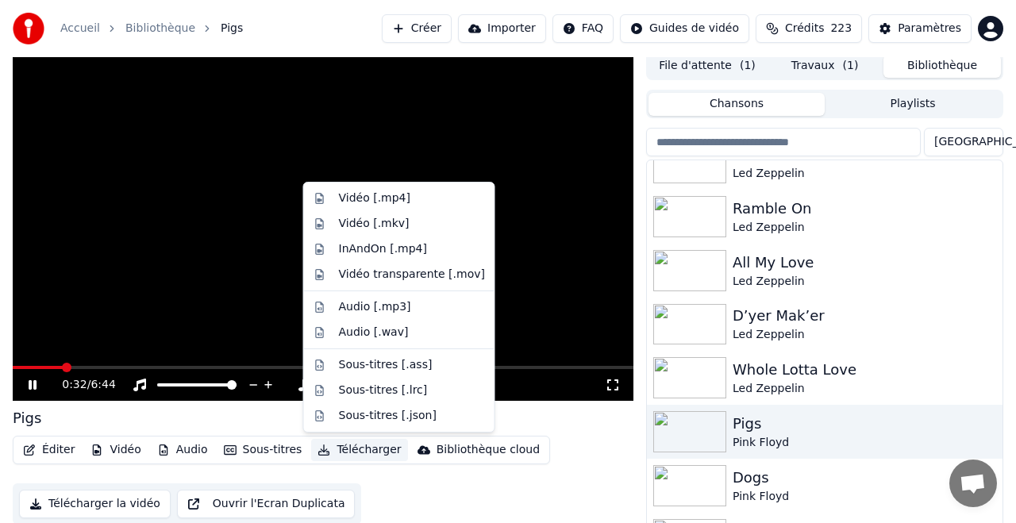
click at [375, 452] on button "Télécharger" at bounding box center [359, 450] width 96 height 22
click at [362, 200] on div "Vidéo [.mp4]" at bounding box center [374, 198] width 71 height 16
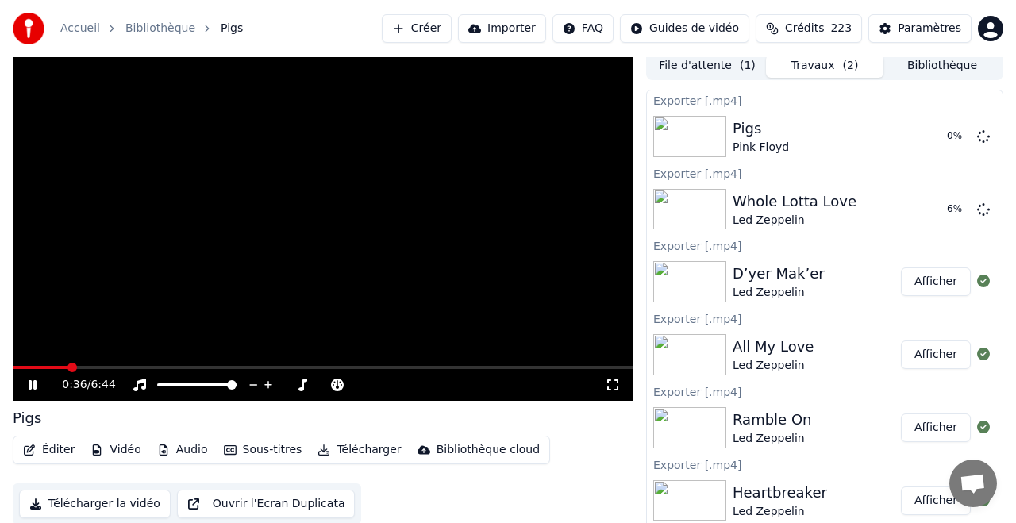
click at [938, 66] on button "Bibliothèque" at bounding box center [941, 66] width 117 height 23
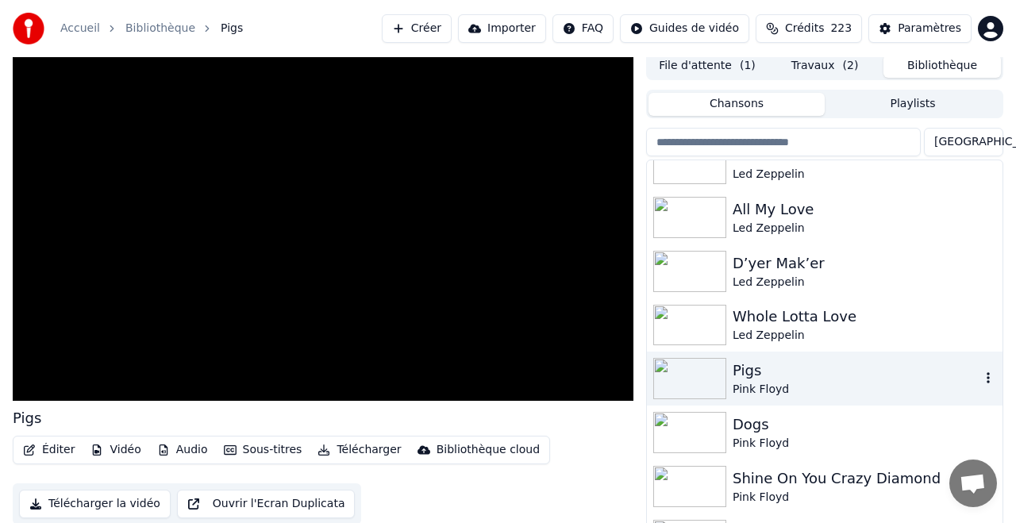
scroll to position [1587, 0]
click at [760, 429] on div "Dogs" at bounding box center [857, 425] width 248 height 22
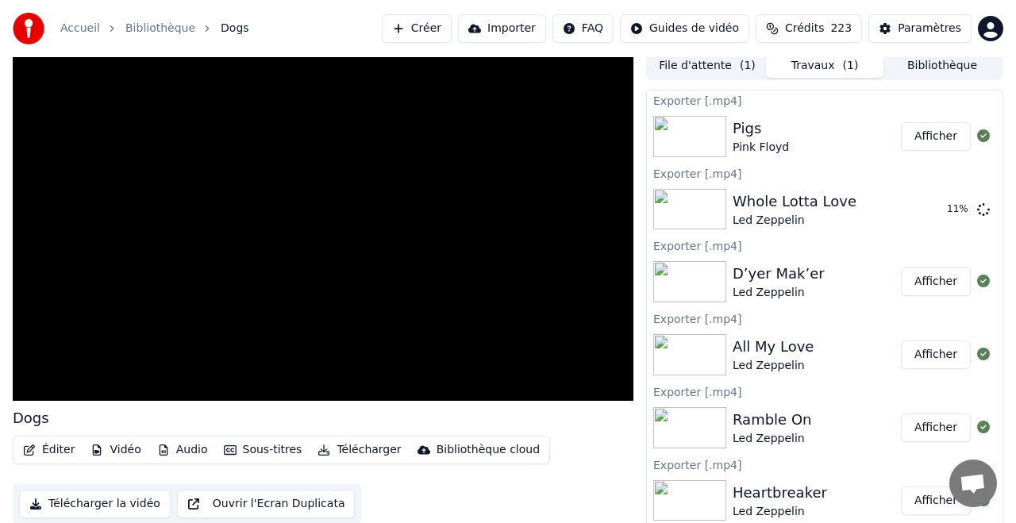
click at [830, 65] on button "Travaux ( 1 )" at bounding box center [824, 66] width 117 height 23
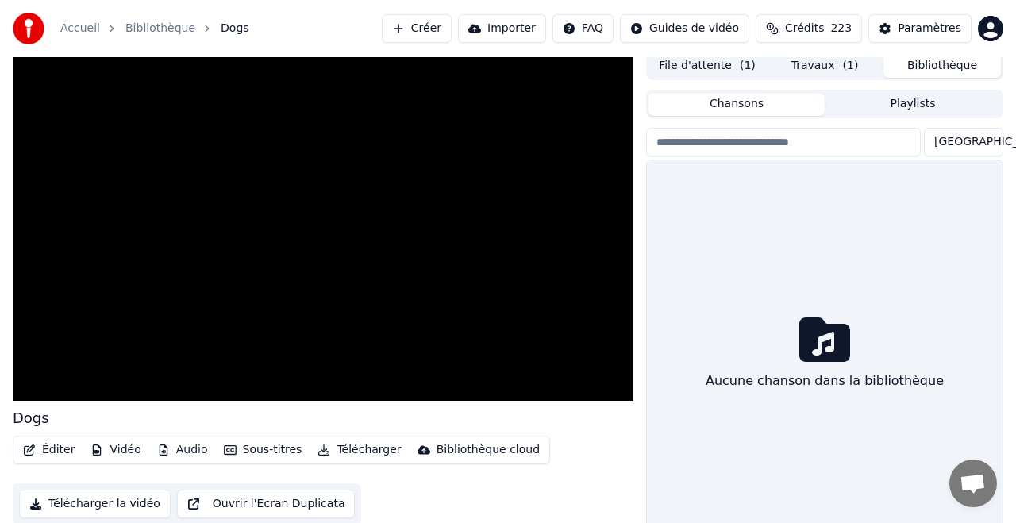
click at [944, 64] on button "Bibliothèque" at bounding box center [941, 66] width 117 height 23
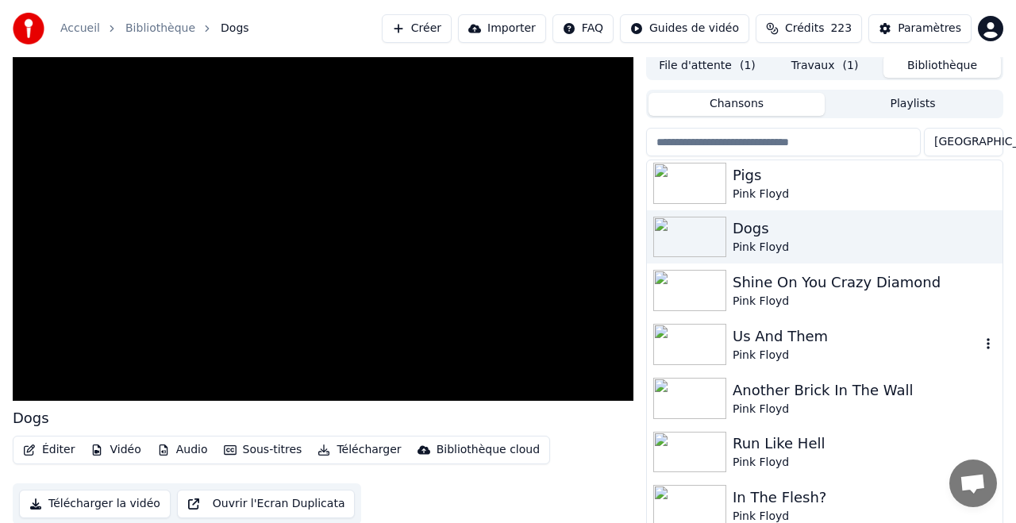
scroll to position [1782, 0]
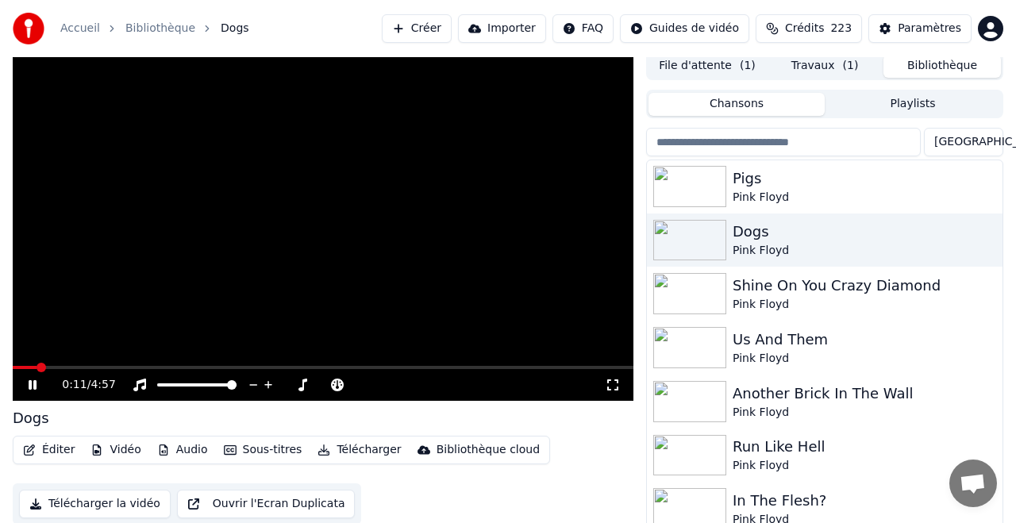
click at [361, 448] on button "Télécharger" at bounding box center [359, 450] width 96 height 22
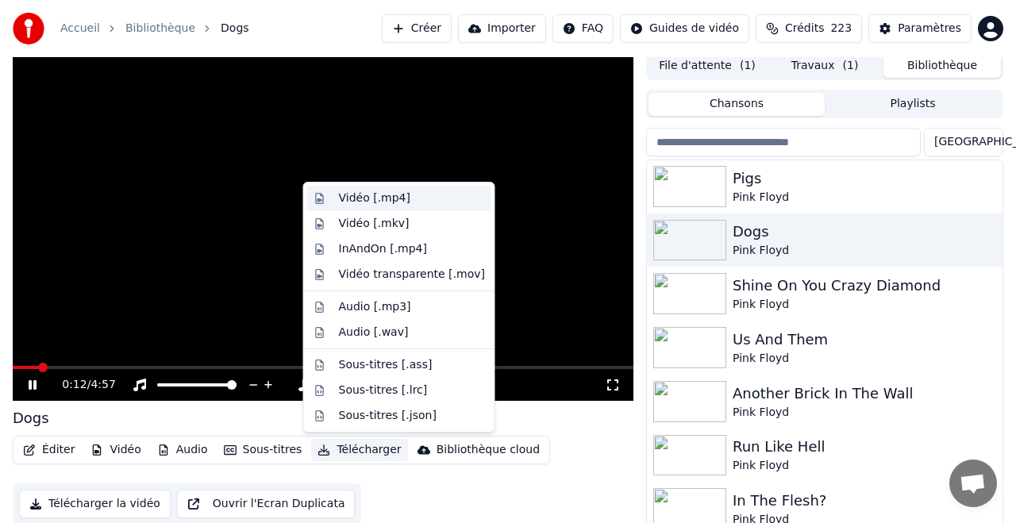
click at [369, 200] on div "Vidéo [.mp4]" at bounding box center [374, 198] width 71 height 16
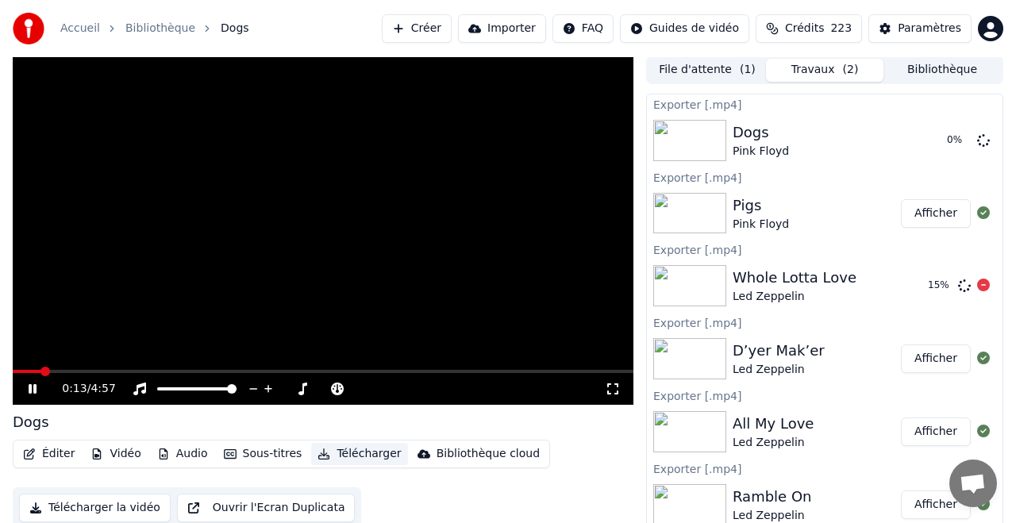
scroll to position [0, 0]
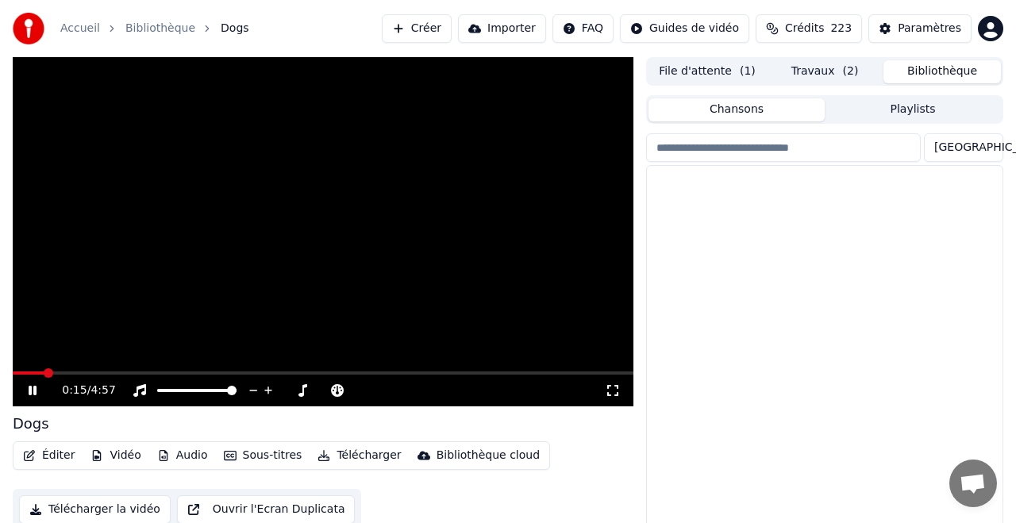
click at [931, 72] on button "Bibliothèque" at bounding box center [941, 71] width 117 height 23
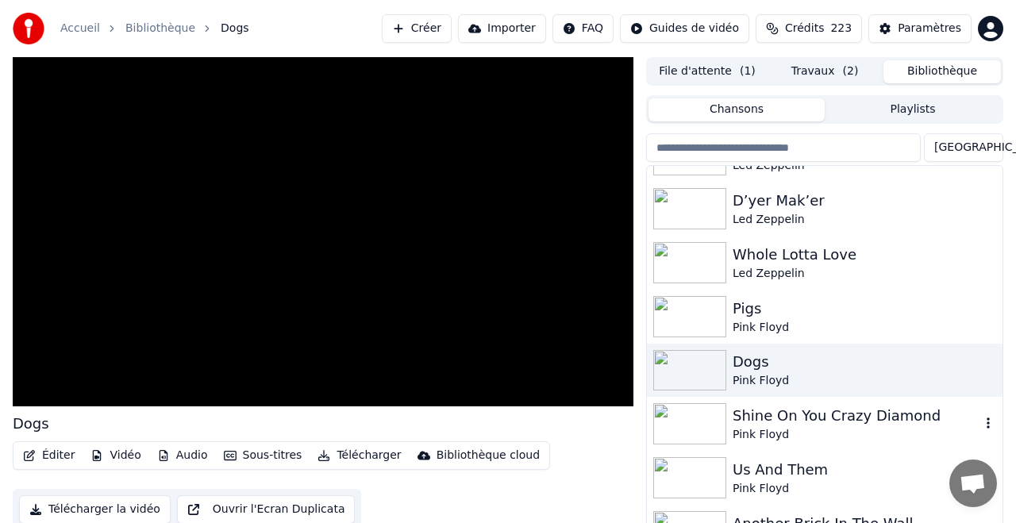
scroll to position [1658, 0]
click at [782, 414] on div "Shine On You Crazy Diamond" at bounding box center [857, 414] width 248 height 22
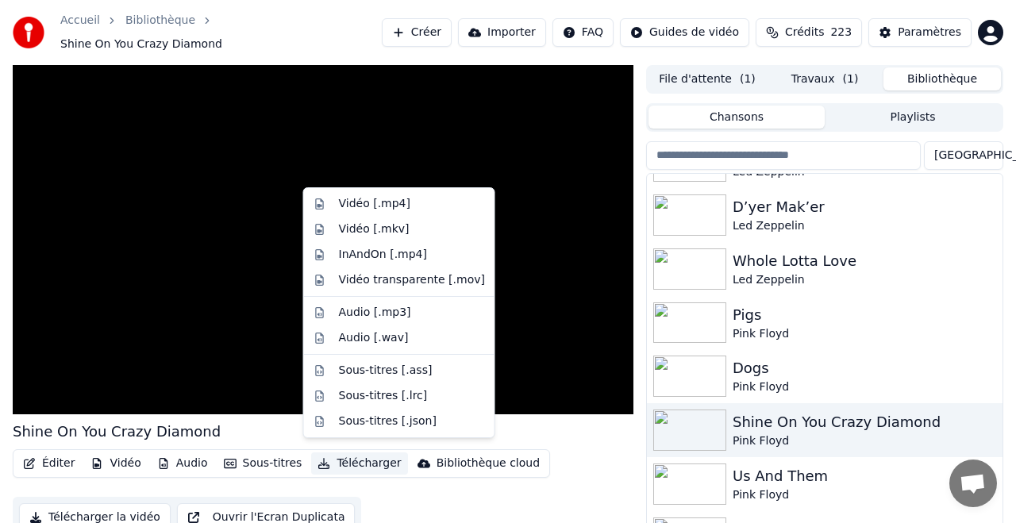
click at [363, 455] on button "Télécharger" at bounding box center [359, 463] width 96 height 22
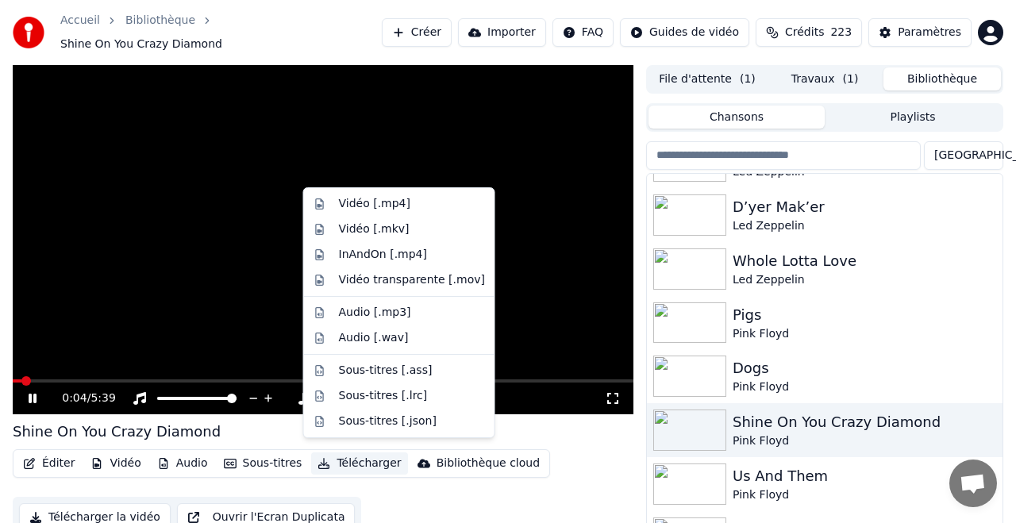
scroll to position [1, 0]
click at [81, 379] on span at bounding box center [323, 380] width 621 height 3
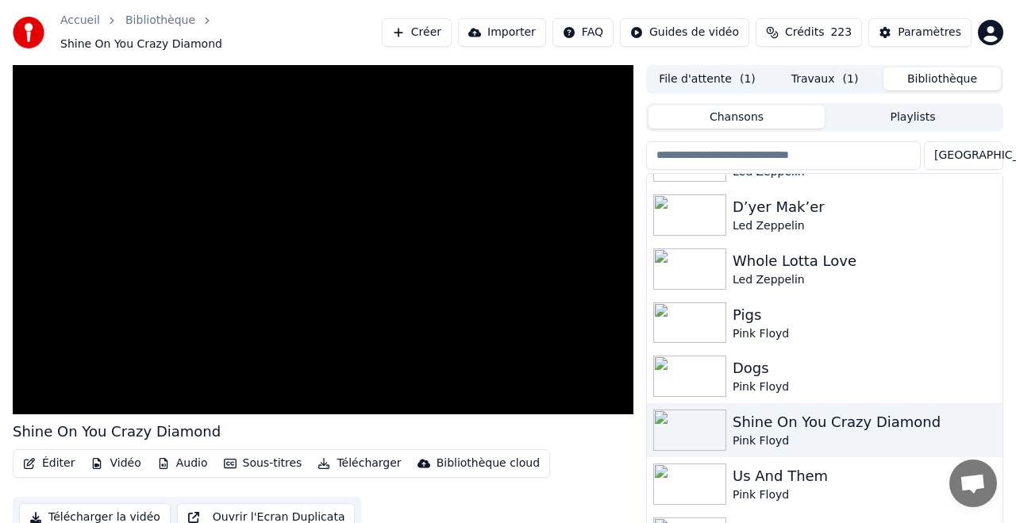
click at [367, 454] on button "Télécharger" at bounding box center [359, 463] width 96 height 22
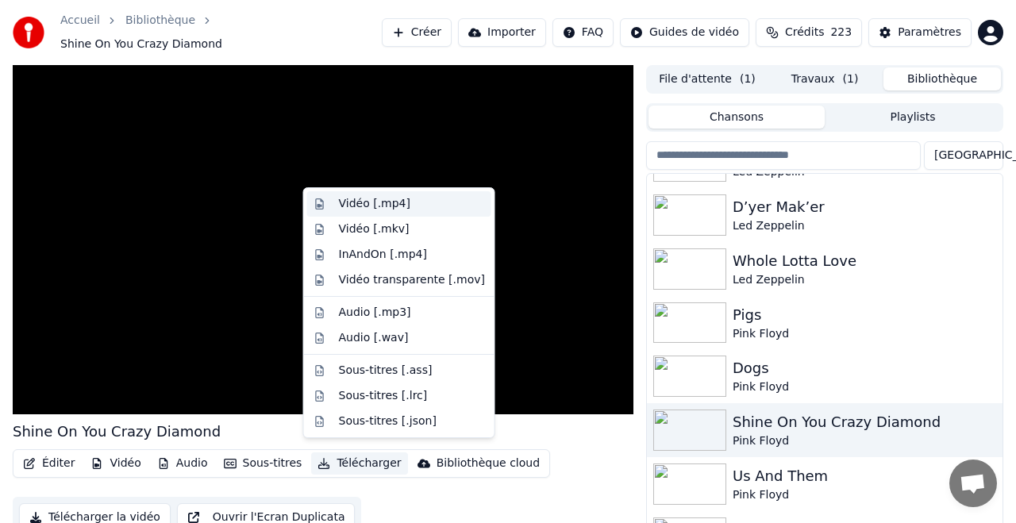
click at [370, 200] on div "Vidéo [.mp4]" at bounding box center [374, 204] width 71 height 16
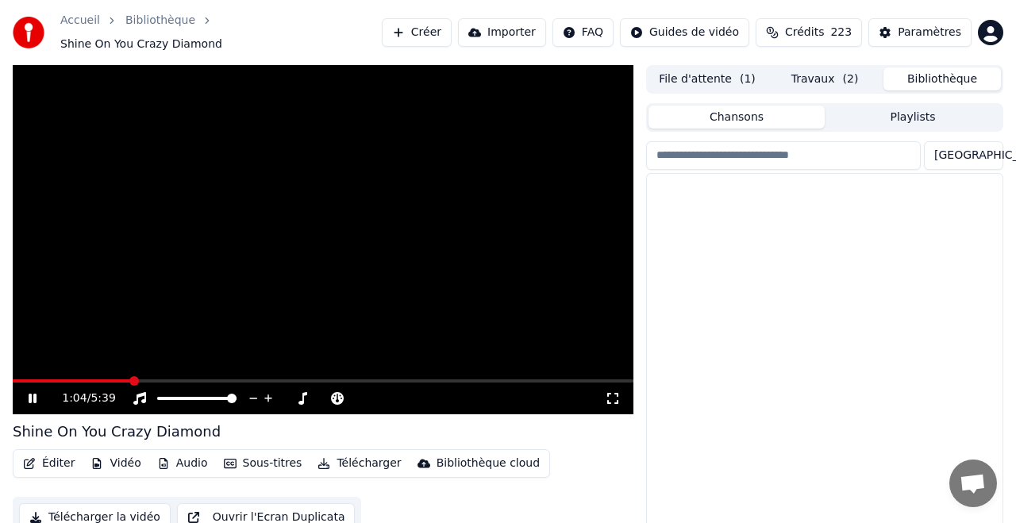
click at [936, 67] on button "Bibliothèque" at bounding box center [941, 78] width 117 height 23
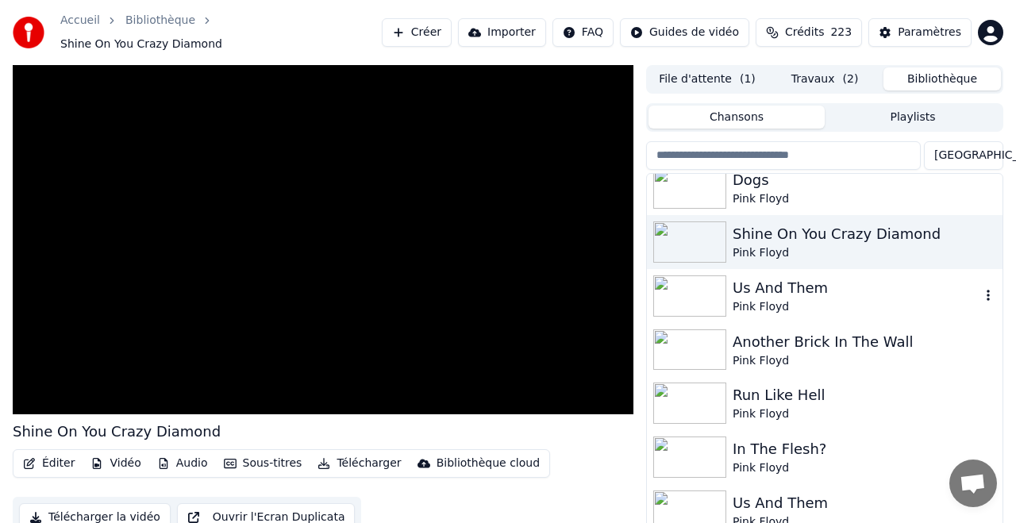
scroll to position [1848, 0]
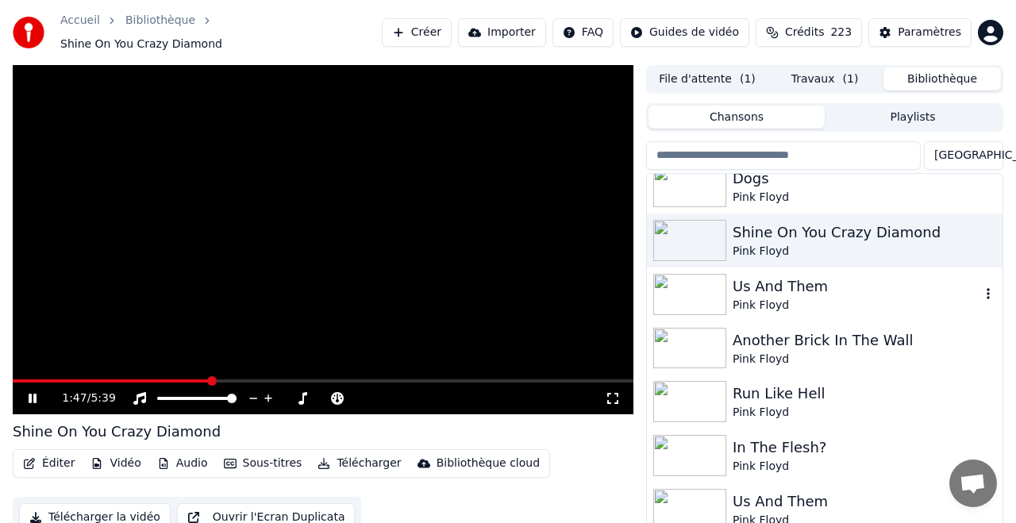
click at [763, 276] on div "Us And Them" at bounding box center [857, 286] width 248 height 22
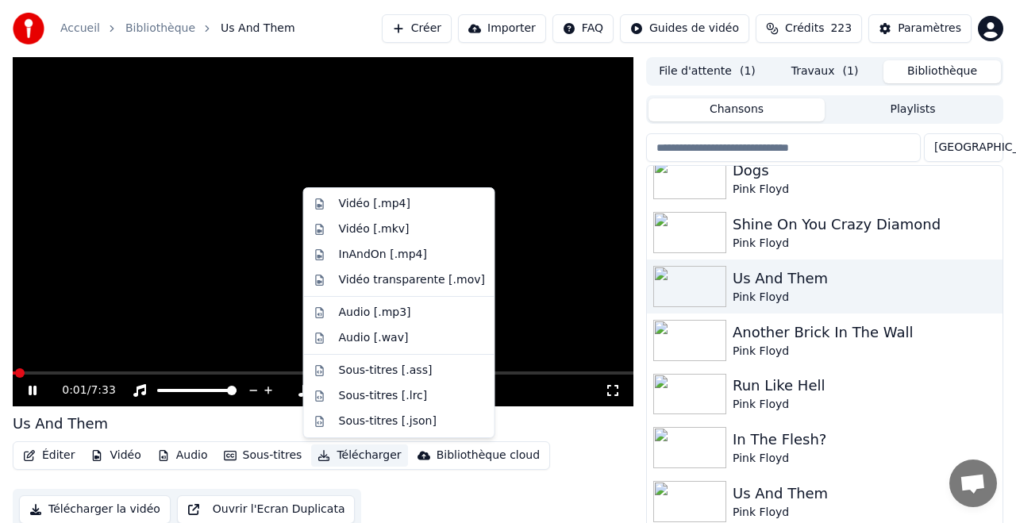
click at [360, 456] on button "Télécharger" at bounding box center [359, 455] width 96 height 22
click at [362, 204] on div "Vidéo [.mp4]" at bounding box center [374, 204] width 71 height 16
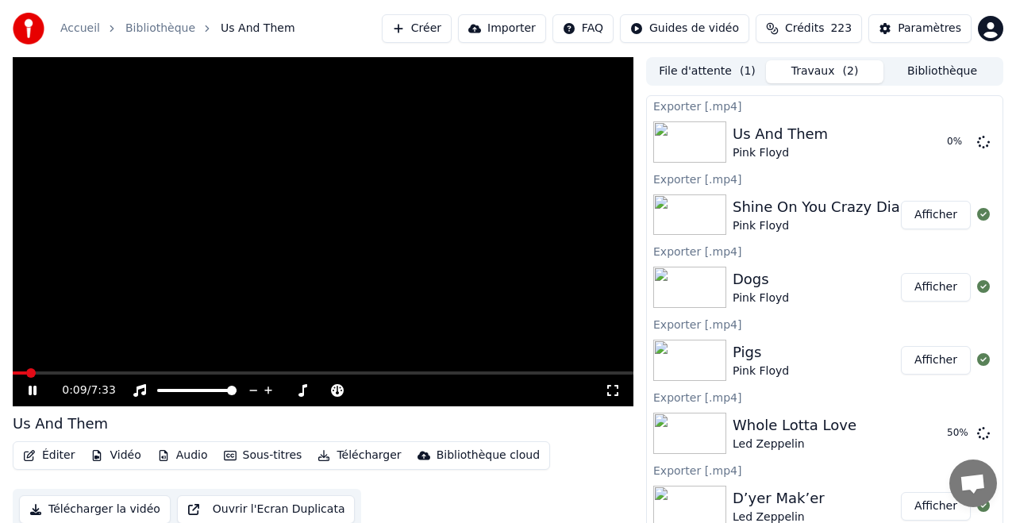
click at [929, 68] on button "Bibliothèque" at bounding box center [941, 71] width 117 height 23
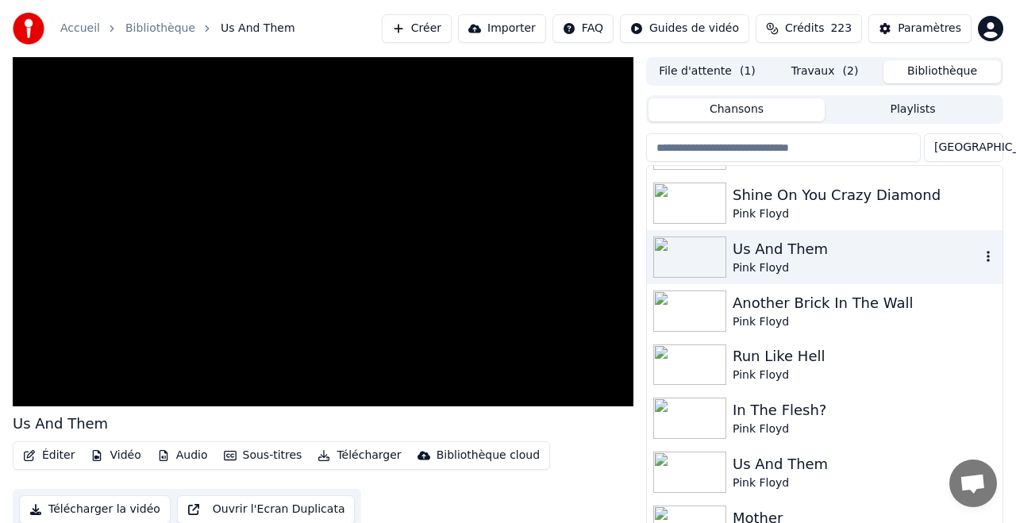
scroll to position [1890, 0]
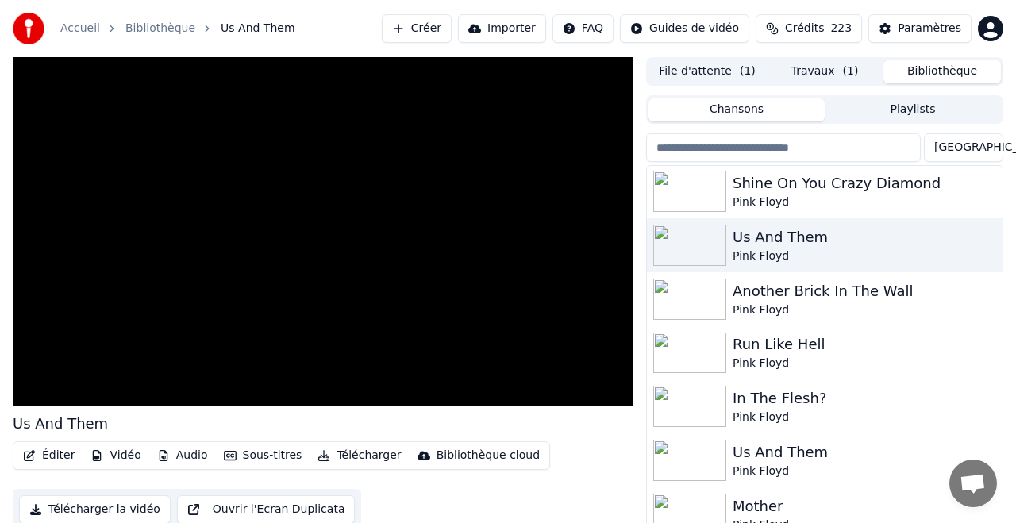
click at [805, 68] on button "Travaux ( 1 )" at bounding box center [824, 71] width 117 height 23
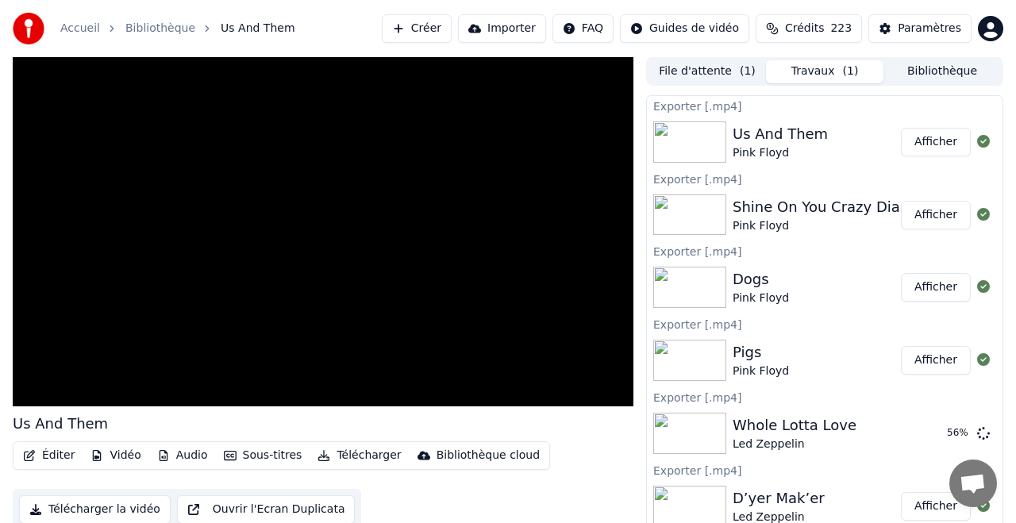
click at [937, 69] on button "Bibliothèque" at bounding box center [941, 71] width 117 height 23
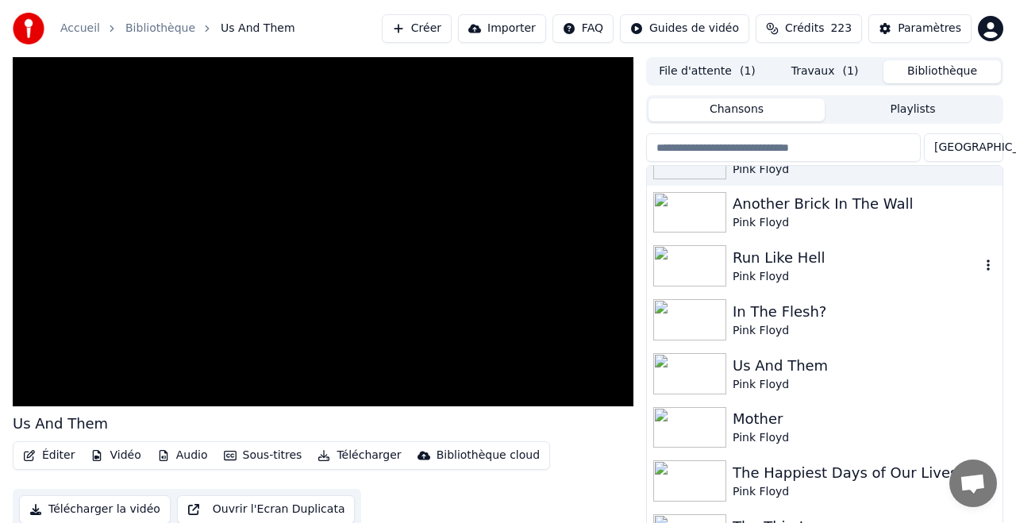
scroll to position [1980, 0]
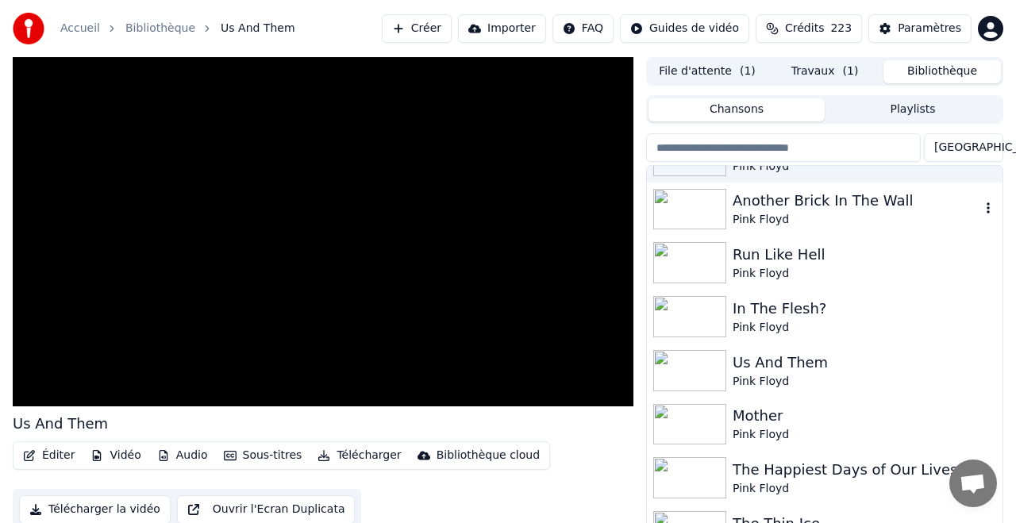
click at [777, 202] on div "Another Brick In The Wall" at bounding box center [857, 201] width 248 height 22
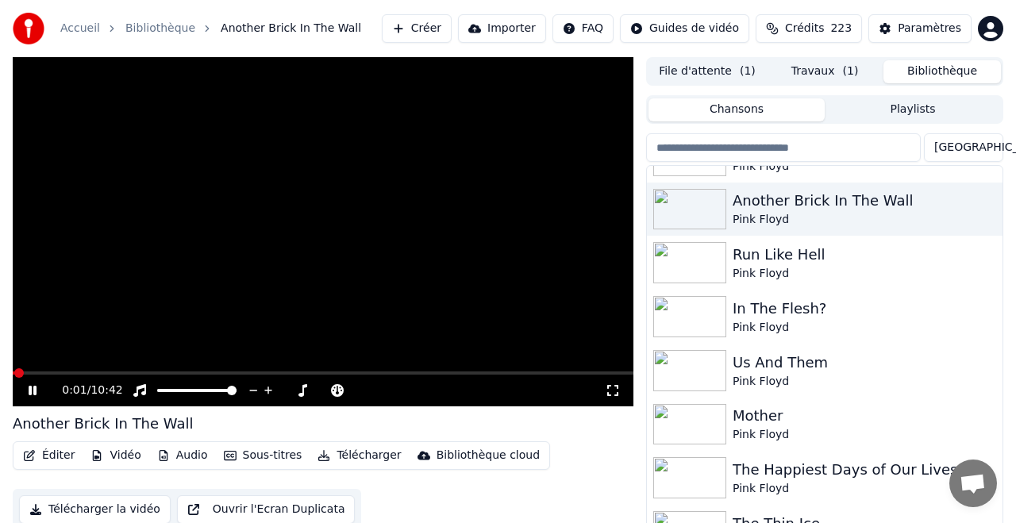
click at [94, 371] on video at bounding box center [323, 231] width 621 height 349
click at [103, 373] on span at bounding box center [323, 372] width 621 height 3
click at [35, 391] on icon at bounding box center [33, 390] width 10 height 11
click at [365, 453] on button "Télécharger" at bounding box center [359, 455] width 96 height 22
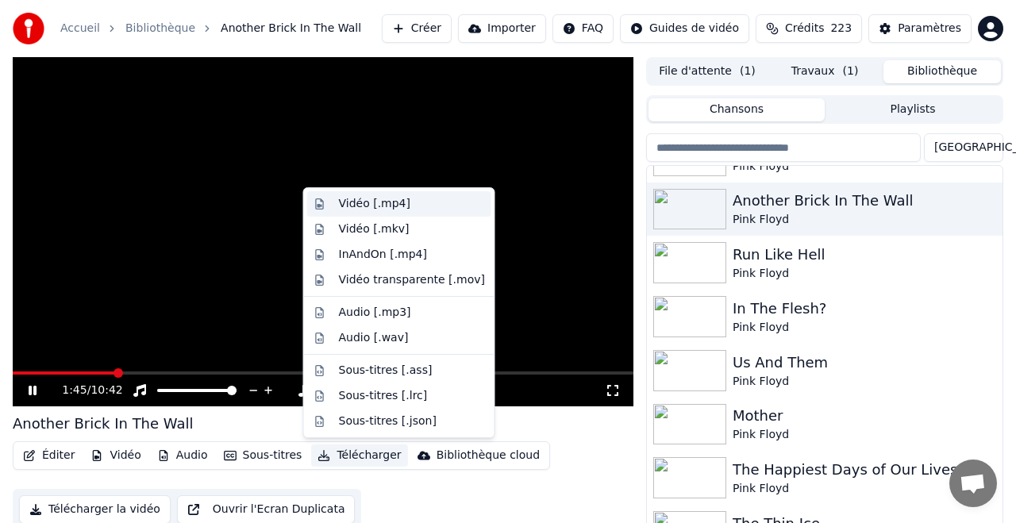
click at [379, 203] on div "Vidéo [.mp4]" at bounding box center [374, 204] width 71 height 16
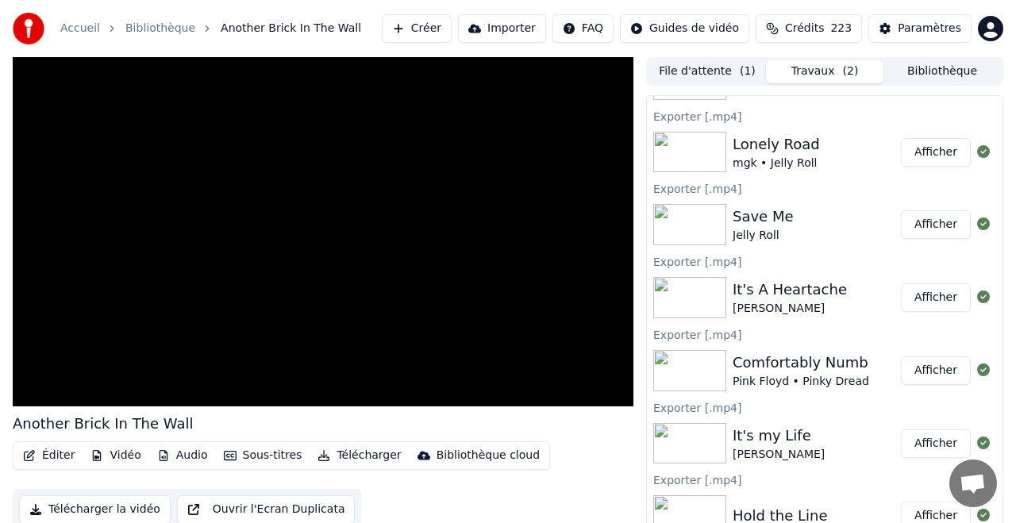
click at [947, 69] on button "Bibliothèque" at bounding box center [941, 71] width 117 height 23
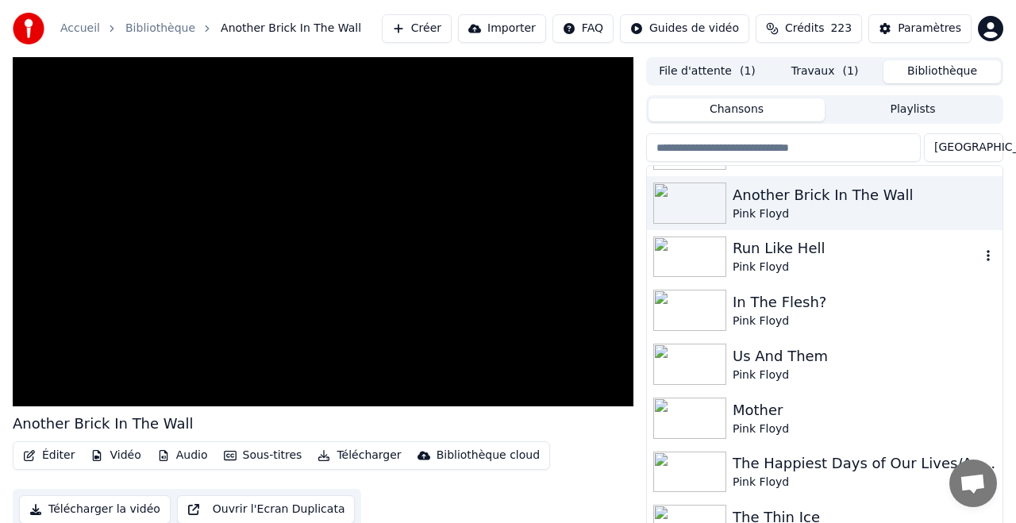
scroll to position [1968, 0]
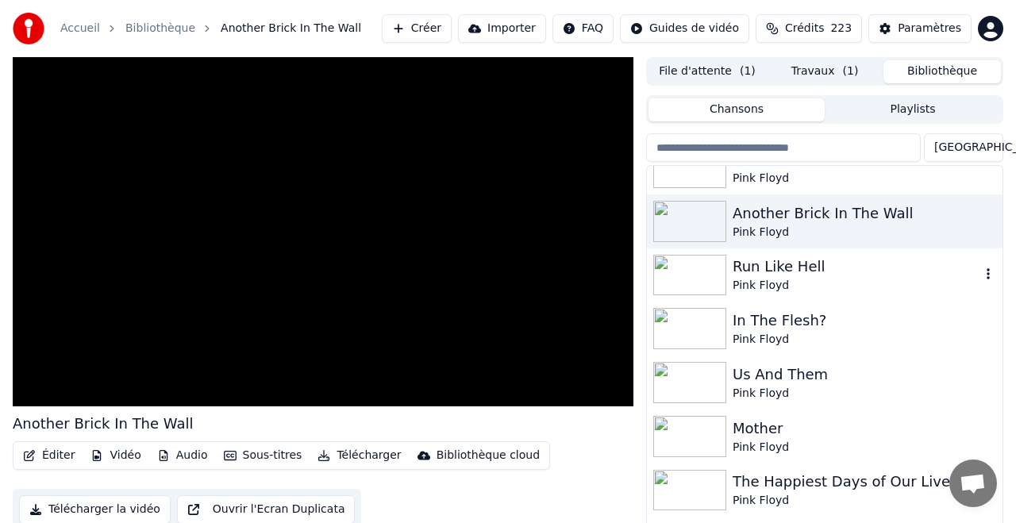
click at [771, 264] on div "Run Like Hell" at bounding box center [857, 267] width 248 height 22
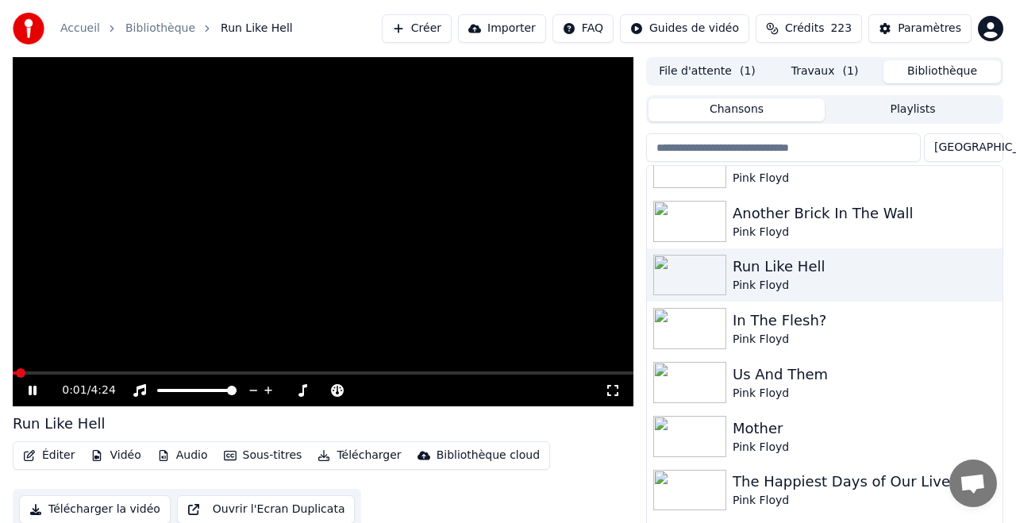
click at [68, 368] on video at bounding box center [323, 231] width 621 height 349
click at [87, 371] on span at bounding box center [323, 372] width 621 height 3
click at [90, 389] on span "4:24" at bounding box center [102, 391] width 25 height 16
click at [4, 387] on div "0:32 / 4:24 Run Like Hell Éditer Vidéo Audio Sous-titres Télécharger Bibliothèq…" at bounding box center [508, 307] width 1016 height 500
click at [29, 392] on icon at bounding box center [33, 390] width 10 height 11
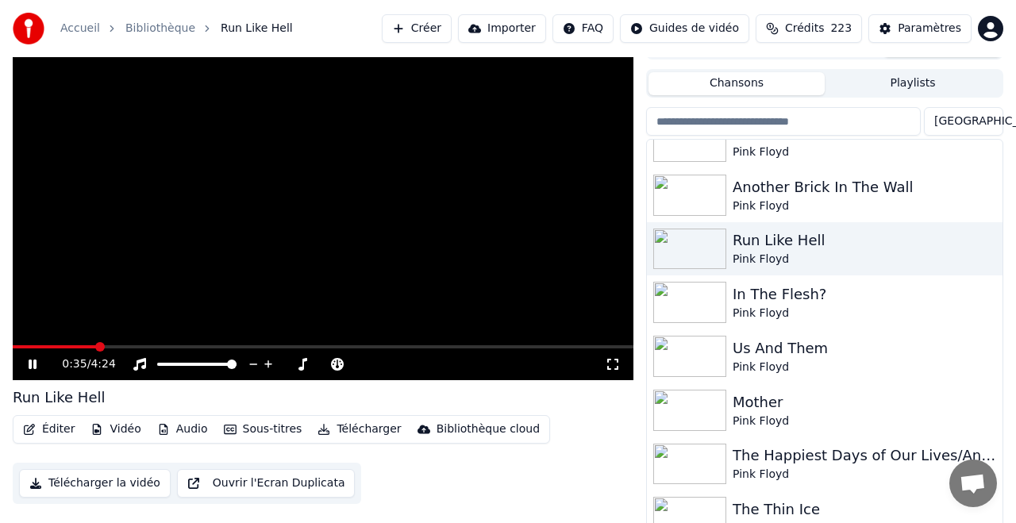
scroll to position [34, 0]
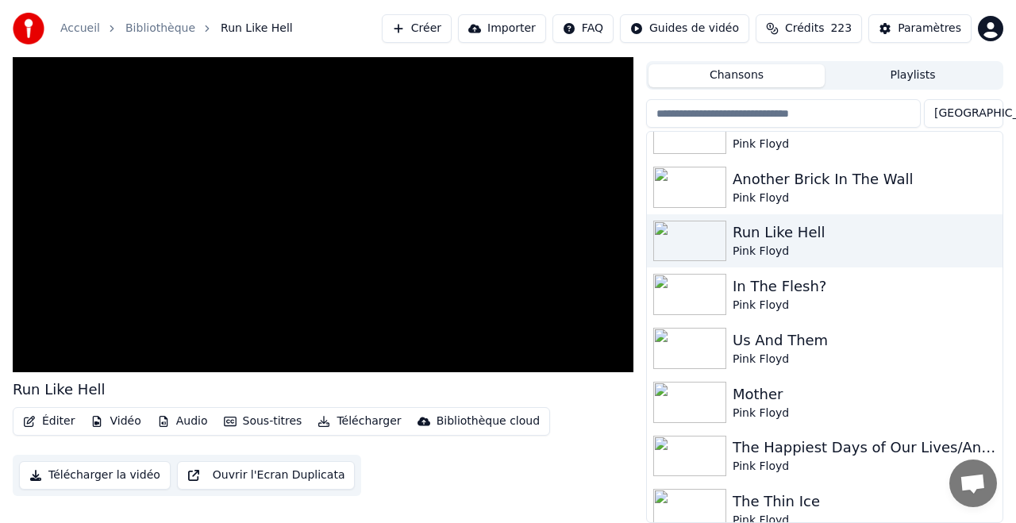
click at [370, 421] on button "Télécharger" at bounding box center [359, 421] width 96 height 22
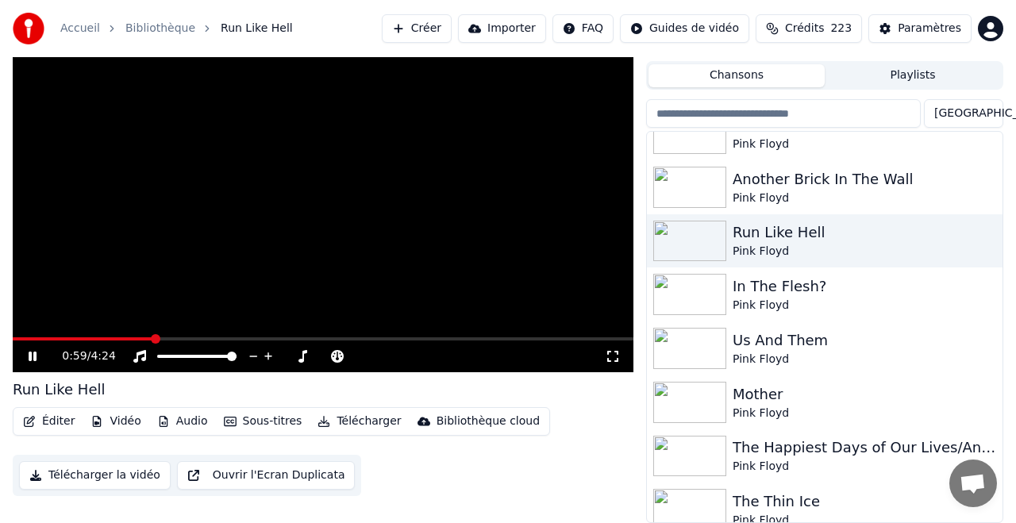
click at [206, 335] on video at bounding box center [323, 197] width 621 height 349
drag, startPoint x: 213, startPoint y: 335, endPoint x: 221, endPoint y: 336, distance: 8.8
click at [217, 336] on video at bounding box center [323, 197] width 621 height 349
click at [229, 336] on video at bounding box center [323, 197] width 621 height 349
click at [275, 345] on div "1:53 / 4:24" at bounding box center [323, 354] width 621 height 35
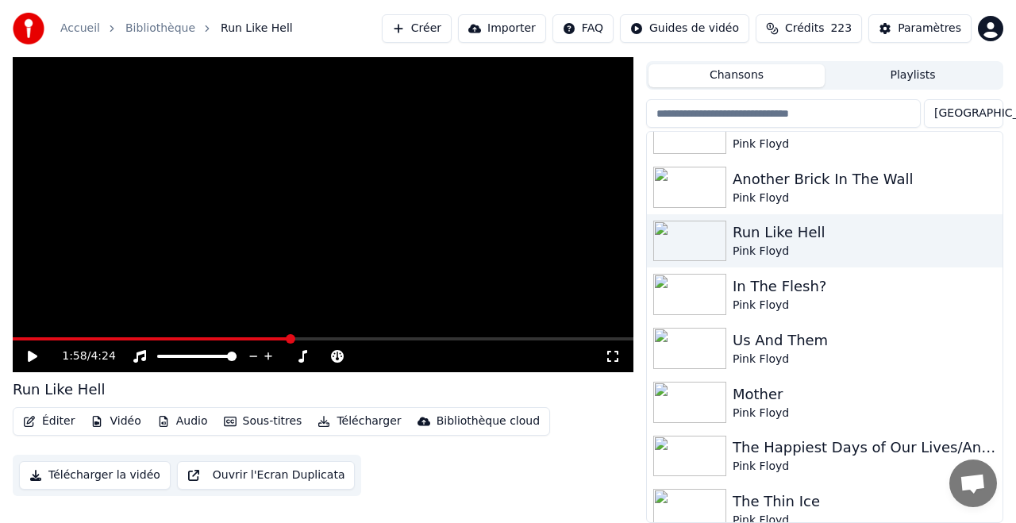
click at [289, 339] on span at bounding box center [323, 338] width 621 height 3
click at [206, 357] on div at bounding box center [212, 356] width 128 height 16
click at [54, 373] on div "1:58 / 4:24 Run Like Hell Éditer Vidéo Audio Sous-titres Télécharger Bibliothèq…" at bounding box center [323, 273] width 621 height 500
click at [19, 361] on div "1:58 / 4:24" at bounding box center [323, 356] width 608 height 16
click at [221, 141] on video at bounding box center [323, 197] width 621 height 349
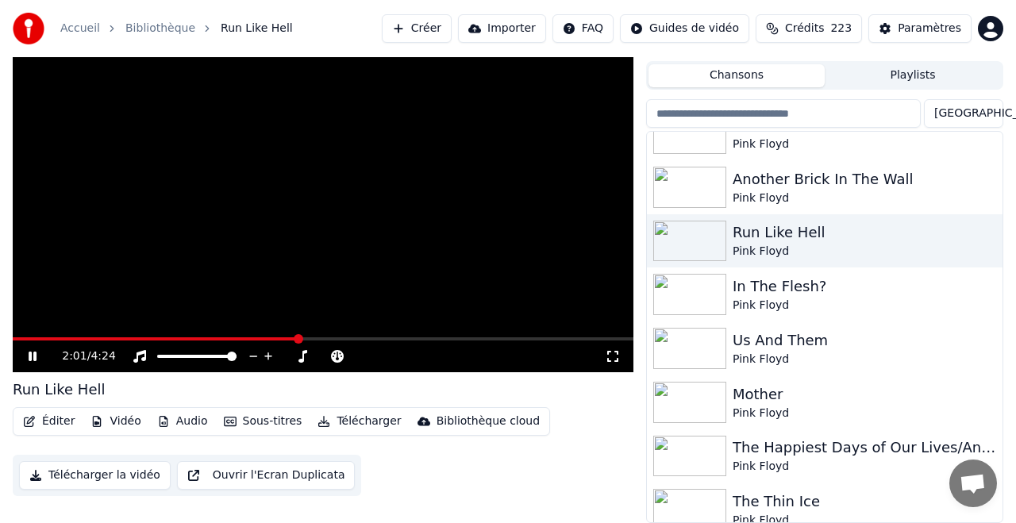
click at [367, 421] on button "Télécharger" at bounding box center [359, 421] width 96 height 22
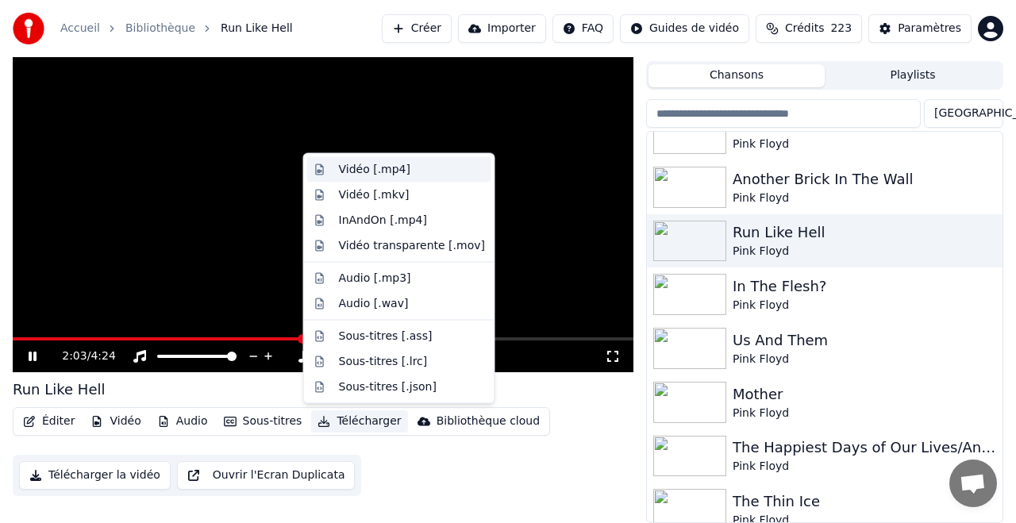
click at [374, 169] on div "Vidéo [.mp4]" at bounding box center [374, 170] width 71 height 16
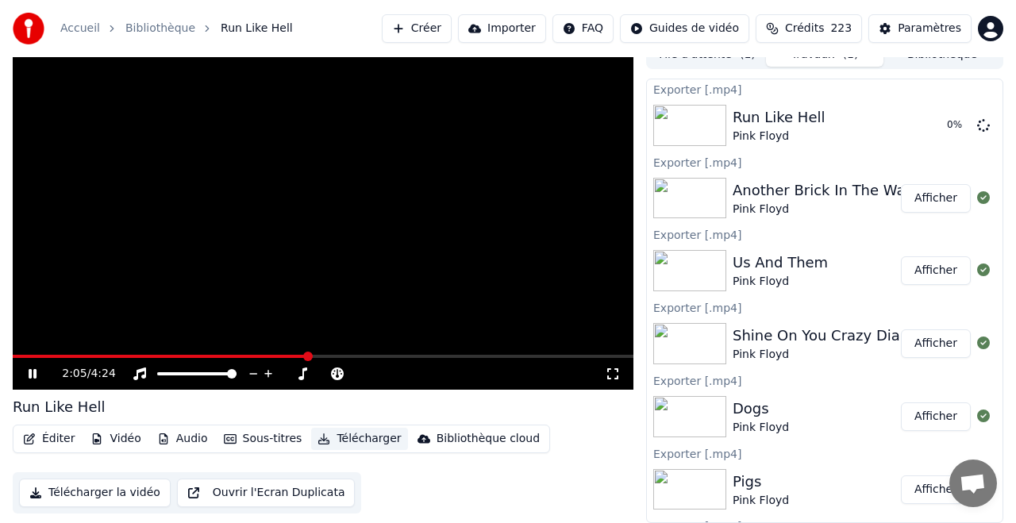
scroll to position [0, 0]
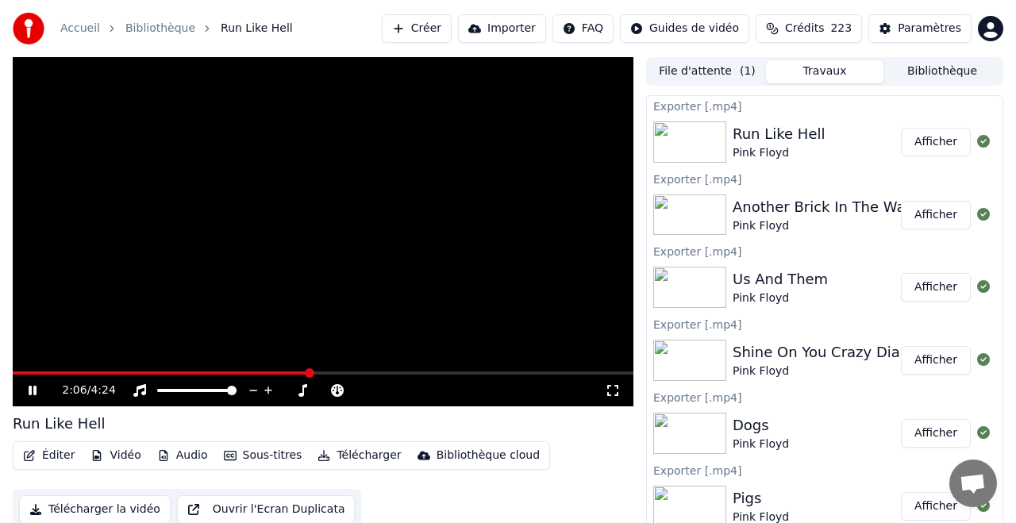
click at [951, 75] on button "Bibliothèque" at bounding box center [941, 71] width 117 height 23
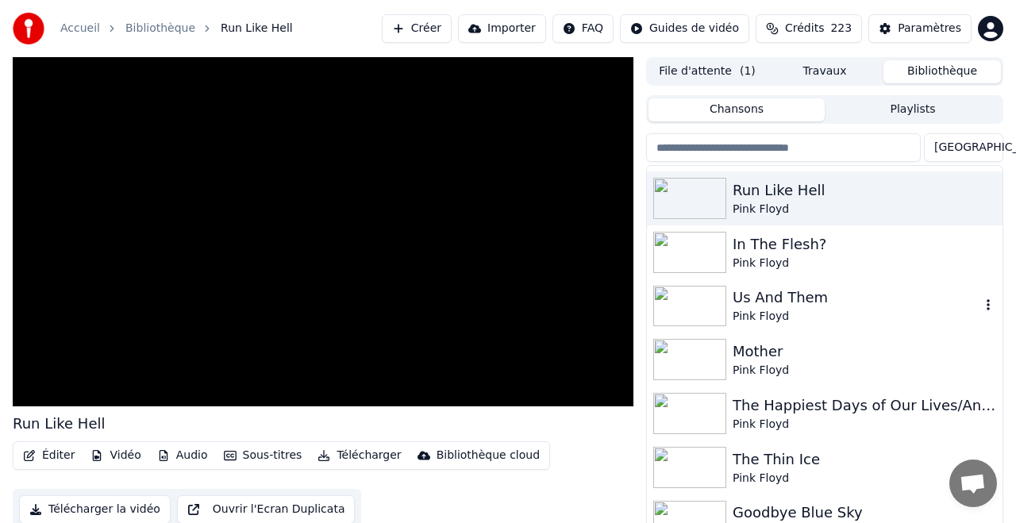
scroll to position [2043, 0]
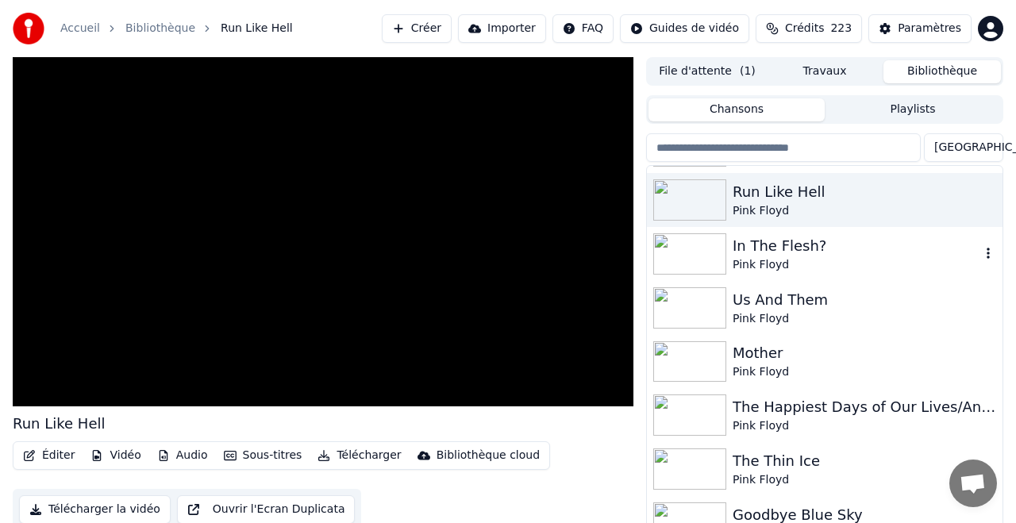
click at [767, 244] on div "In The Flesh?" at bounding box center [857, 246] width 248 height 22
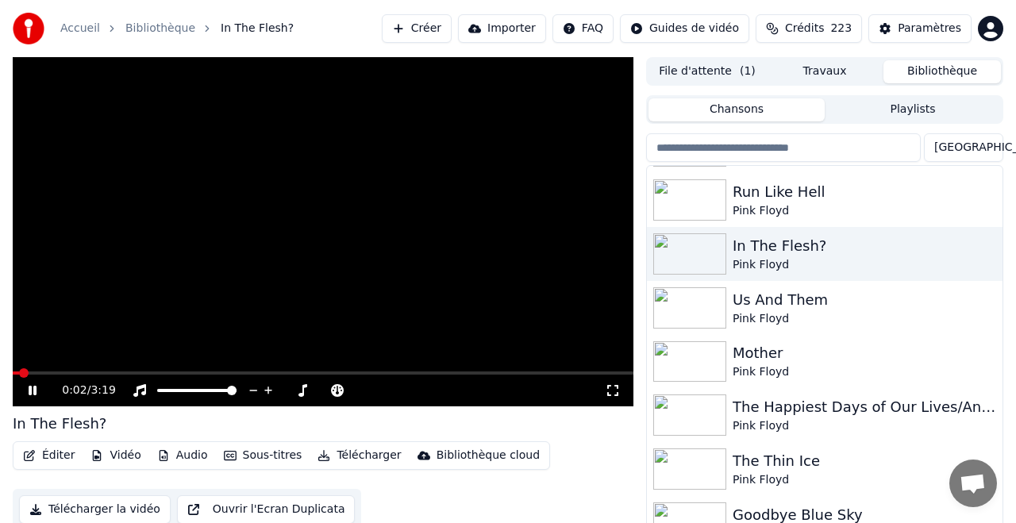
click at [356, 454] on button "Télécharger" at bounding box center [359, 455] width 96 height 22
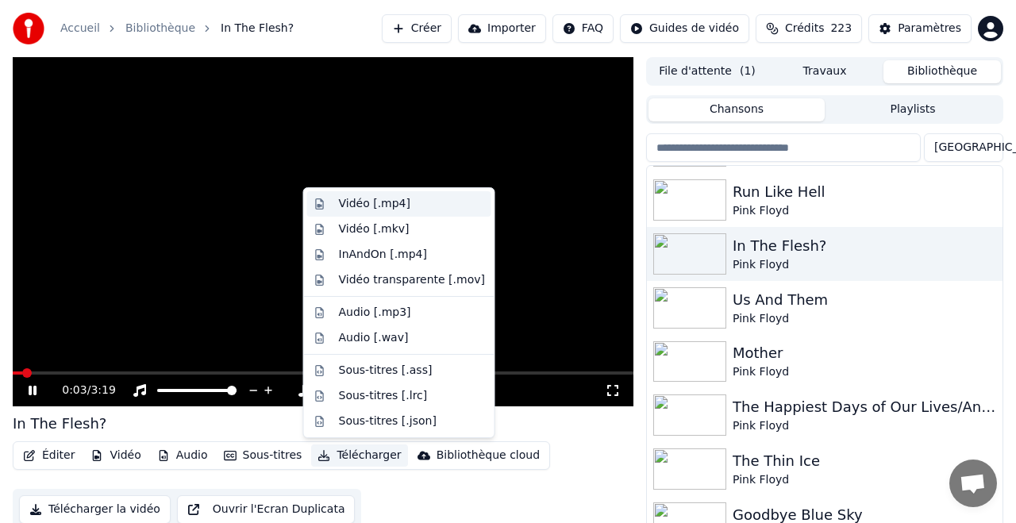
click at [366, 207] on div "Vidéo [.mp4]" at bounding box center [374, 204] width 71 height 16
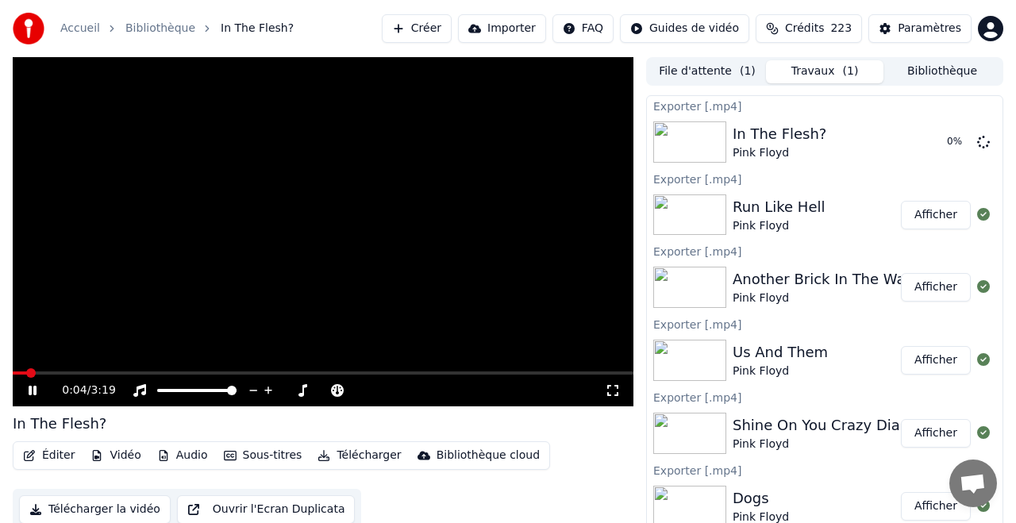
click at [933, 68] on button "Bibliothèque" at bounding box center [941, 71] width 117 height 23
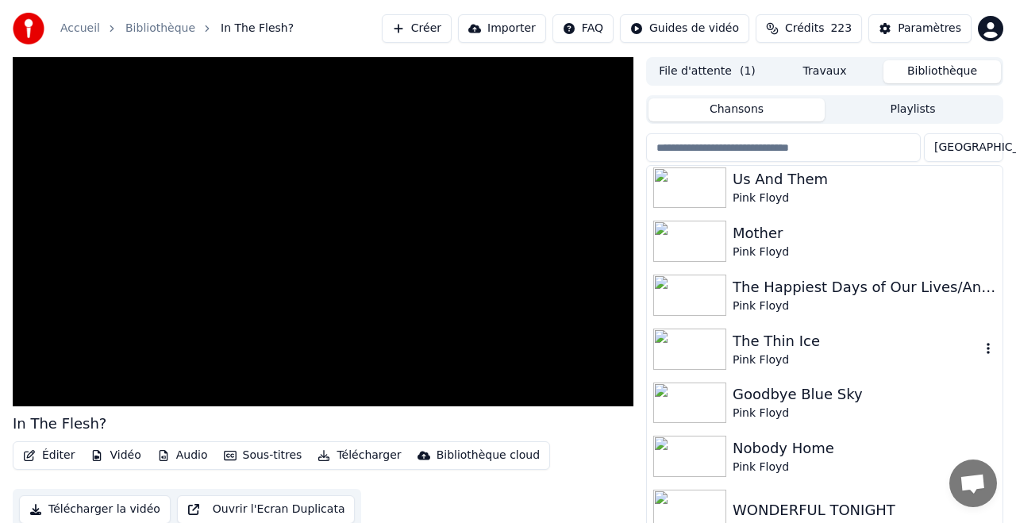
scroll to position [2147, 0]
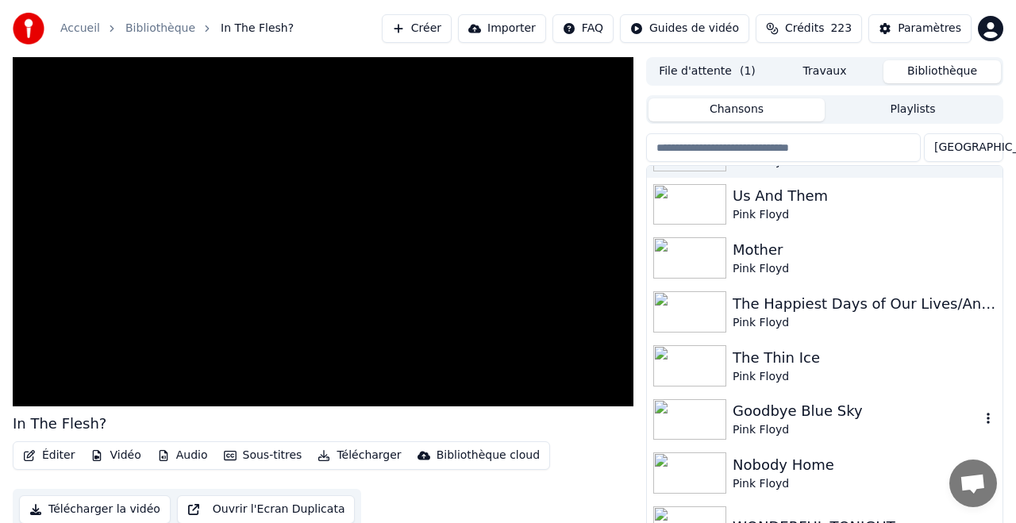
click at [782, 414] on div "Goodbye Blue Sky" at bounding box center [857, 411] width 248 height 22
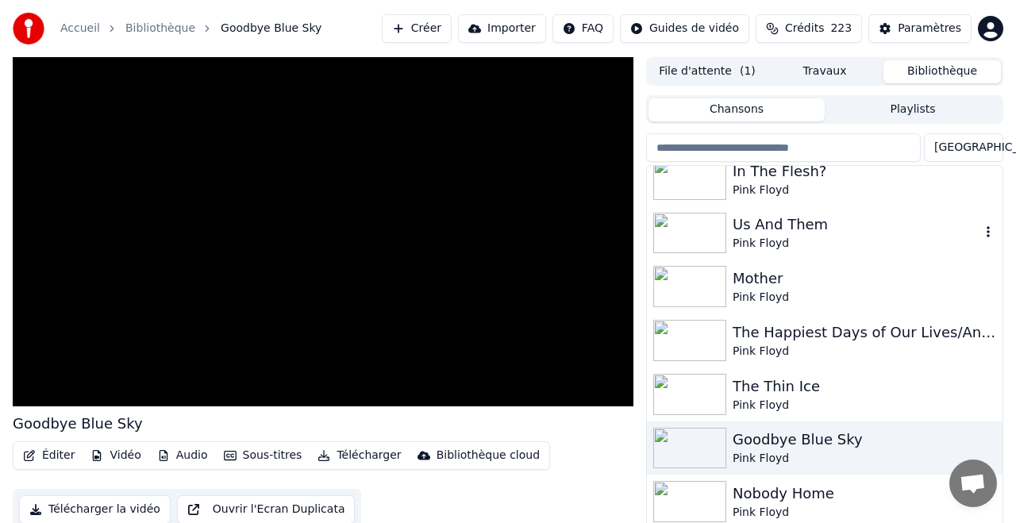
scroll to position [2120, 0]
click at [763, 227] on div "Us And Them" at bounding box center [857, 223] width 248 height 22
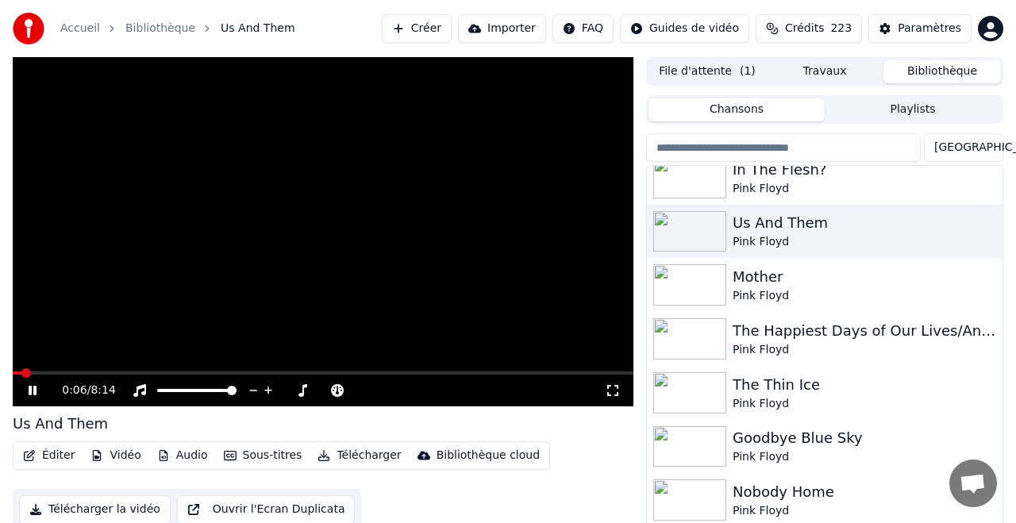
click at [62, 372] on span at bounding box center [323, 372] width 621 height 3
click at [133, 374] on span at bounding box center [323, 372] width 621 height 3
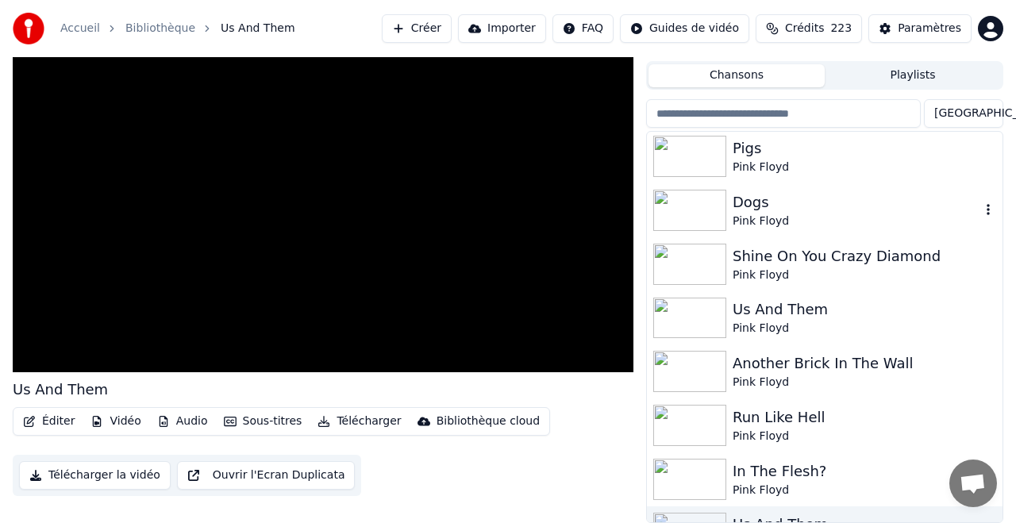
scroll to position [1791, 0]
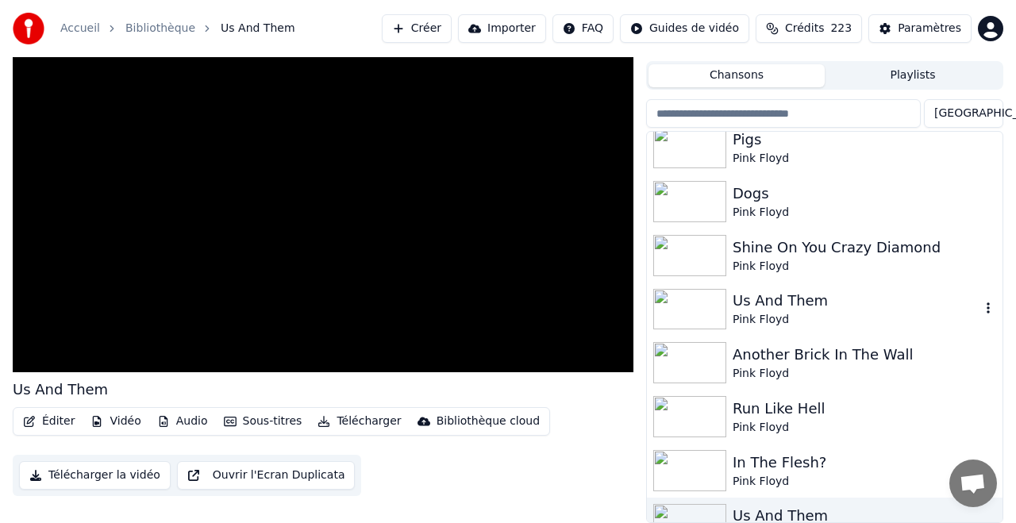
click at [775, 303] on div "Us And Them" at bounding box center [857, 301] width 248 height 22
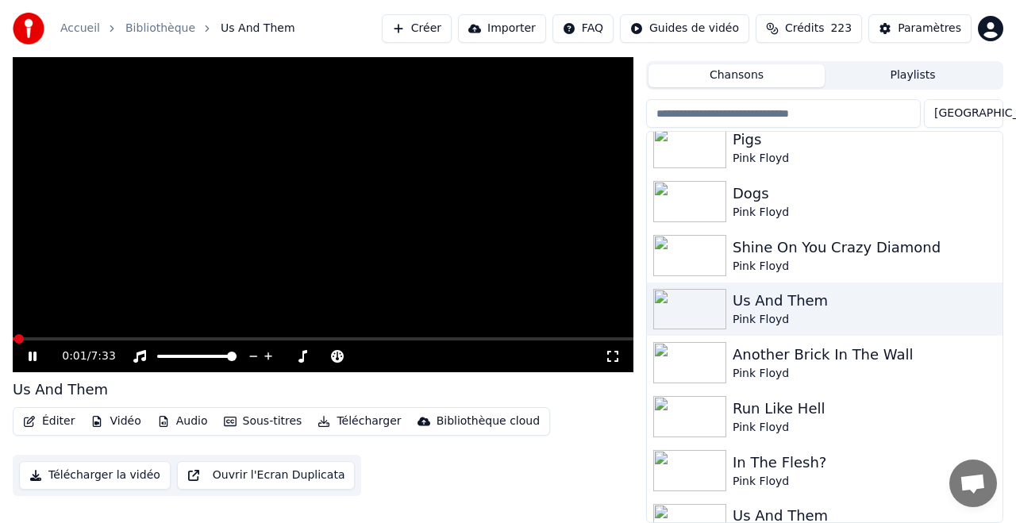
click at [117, 340] on div "0:01 / 7:33" at bounding box center [323, 356] width 621 height 32
click at [105, 337] on span at bounding box center [323, 338] width 621 height 3
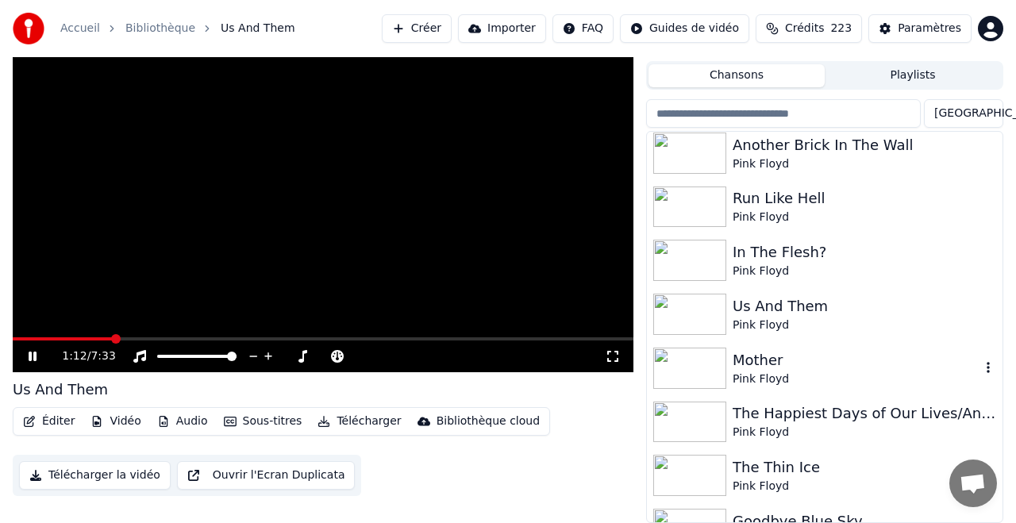
scroll to position [2007, 0]
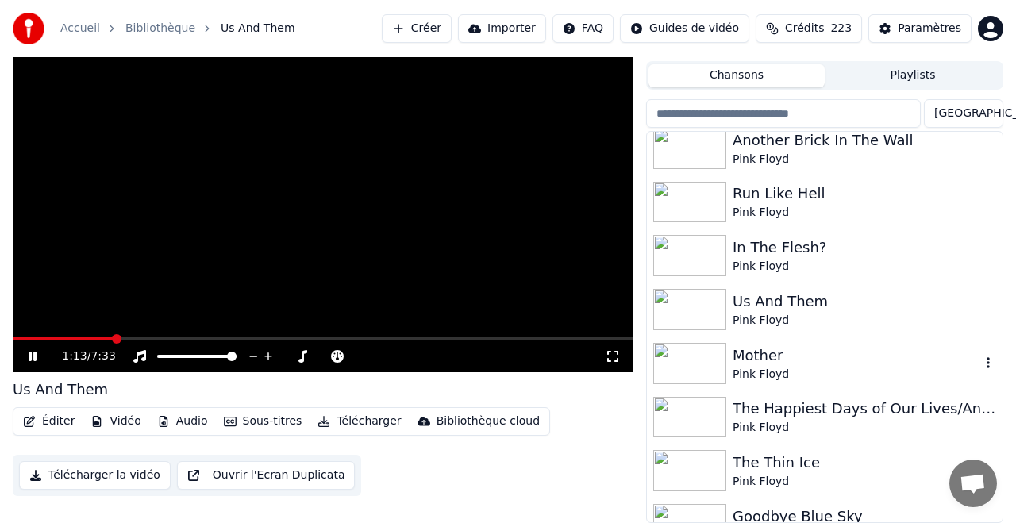
click at [755, 358] on div "Mother" at bounding box center [857, 355] width 248 height 22
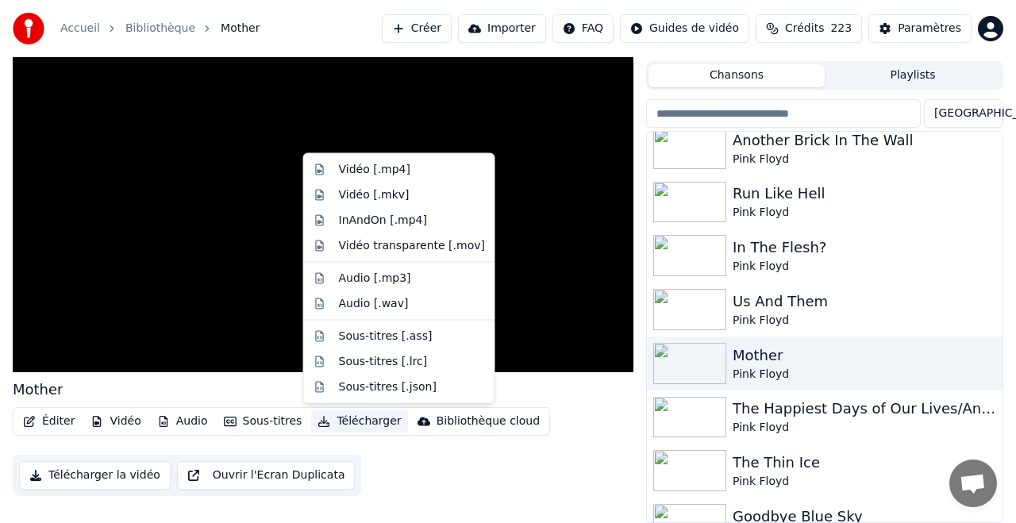
click at [353, 420] on button "Télécharger" at bounding box center [359, 421] width 96 height 22
click at [364, 168] on div "Vidéo [.mp4]" at bounding box center [374, 170] width 71 height 16
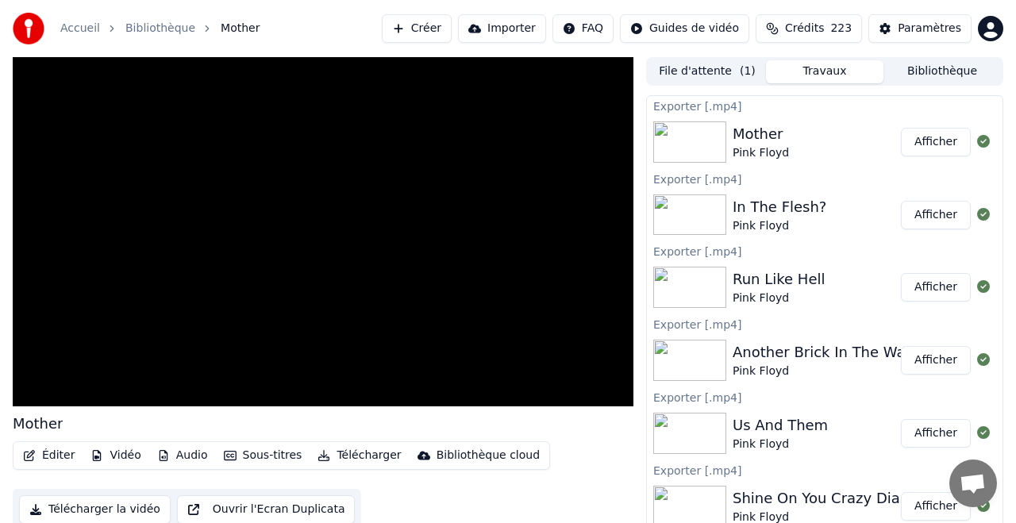
click at [940, 68] on button "Bibliothèque" at bounding box center [941, 71] width 117 height 23
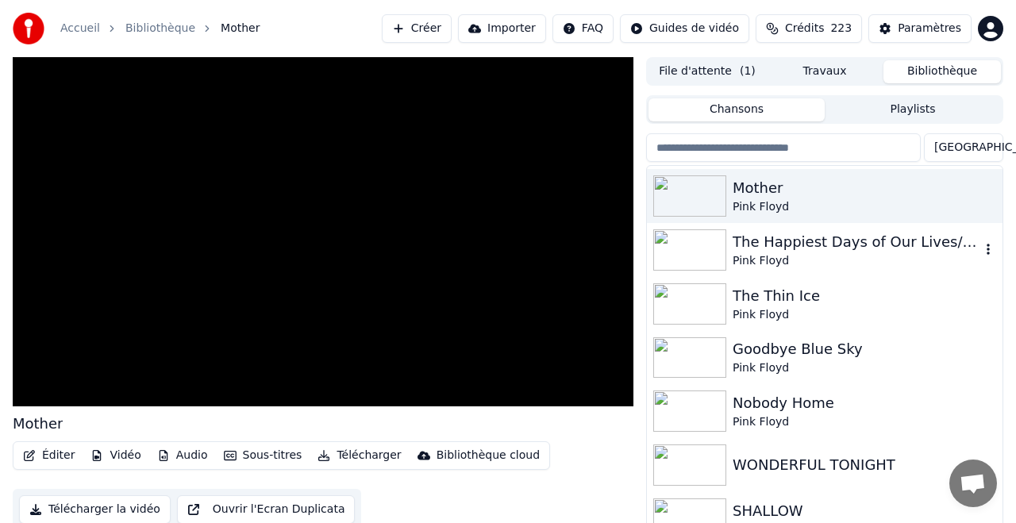
scroll to position [2213, 0]
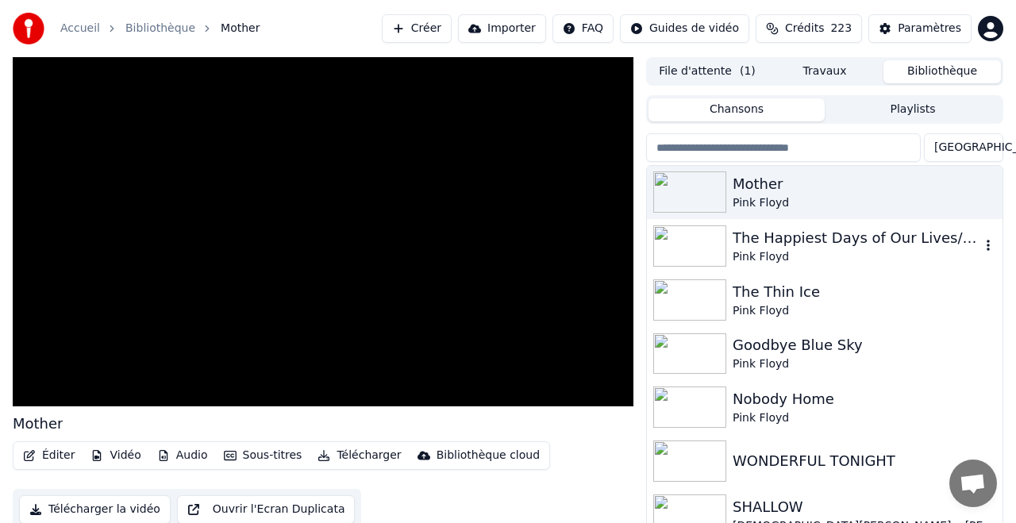
click at [772, 240] on div "The Happiest Days of Our Lives/Another Brick in the Wall" at bounding box center [857, 238] width 248 height 22
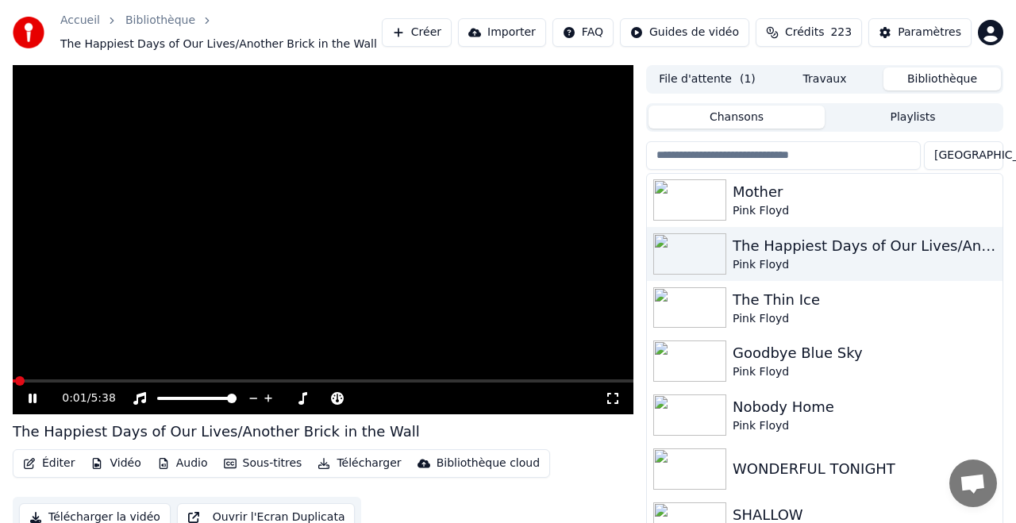
click at [106, 377] on video at bounding box center [323, 239] width 621 height 349
click at [55, 375] on video at bounding box center [323, 239] width 621 height 349
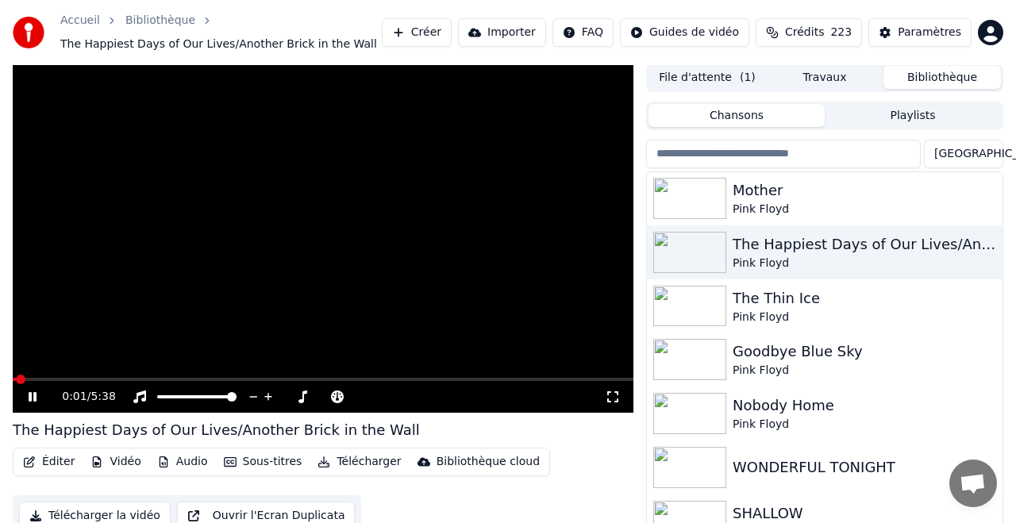
click at [100, 375] on video at bounding box center [323, 237] width 621 height 349
click at [128, 377] on video at bounding box center [323, 237] width 621 height 349
click at [150, 375] on video at bounding box center [323, 237] width 621 height 349
click at [171, 369] on video at bounding box center [323, 237] width 621 height 349
click at [109, 379] on span at bounding box center [114, 380] width 10 height 10
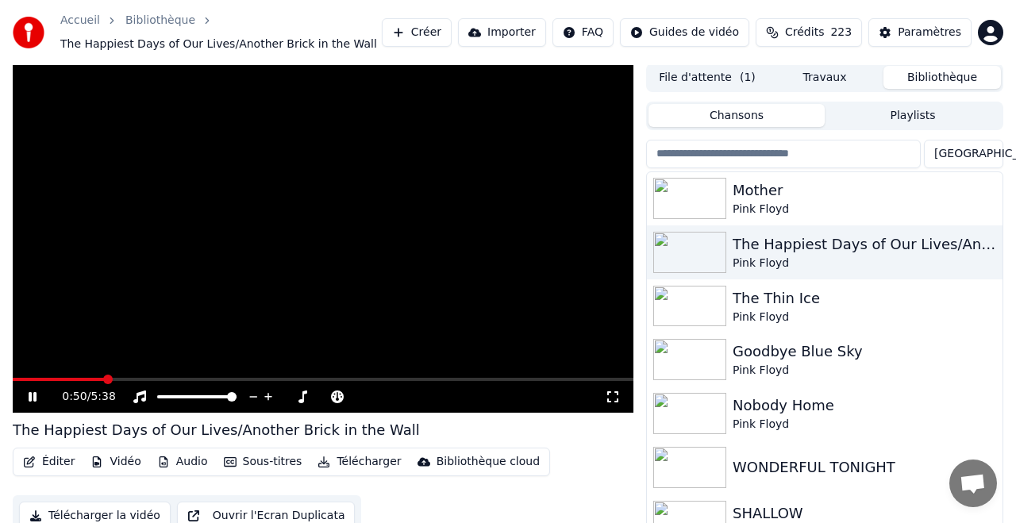
click at [108, 379] on span at bounding box center [108, 380] width 10 height 10
click at [75, 378] on span at bounding box center [79, 380] width 10 height 10
click at [98, 379] on span at bounding box center [101, 380] width 10 height 10
click at [78, 379] on span at bounding box center [83, 380] width 10 height 10
click at [362, 460] on button "Télécharger" at bounding box center [359, 462] width 96 height 22
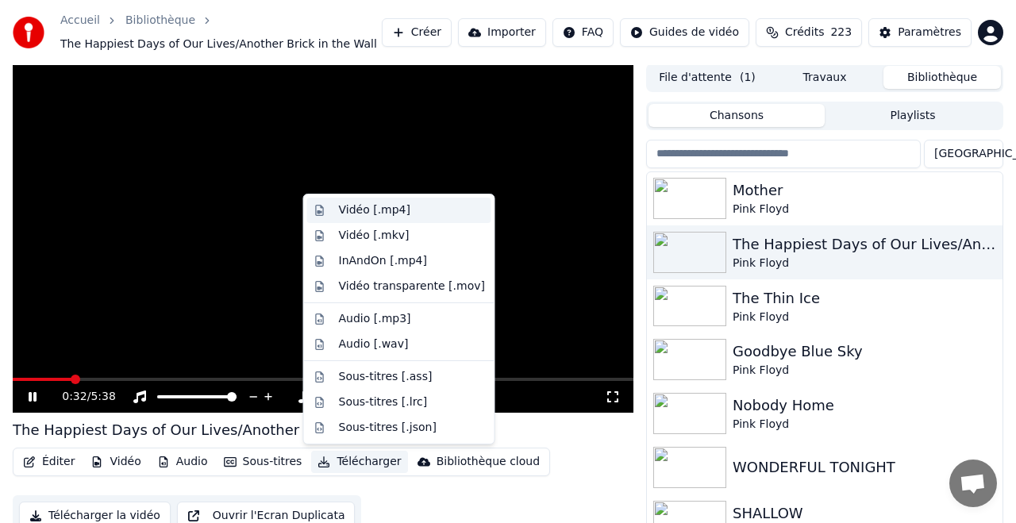
click at [355, 209] on div "Vidéo [.mp4]" at bounding box center [374, 210] width 71 height 16
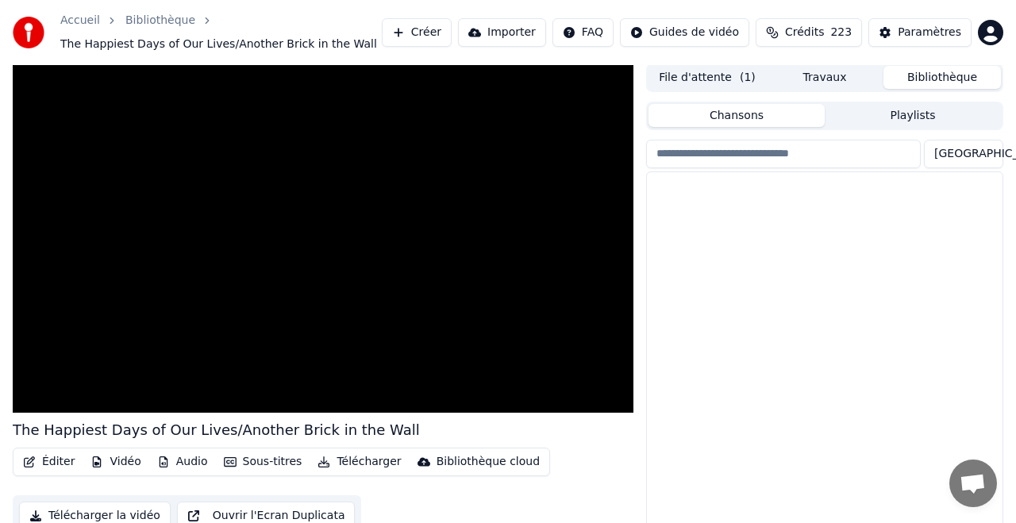
scroll to position [1, 0]
click at [937, 79] on button "Bibliothèque" at bounding box center [941, 78] width 117 height 23
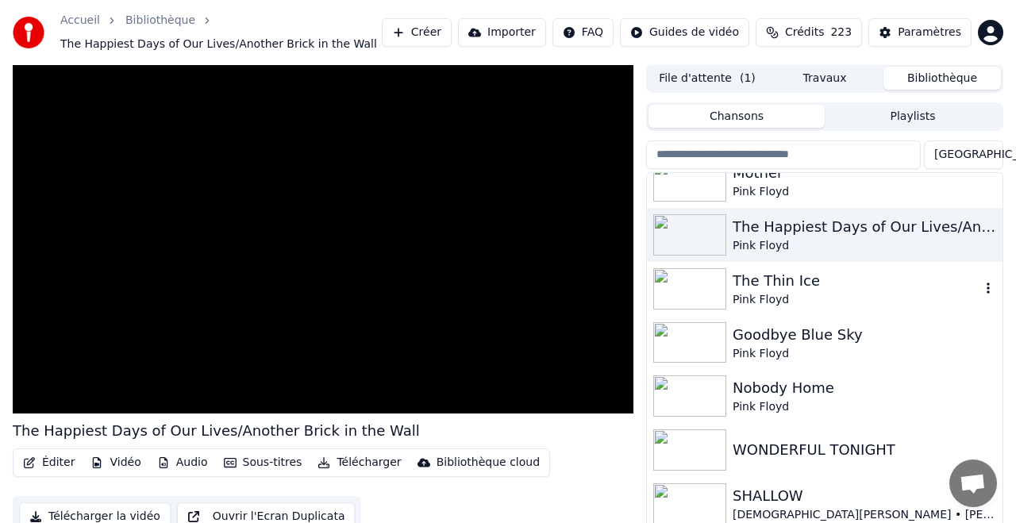
scroll to position [2239, 0]
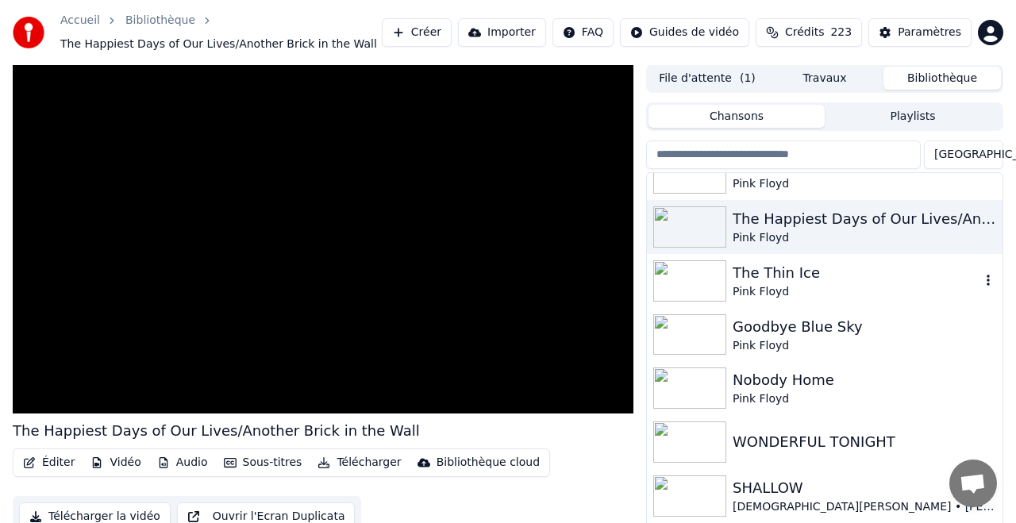
click at [768, 273] on div "The Thin Ice" at bounding box center [857, 273] width 248 height 22
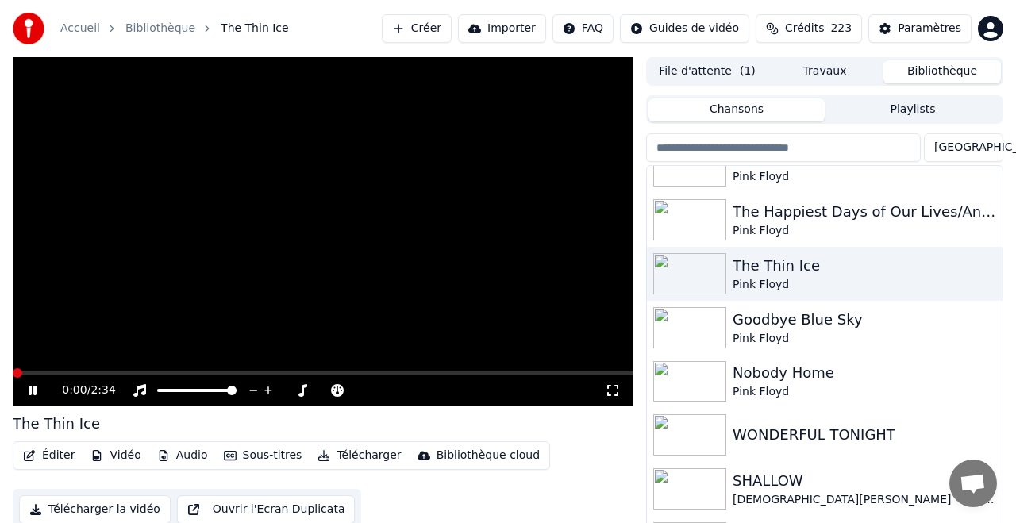
click at [367, 454] on button "Télécharger" at bounding box center [359, 455] width 96 height 22
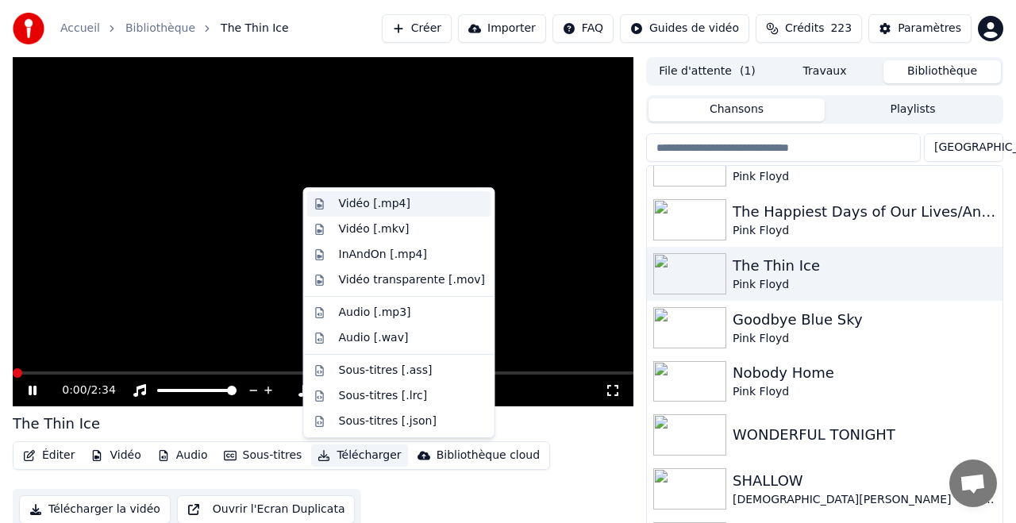
click at [361, 201] on div "Vidéo [.mp4]" at bounding box center [374, 204] width 71 height 16
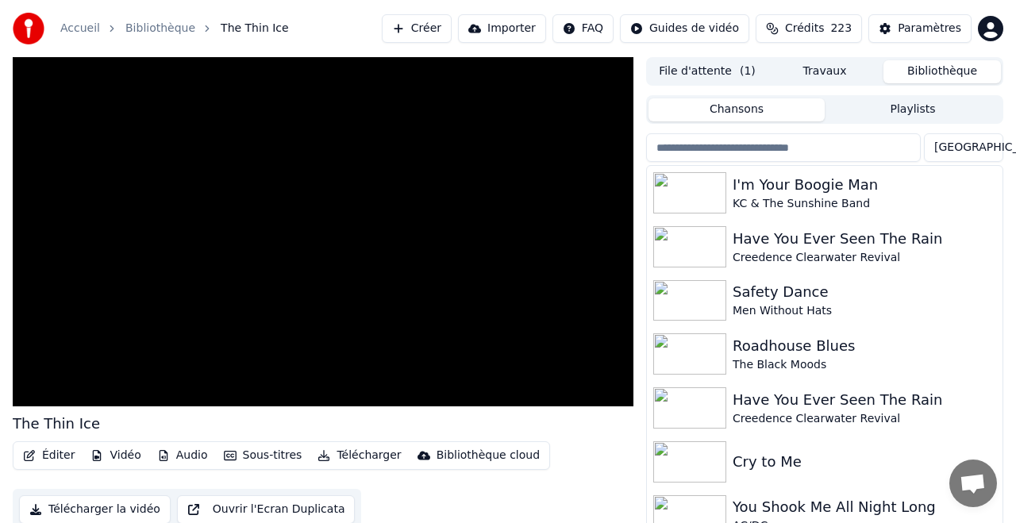
click at [934, 71] on button "Bibliothèque" at bounding box center [941, 71] width 117 height 23
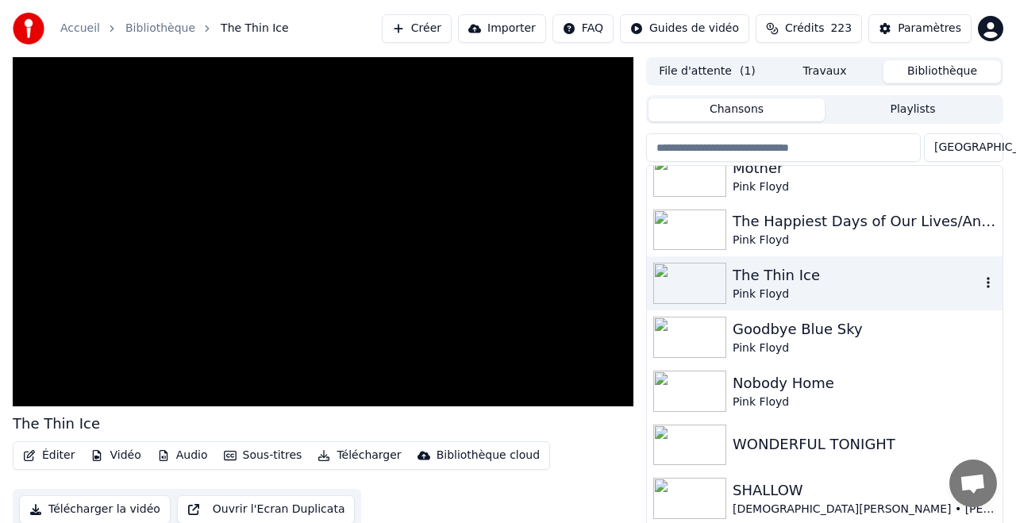
scroll to position [2237, 0]
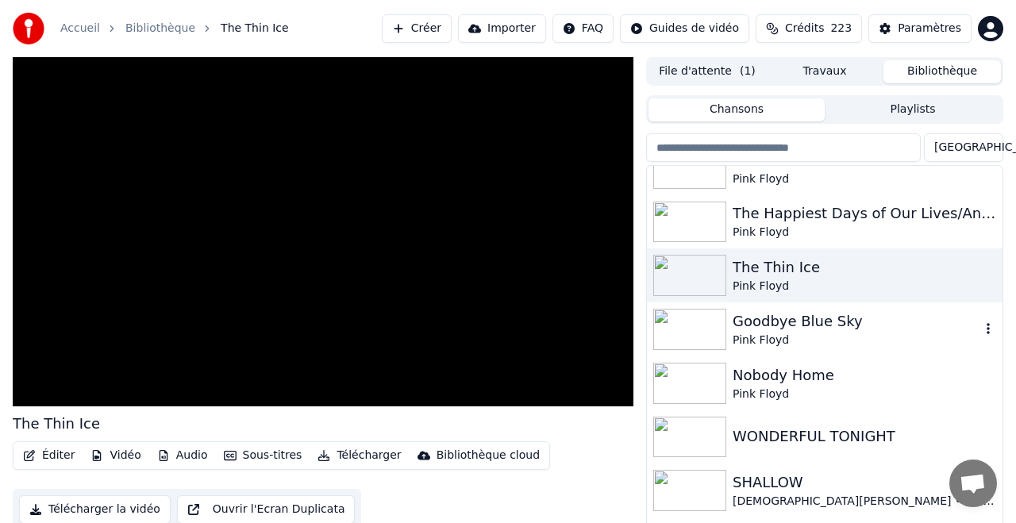
click at [798, 325] on div "Goodbye Blue Sky" at bounding box center [857, 321] width 248 height 22
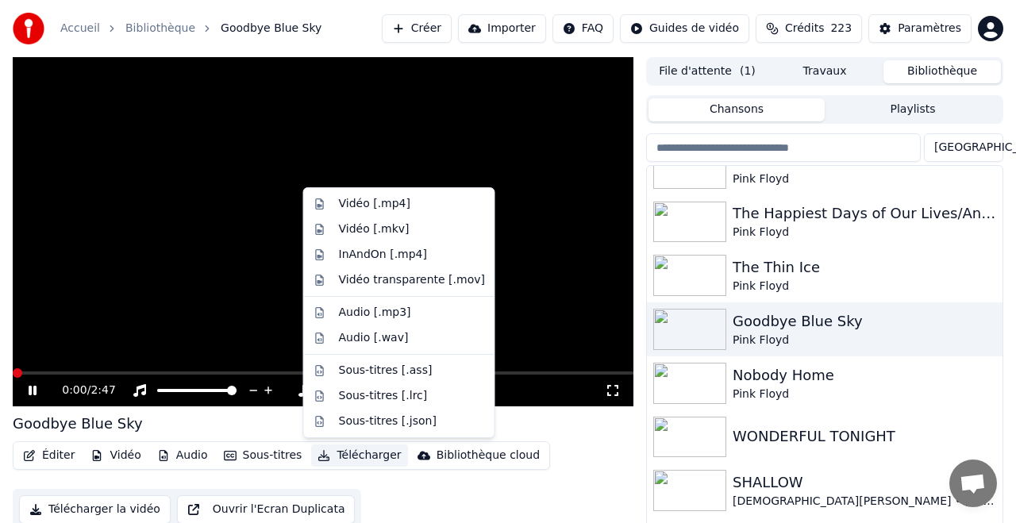
click at [366, 452] on button "Télécharger" at bounding box center [359, 455] width 96 height 22
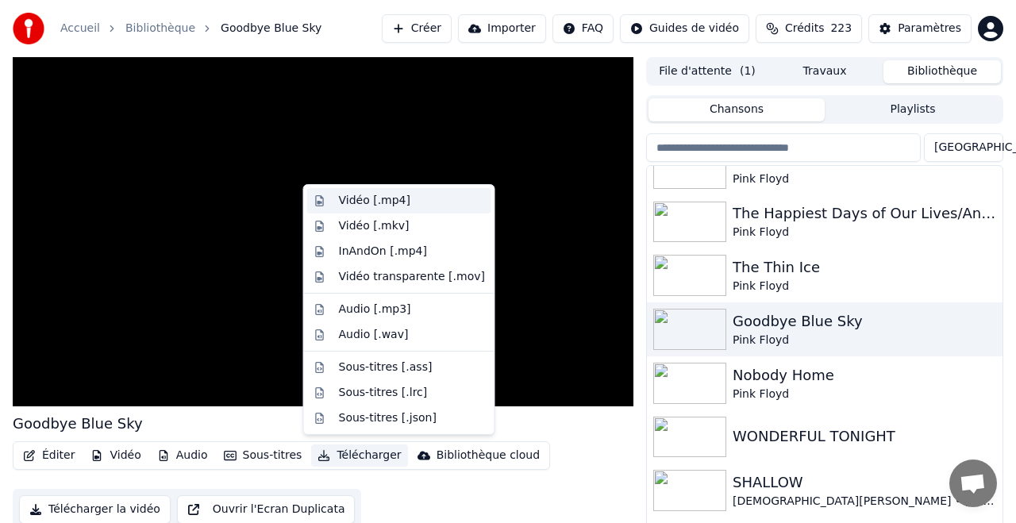
click at [368, 202] on div "Vidéo [.mp4]" at bounding box center [374, 201] width 71 height 16
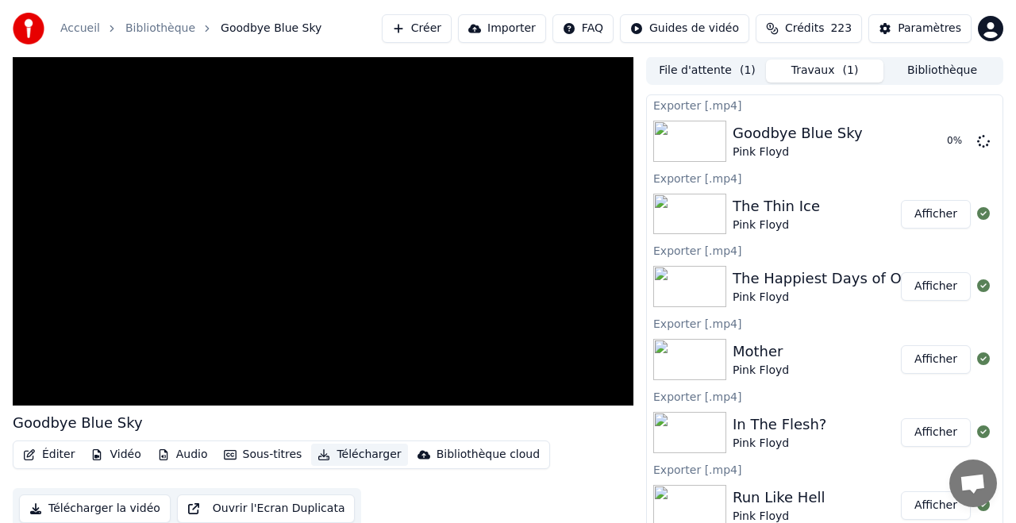
scroll to position [2, 0]
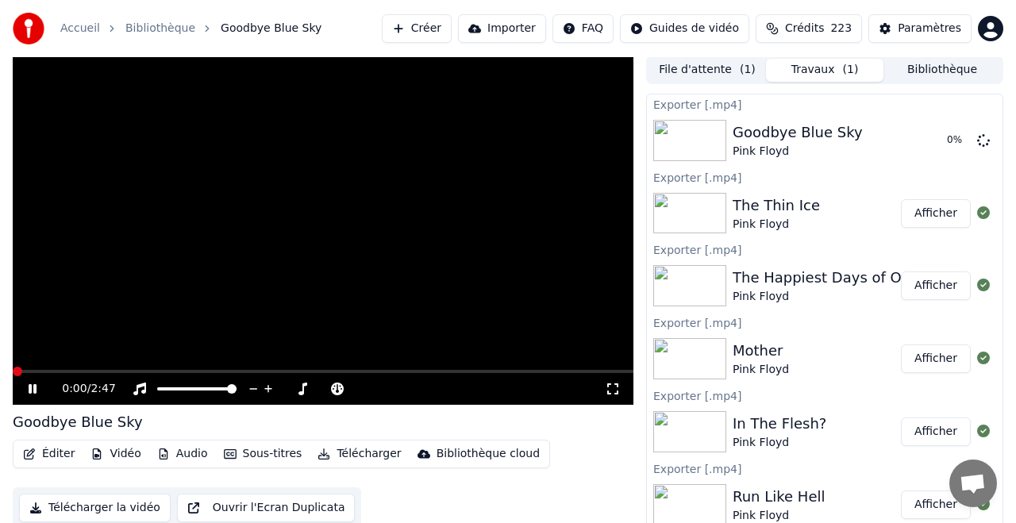
click at [936, 66] on button "Bibliothèque" at bounding box center [941, 70] width 117 height 23
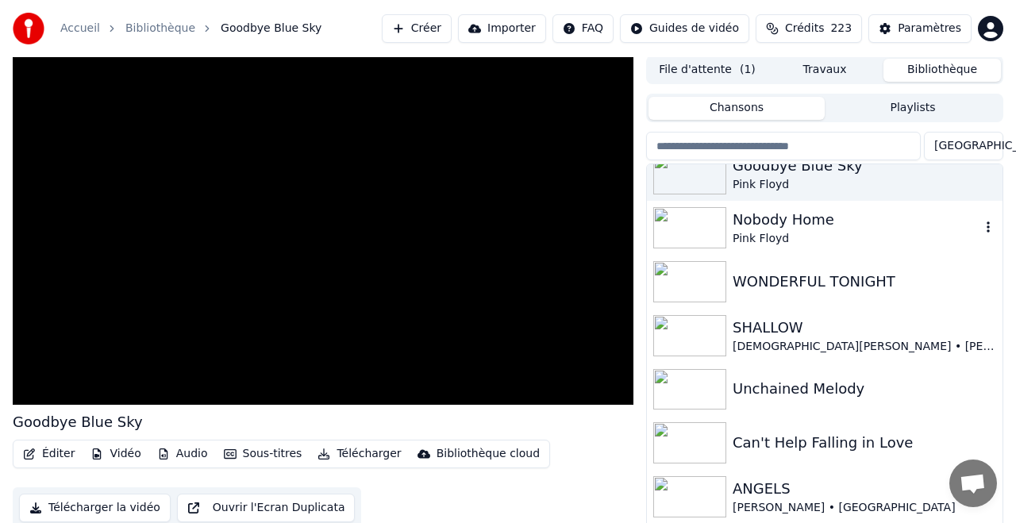
scroll to position [2393, 0]
click at [775, 218] on div "Nobody Home" at bounding box center [857, 218] width 248 height 22
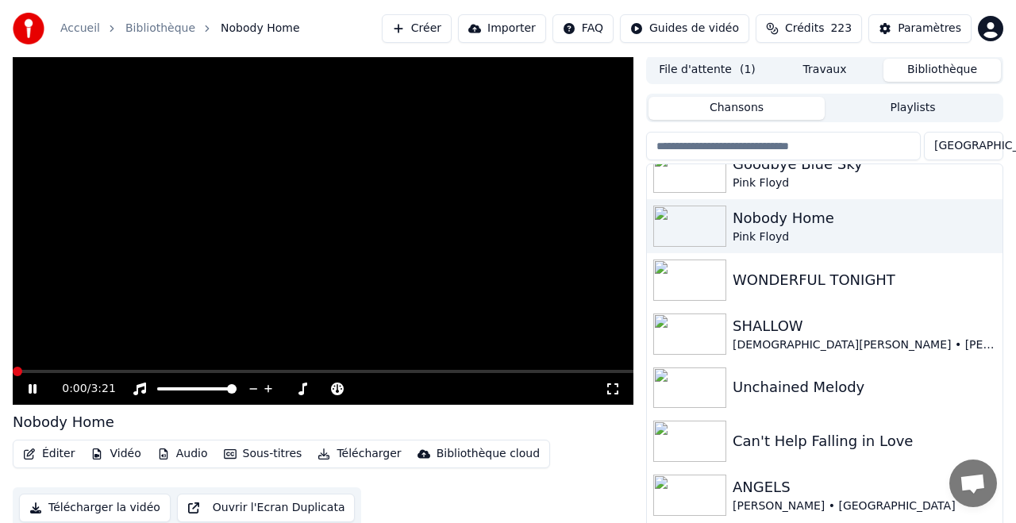
click at [363, 453] on button "Télécharger" at bounding box center [359, 454] width 96 height 22
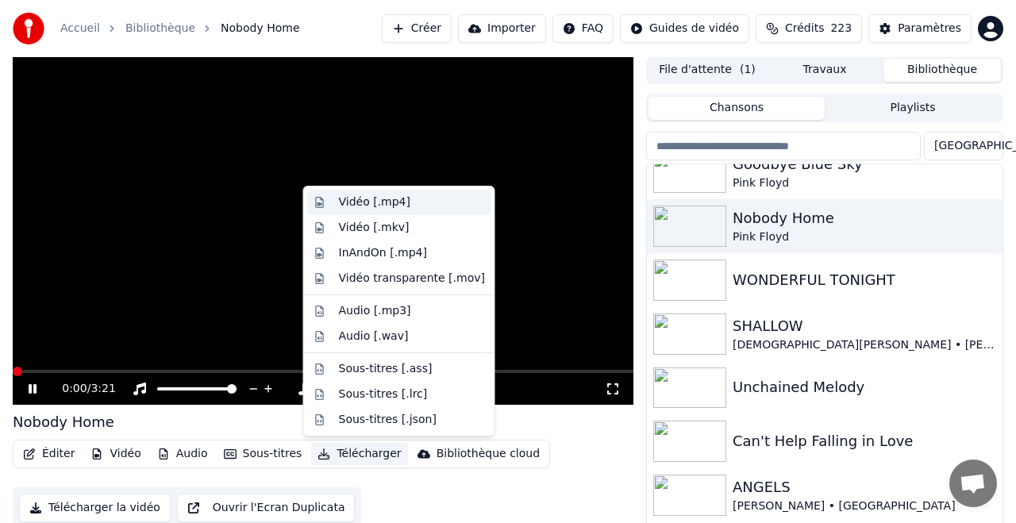
click at [360, 200] on div "Vidéo [.mp4]" at bounding box center [374, 202] width 71 height 16
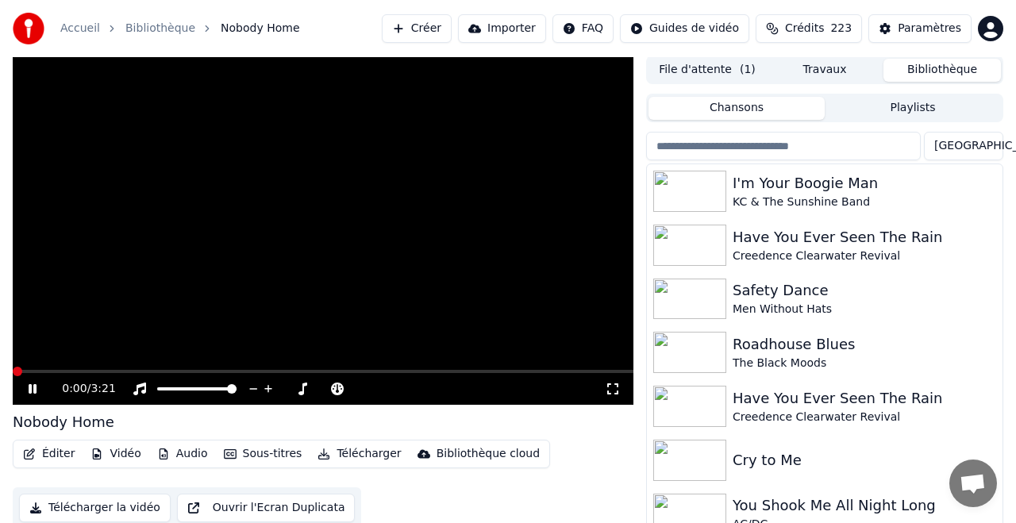
drag, startPoint x: 956, startPoint y: 67, endPoint x: 887, endPoint y: 123, distance: 88.6
click at [956, 67] on button "Bibliothèque" at bounding box center [941, 70] width 117 height 23
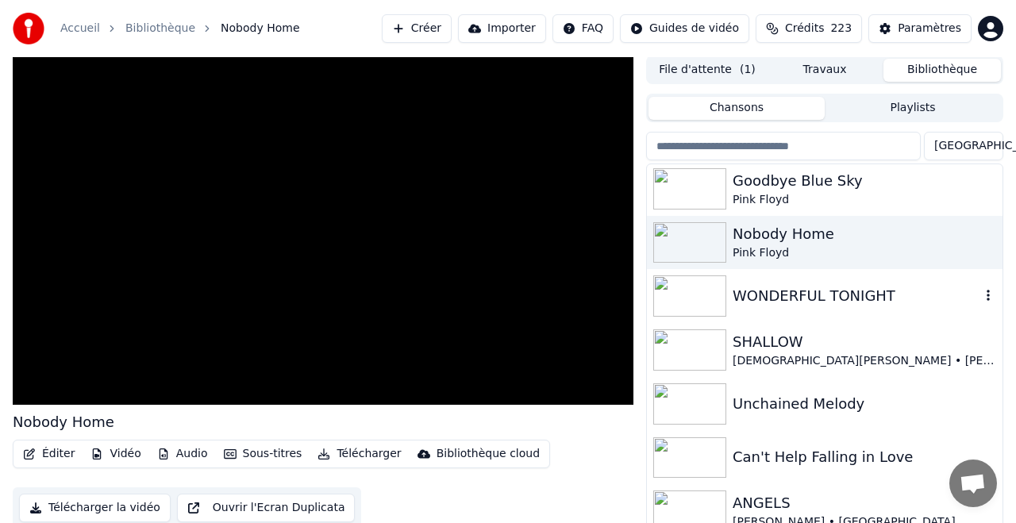
scroll to position [2379, 0]
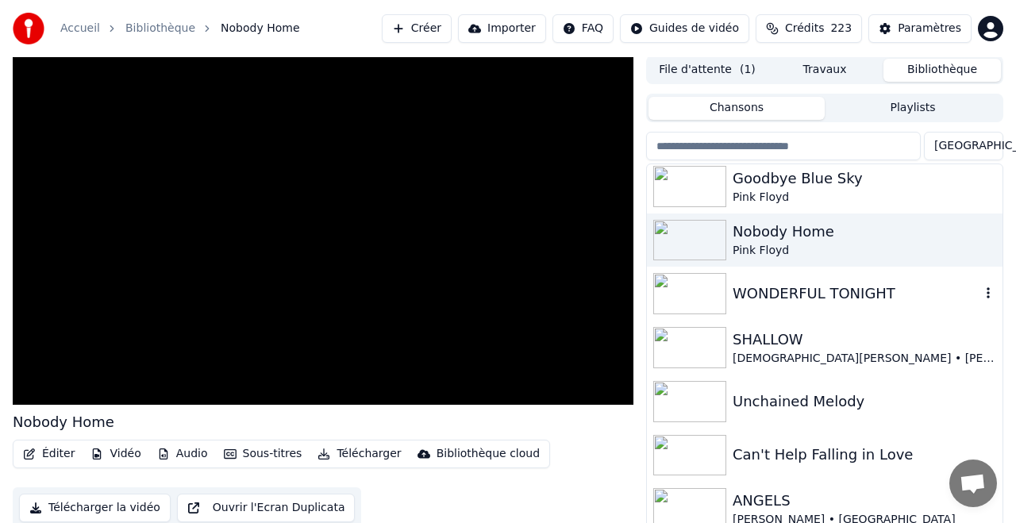
click at [789, 293] on div "WONDERFUL TONIGHT" at bounding box center [857, 294] width 248 height 22
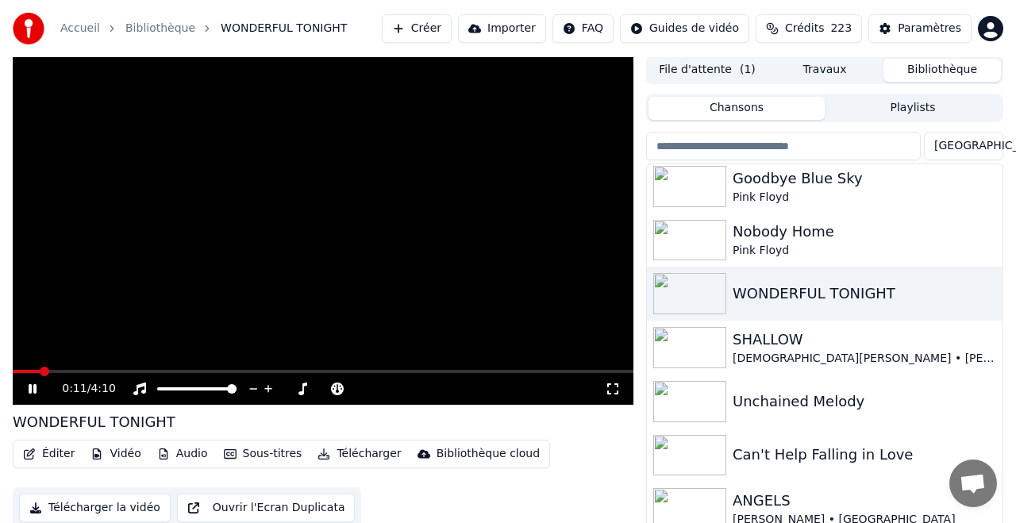
click at [39, 371] on span at bounding box center [323, 371] width 621 height 3
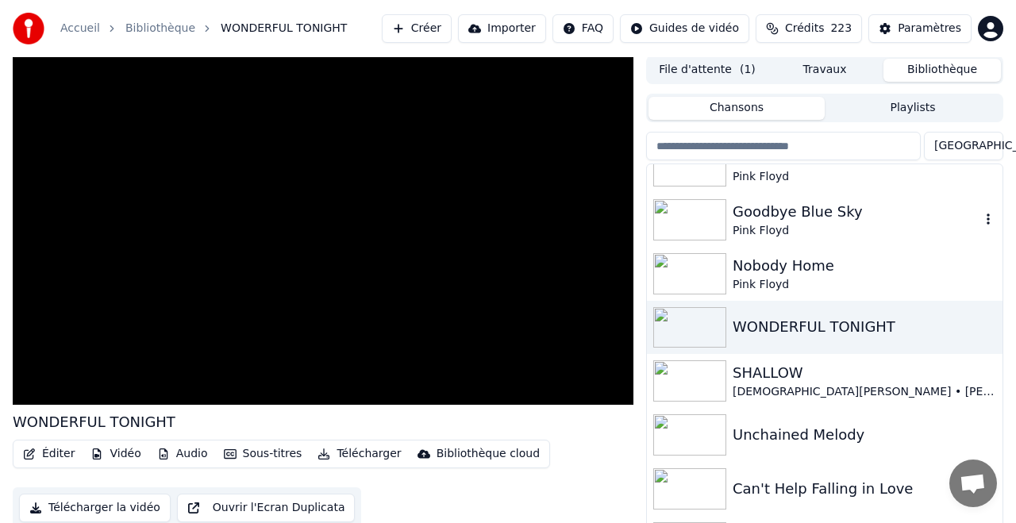
scroll to position [2348, 0]
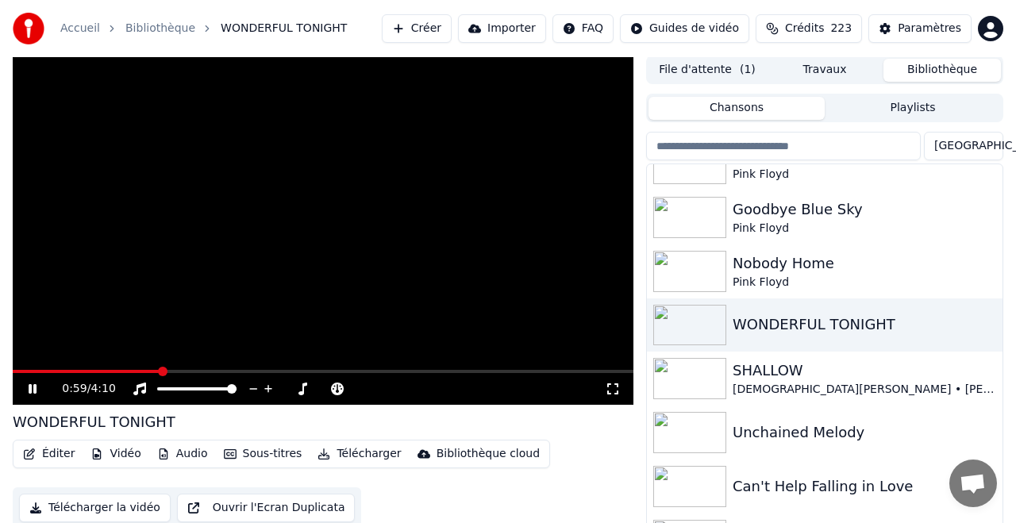
click at [33, 389] on icon at bounding box center [43, 389] width 37 height 13
